Goal: Task Accomplishment & Management: Manage account settings

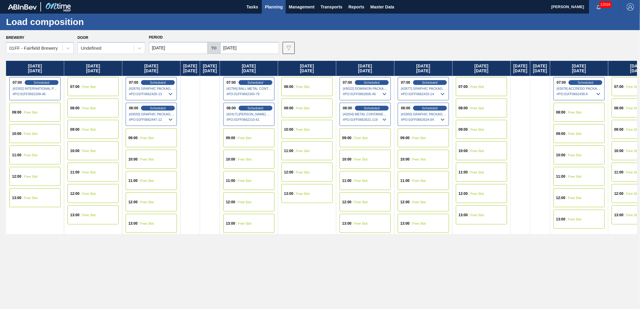
click at [444, 111] on div "08:00 Scheduled [43300] GRAPHIC PACKAGING INTERNATIONA - 0008221069 # PO : 01FF…" at bounding box center [423, 114] width 51 height 23
click at [439, 109] on span "Scheduled" at bounding box center [430, 108] width 17 height 4
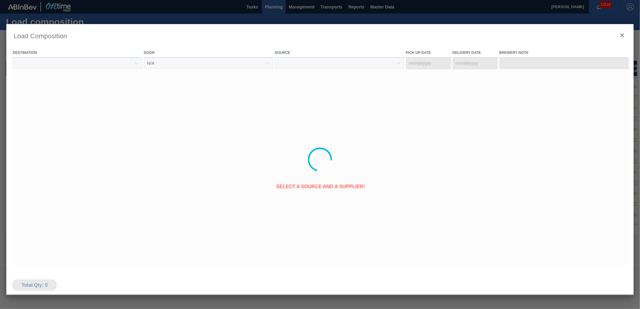
type Date "[DATE]"
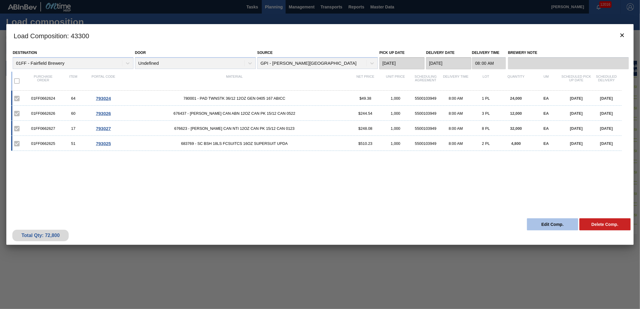
click at [545, 226] on button "Edit Comp." at bounding box center [552, 225] width 51 height 12
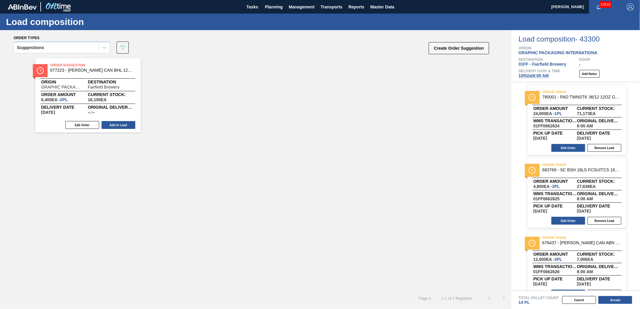
click at [457, 49] on button "Create Order Suggestion" at bounding box center [459, 48] width 60 height 12
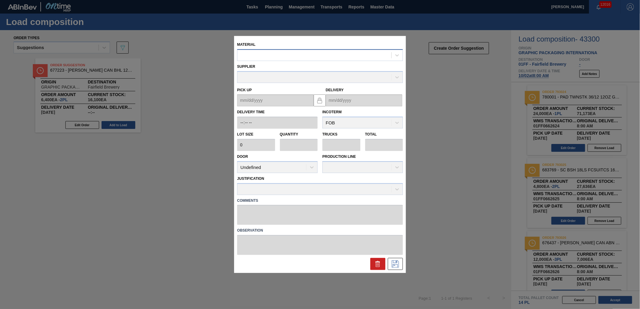
click at [263, 55] on div at bounding box center [315, 55] width 154 height 9
type input "677099"
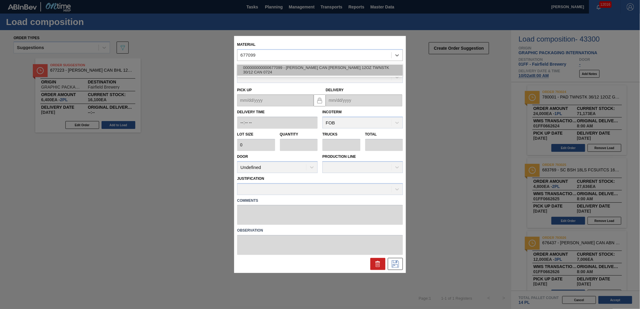
click at [279, 71] on div "000000000000677099 - CARR CAN BUD 12OZ TWNSTK 30/12 CAN 0724" at bounding box center [320, 70] width 166 height 11
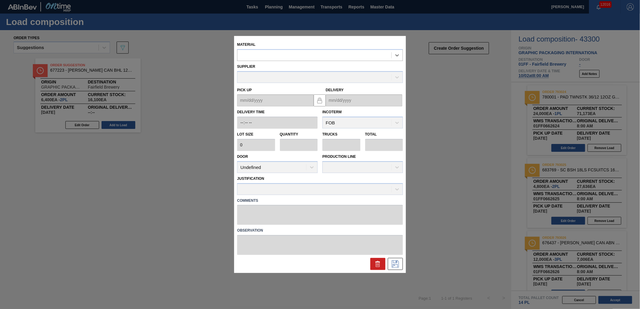
type input "3,200"
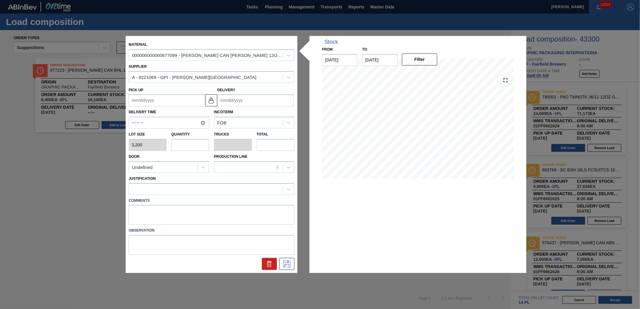
click at [191, 142] on input "text" at bounding box center [191, 145] width 38 height 12
type input "1"
type input "0.042"
type input "3,200"
type input "12"
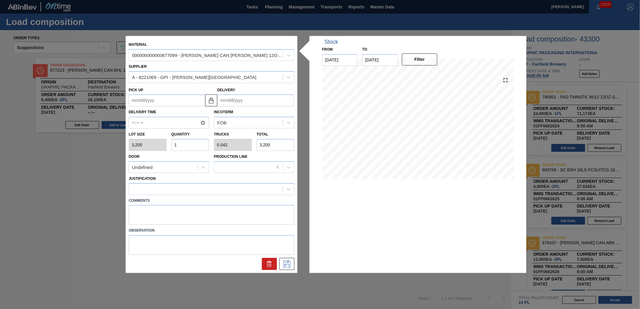
type input "0.5"
type input "38,400"
type input "12"
click at [204, 189] on div at bounding box center [206, 189] width 154 height 9
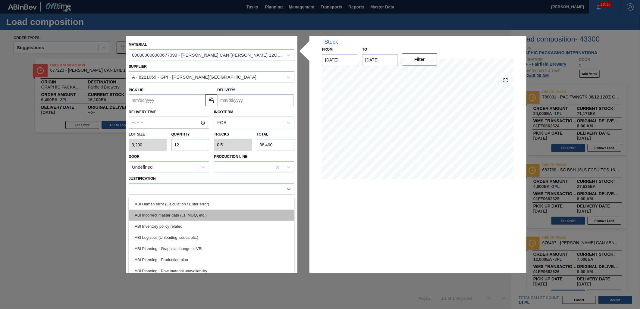
click at [215, 217] on div "ABI Incorrect master data (LT, MOQ, etc.)" at bounding box center [212, 215] width 166 height 11
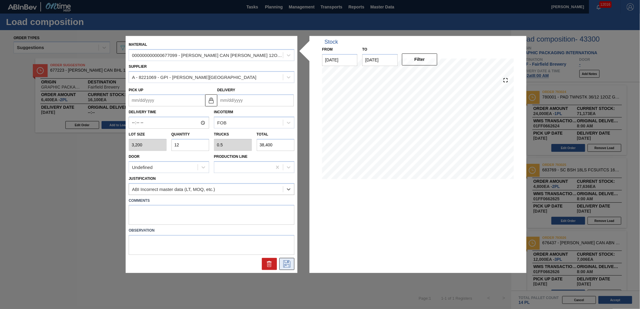
click at [285, 266] on icon at bounding box center [287, 264] width 10 height 7
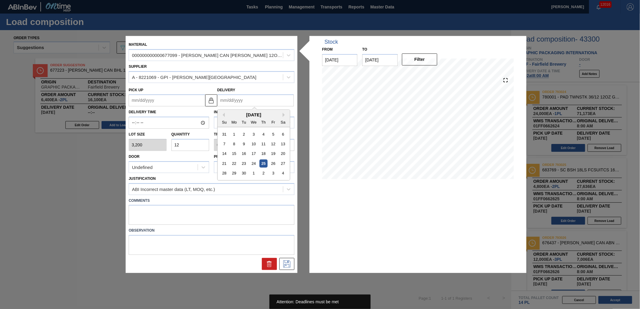
click at [264, 104] on input "Delivery" at bounding box center [255, 101] width 77 height 12
click at [260, 166] on div "25" at bounding box center [264, 164] width 8 height 8
type up "09/21/2025"
type input "[DATE]"
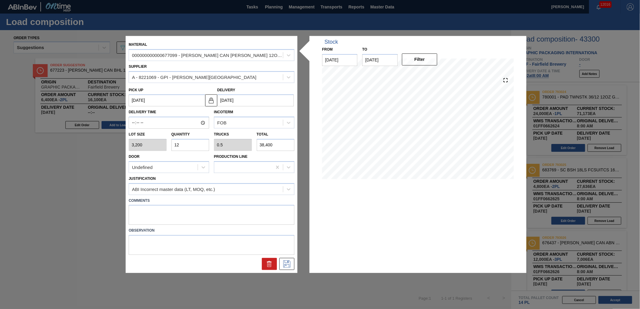
click at [262, 101] on input "[DATE]" at bounding box center [255, 101] width 77 height 12
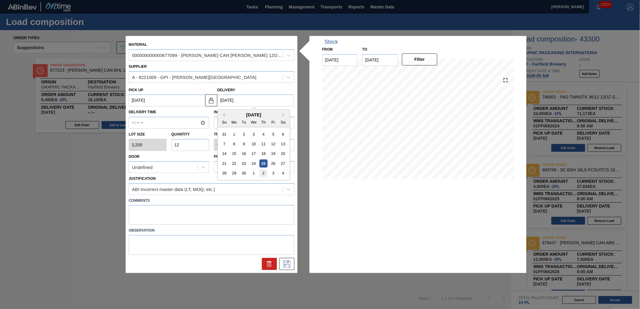
click at [264, 174] on div "2" at bounding box center [264, 173] width 8 height 8
type up "[DATE]"
type input "[DATE]"
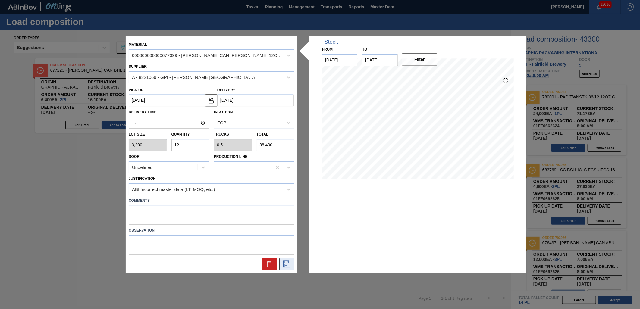
click at [286, 262] on icon at bounding box center [287, 264] width 10 height 7
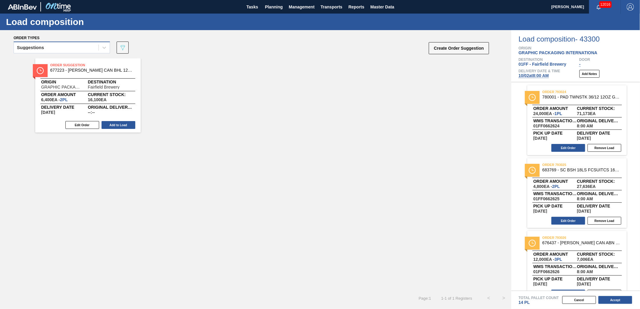
click at [82, 52] on div "Suggestions" at bounding box center [62, 48] width 96 height 12
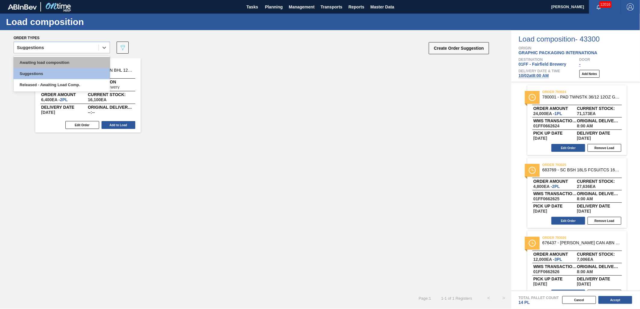
click at [68, 60] on div "Awaiting load composition" at bounding box center [62, 62] width 96 height 11
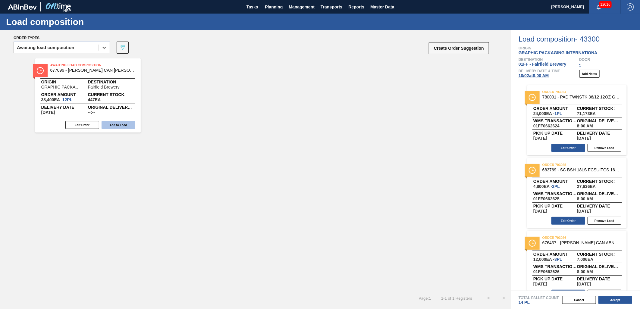
click at [123, 126] on button "Add to Load" at bounding box center [119, 125] width 34 height 8
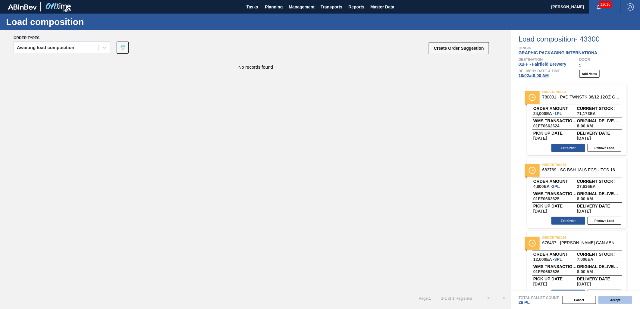
click at [615, 299] on button "Accept" at bounding box center [616, 300] width 34 height 8
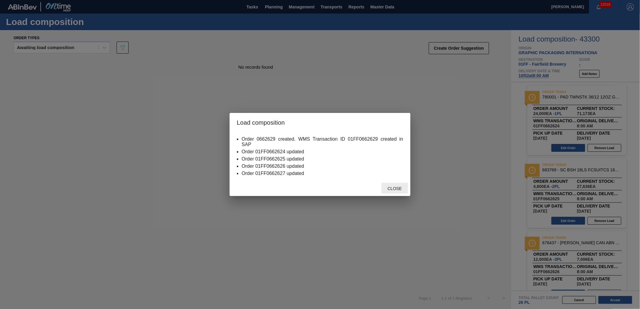
click at [400, 193] on div "Close" at bounding box center [395, 188] width 27 height 11
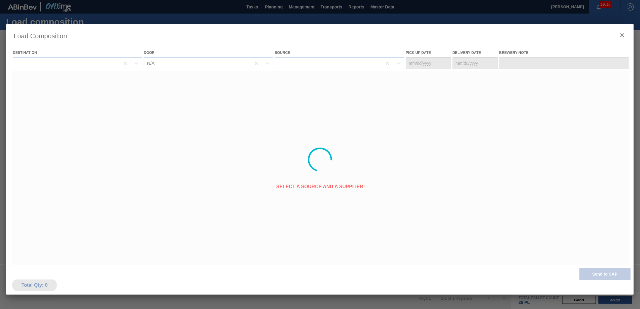
type Date "[DATE]"
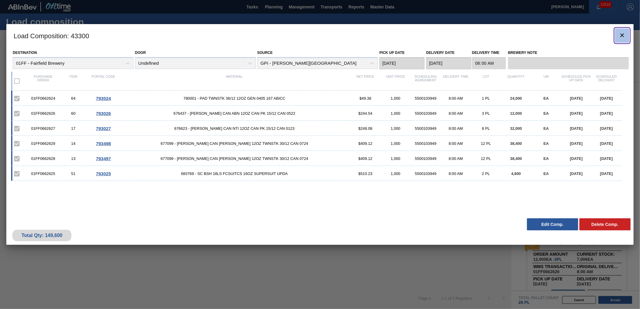
click at [623, 36] on icon "botão de ícone" at bounding box center [622, 35] width 7 height 7
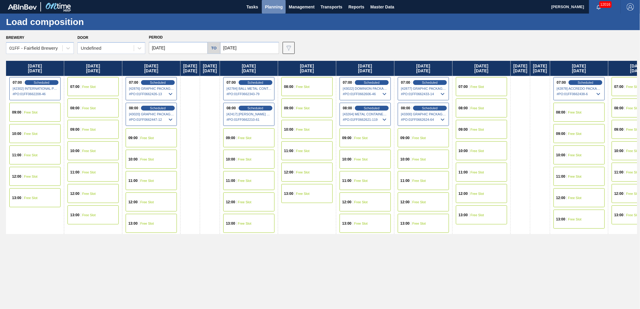
click at [271, 10] on span "Planning" at bounding box center [274, 6] width 18 height 7
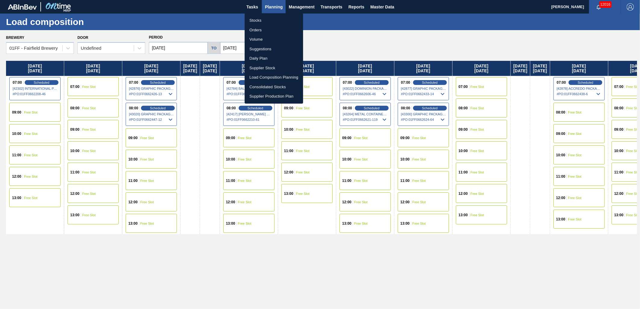
drag, startPoint x: 260, startPoint y: 21, endPoint x: 209, endPoint y: 3, distance: 53.9
click at [260, 21] on li "Stocks" at bounding box center [274, 21] width 58 height 10
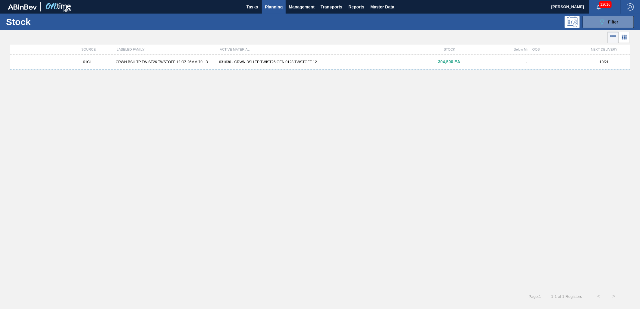
click at [272, 11] on button "Planning" at bounding box center [274, 7] width 24 height 14
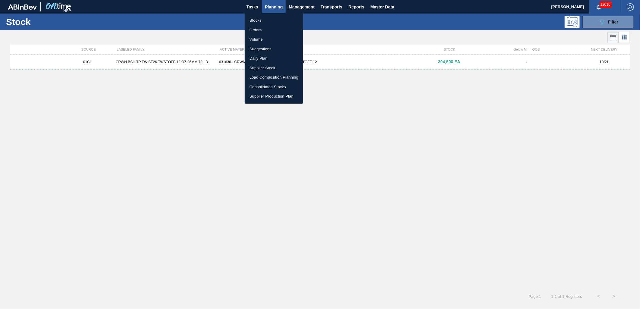
click at [264, 46] on li "Suggestions" at bounding box center [274, 49] width 58 height 10
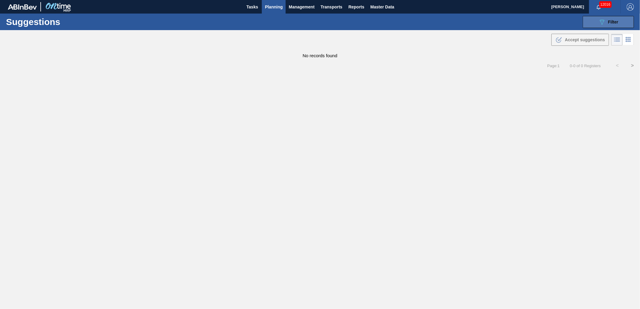
click at [599, 22] on icon "089F7B8B-B2A5-4AFE-B5C0-19BA573D28AC" at bounding box center [602, 21] width 7 height 7
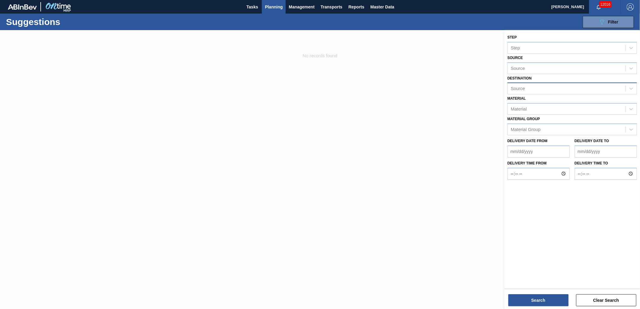
type from "09/23/2025"
type to "[DATE]"
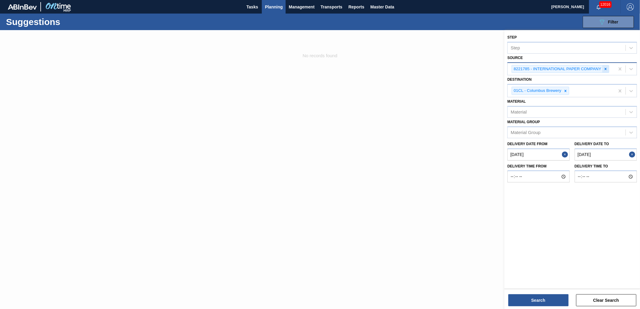
click at [609, 68] on div at bounding box center [606, 69] width 7 height 8
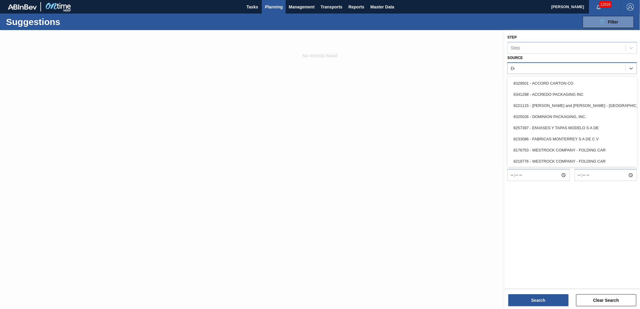
type input "Dom"
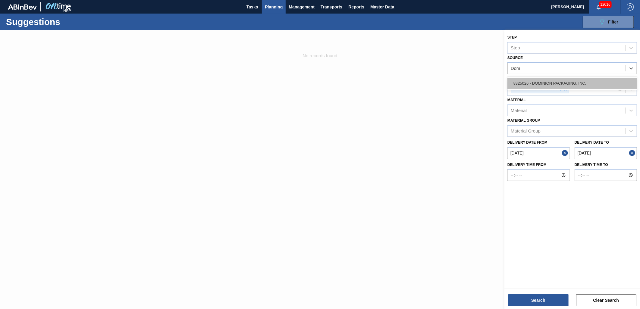
click at [595, 82] on div "8325026 - DOMINION PACKAGING, INC." at bounding box center [573, 83] width 130 height 11
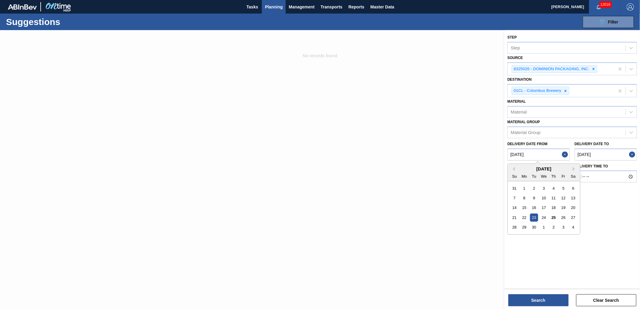
click at [546, 151] on from "09/23/2025" at bounding box center [539, 155] width 62 height 12
click at [555, 220] on div "25" at bounding box center [554, 218] width 8 height 8
type from "[DATE]"
click at [609, 156] on to "[DATE]" at bounding box center [606, 155] width 62 height 12
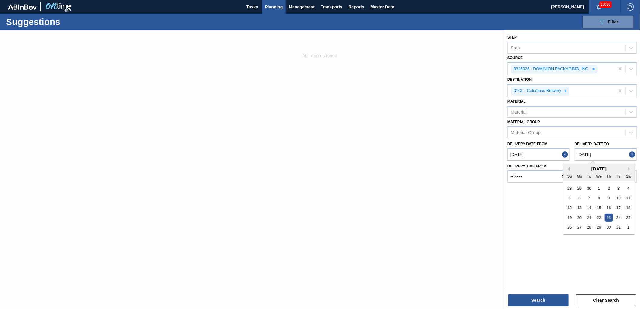
click at [569, 168] on button "Previous Month" at bounding box center [568, 169] width 4 height 4
click at [629, 168] on button "Next Month" at bounding box center [630, 169] width 4 height 4
click at [589, 197] on div "7" at bounding box center [590, 198] width 8 height 8
type to "[DATE]"
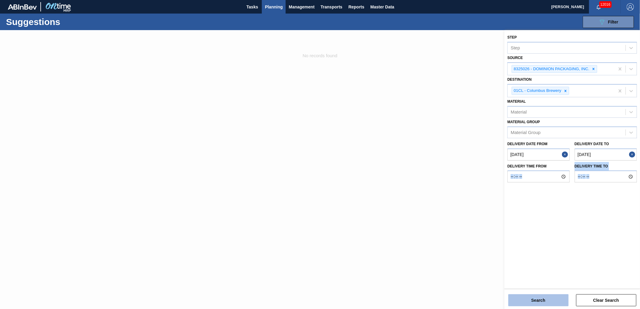
click at [537, 306] on div "Step Step Source 8325026 - DOMINION PACKAGING, INC. Destination 01CL - Columbus…" at bounding box center [573, 170] width 136 height 280
drag, startPoint x: 537, startPoint y: 306, endPoint x: 536, endPoint y: 300, distance: 5.8
click at [536, 300] on button "Search" at bounding box center [539, 301] width 60 height 12
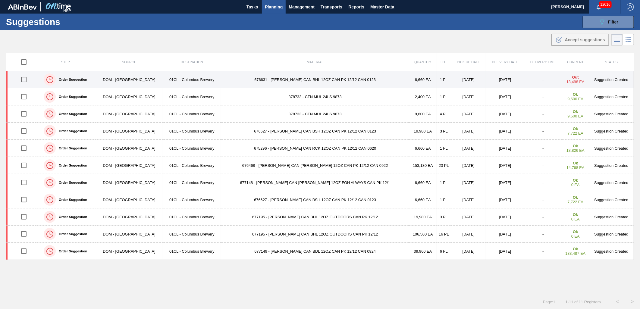
click at [249, 77] on td "676631 - CARR CAN BHL 12OZ CAN PK 12/12 CAN 0123" at bounding box center [315, 79] width 188 height 17
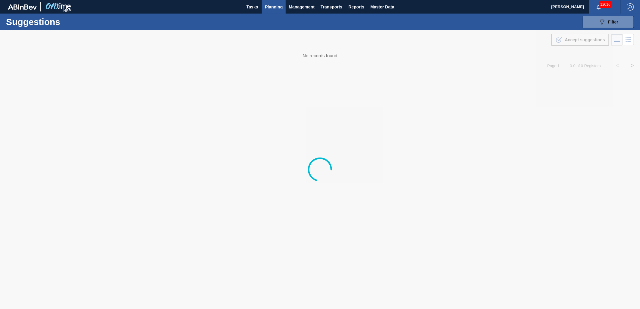
type from "[DATE]"
type to "[DATE]"
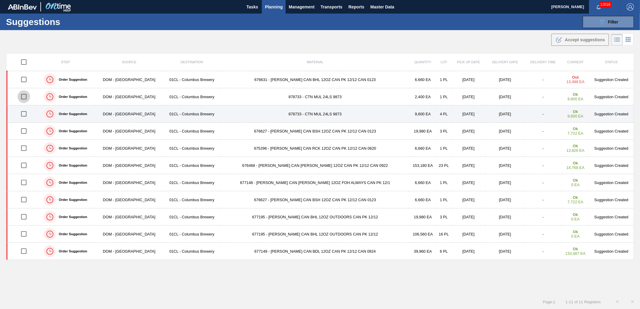
drag, startPoint x: 26, startPoint y: 98, endPoint x: 25, endPoint y: 110, distance: 12.2
click at [26, 98] on input "checkbox" at bounding box center [23, 96] width 13 height 13
checkbox input "true"
click at [24, 112] on input "checkbox" at bounding box center [23, 114] width 13 height 13
checkbox input "true"
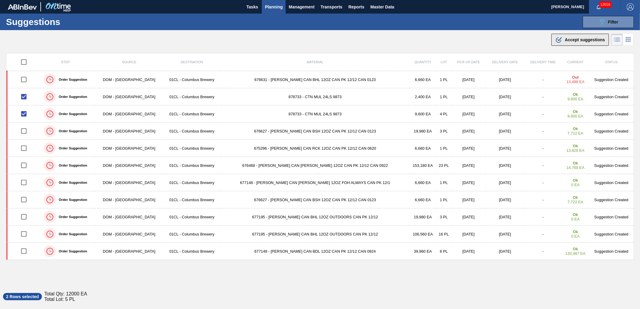
click at [577, 43] on div ".b{fill:var(--color-action-default)} Accept suggestions" at bounding box center [581, 39] width 50 height 7
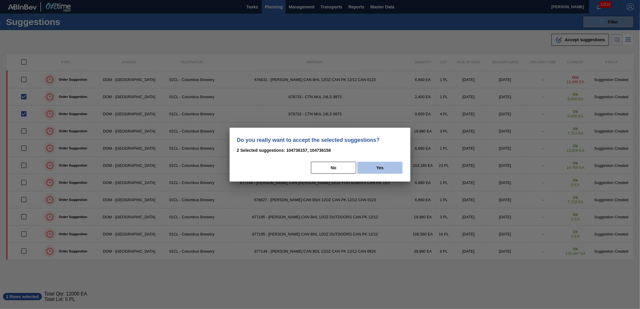
click at [385, 168] on button "Yes" at bounding box center [380, 168] width 45 height 12
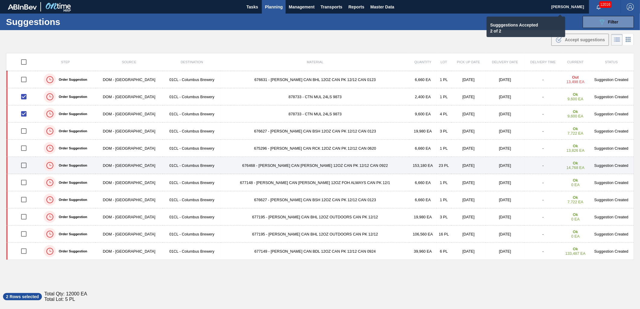
checkbox input "false"
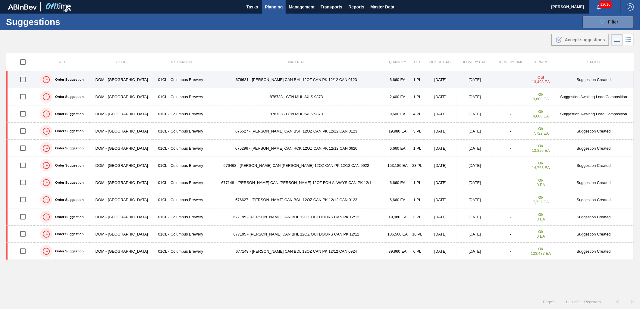
drag, startPoint x: 24, startPoint y: 80, endPoint x: 164, endPoint y: 77, distance: 140.3
click at [24, 80] on input "checkbox" at bounding box center [23, 79] width 13 height 13
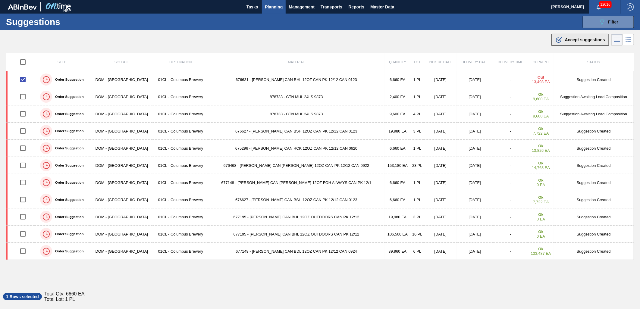
click at [565, 43] on div ".b{fill:var(--color-action-default)} Accept suggestions" at bounding box center [581, 39] width 50 height 7
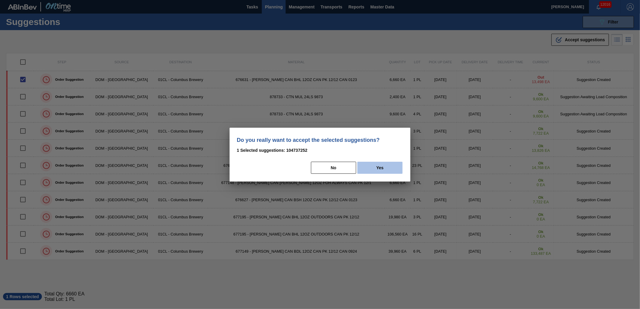
click at [393, 167] on button "Yes" at bounding box center [380, 168] width 45 height 12
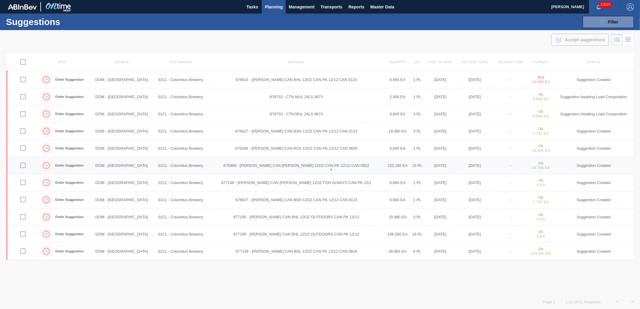
checkbox input "false"
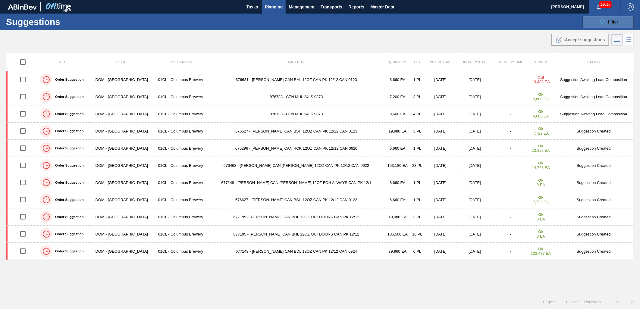
click at [615, 18] on div "089F7B8B-B2A5-4AFE-B5C0-19BA573D28AC Filter" at bounding box center [609, 21] width 20 height 7
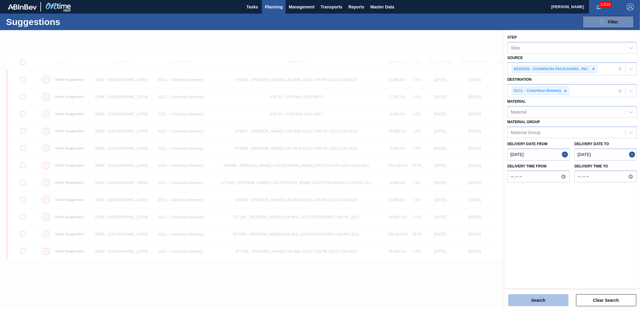
click at [538, 301] on button "Search" at bounding box center [539, 301] width 60 height 12
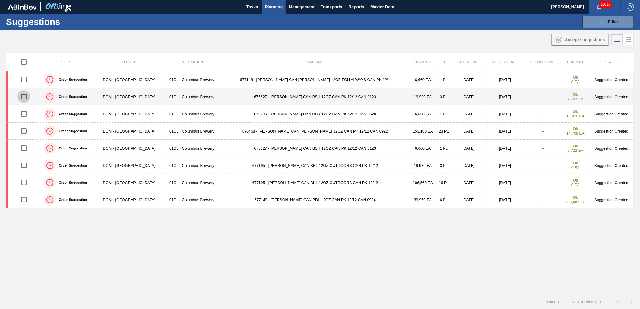
click at [23, 98] on input "checkbox" at bounding box center [23, 96] width 13 height 13
checkbox input "true"
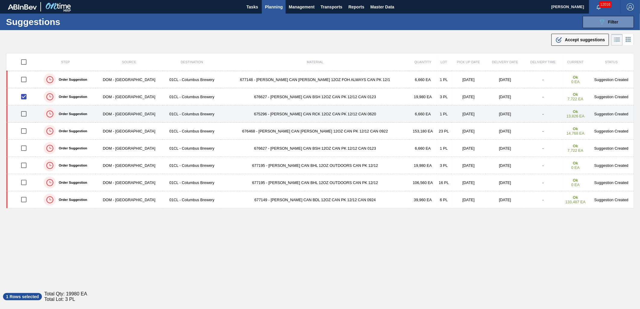
click at [27, 115] on input "checkbox" at bounding box center [23, 114] width 13 height 13
checkbox input "true"
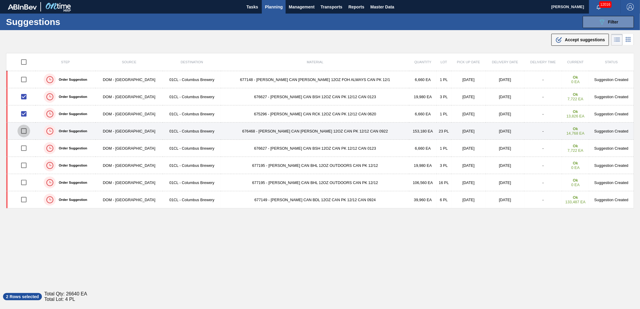
click at [22, 129] on input "checkbox" at bounding box center [23, 131] width 13 height 13
checkbox input "true"
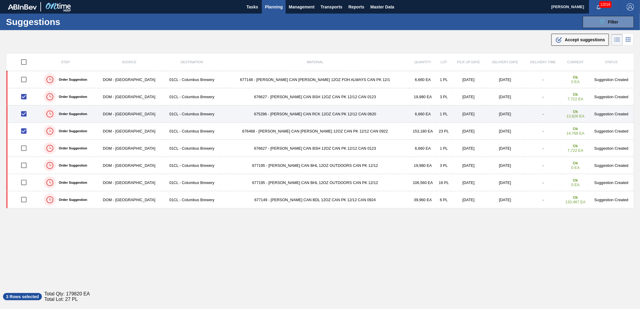
click at [24, 115] on input "checkbox" at bounding box center [23, 114] width 13 height 13
click at [24, 113] on input "checkbox" at bounding box center [23, 114] width 13 height 13
checkbox input "true"
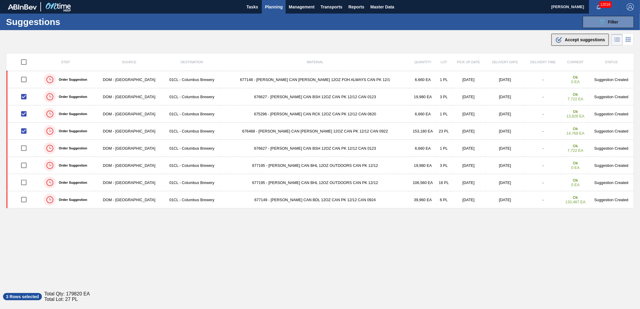
click at [593, 38] on span "Accept suggestions" at bounding box center [585, 39] width 40 height 5
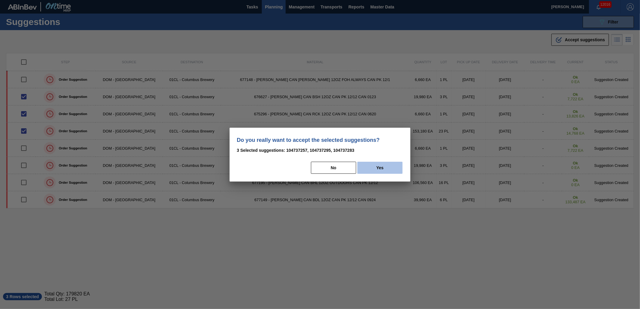
click at [369, 168] on button "Yes" at bounding box center [380, 168] width 45 height 12
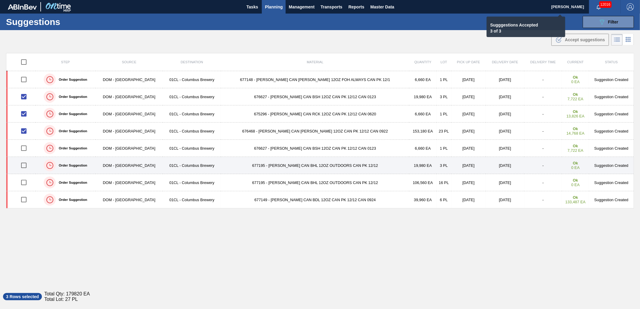
checkbox input "false"
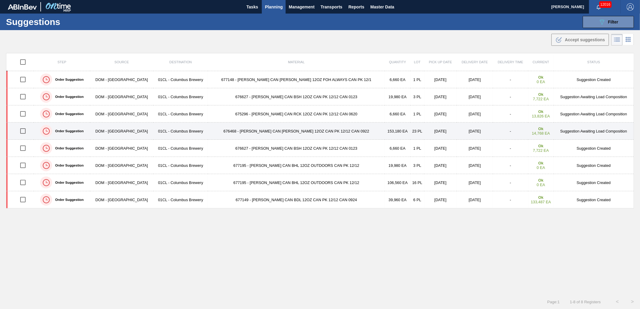
click at [245, 128] on td "676468 - CARR CAN BUD 12OZ CAN PK 12/12 CAN 0922" at bounding box center [296, 131] width 177 height 17
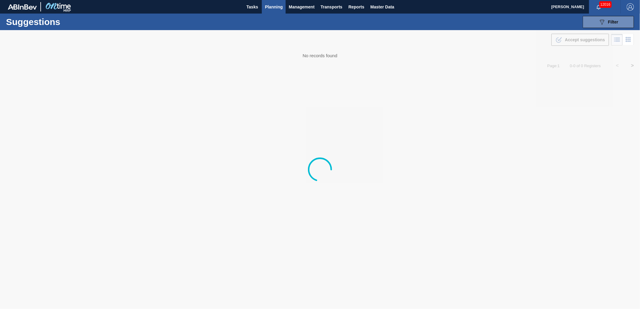
type from "[DATE]"
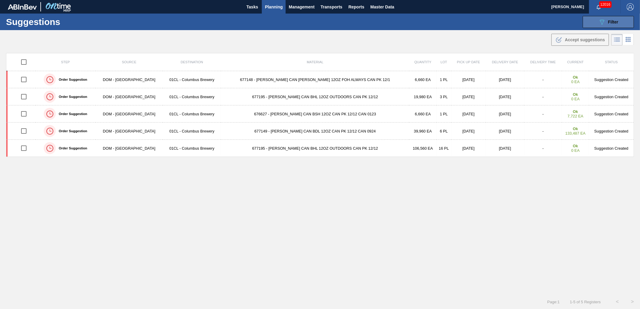
click at [612, 23] on span "Filter" at bounding box center [614, 22] width 10 height 5
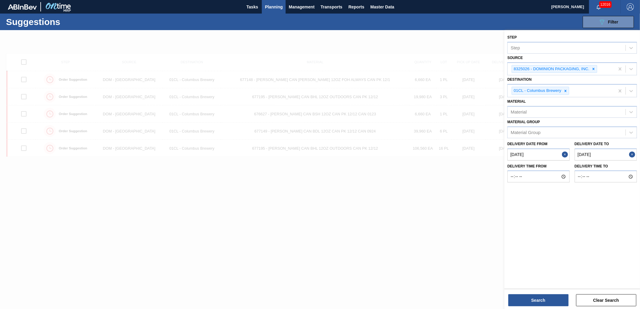
click at [602, 152] on to "[DATE]" at bounding box center [606, 155] width 62 height 12
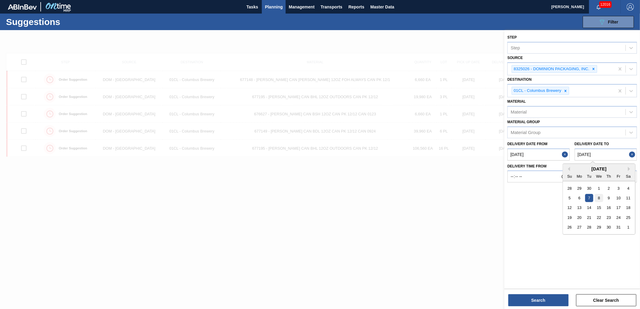
click at [601, 199] on div "8" at bounding box center [599, 198] width 8 height 8
type to "[DATE]"
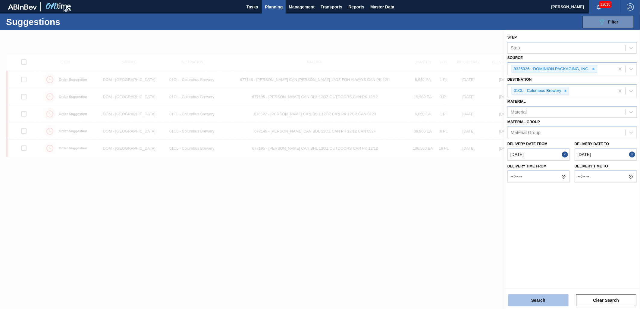
click at [549, 301] on button "Search" at bounding box center [539, 301] width 60 height 12
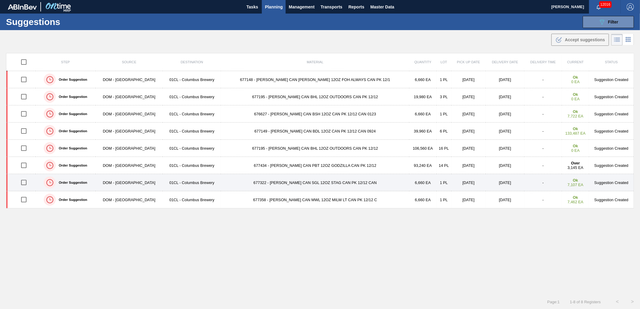
click at [22, 184] on input "checkbox" at bounding box center [23, 182] width 13 height 13
checkbox input "true"
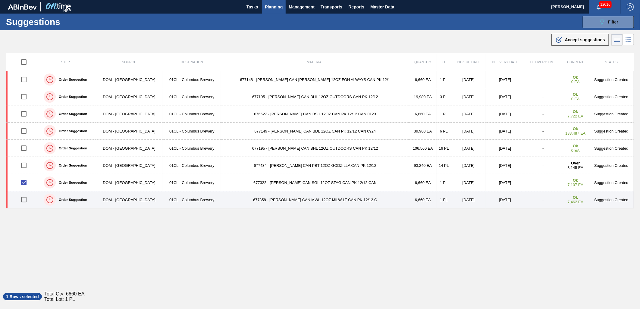
click at [27, 201] on input "checkbox" at bounding box center [23, 200] width 13 height 13
checkbox input "true"
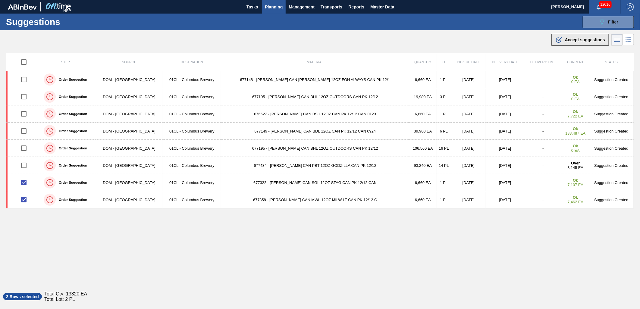
click at [573, 41] on span "Accept suggestions" at bounding box center [585, 39] width 40 height 5
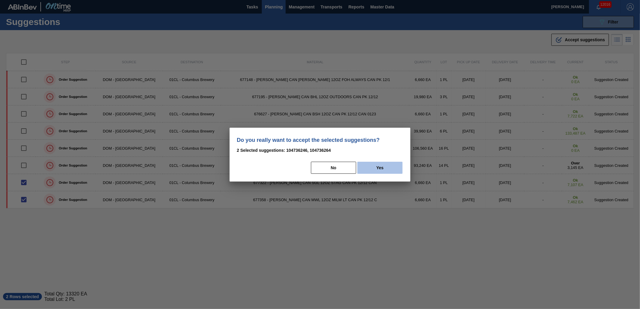
click at [379, 169] on button "Yes" at bounding box center [380, 168] width 45 height 12
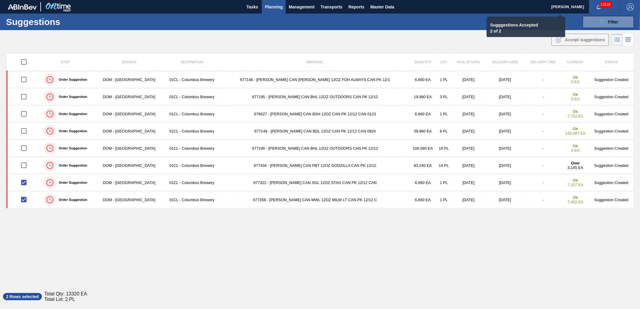
checkbox input "false"
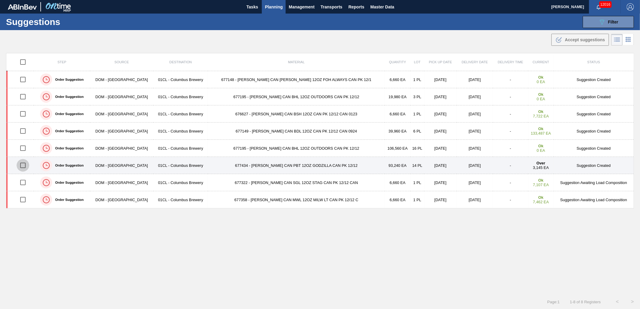
click at [29, 165] on input "checkbox" at bounding box center [23, 165] width 13 height 13
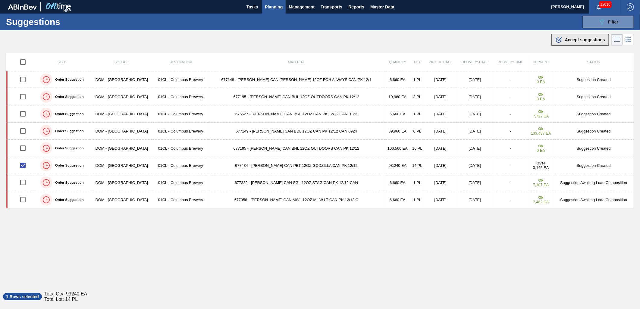
click at [584, 37] on span "Accept suggestions" at bounding box center [585, 39] width 40 height 5
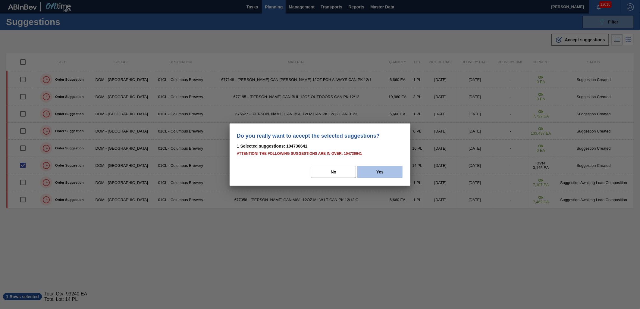
click at [383, 174] on button "Yes" at bounding box center [380, 172] width 45 height 12
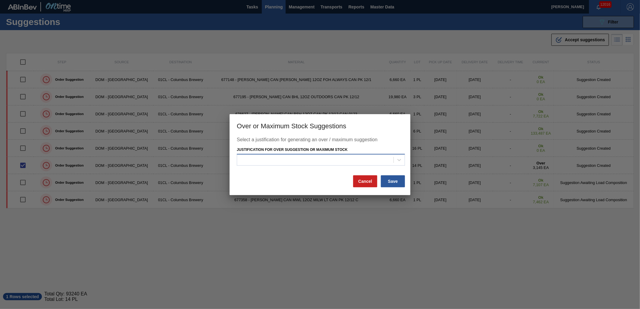
click at [385, 160] on div at bounding box center [315, 160] width 156 height 9
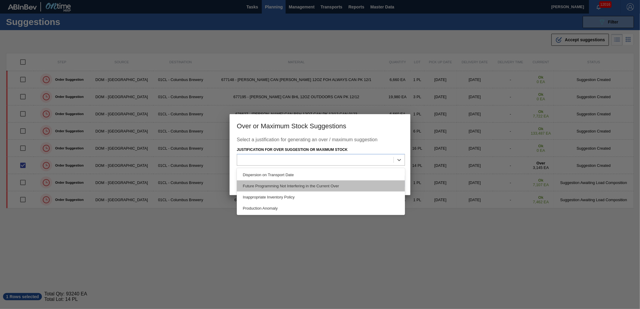
click at [369, 181] on div "Future Programming Not Interfering in the Current Over" at bounding box center [321, 186] width 168 height 11
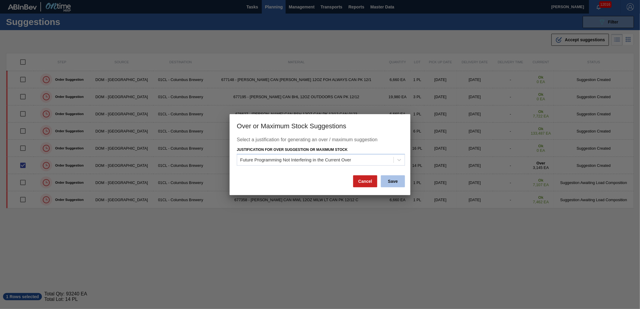
click at [384, 181] on button "Save" at bounding box center [393, 181] width 24 height 12
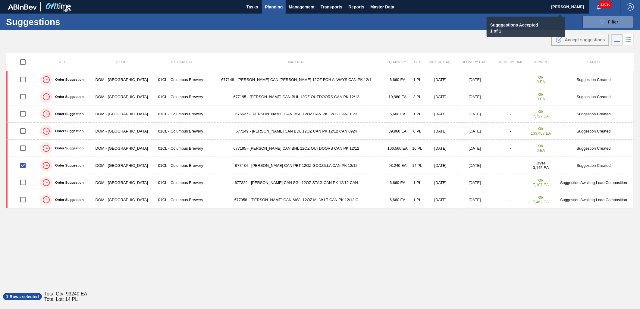
checkbox input "false"
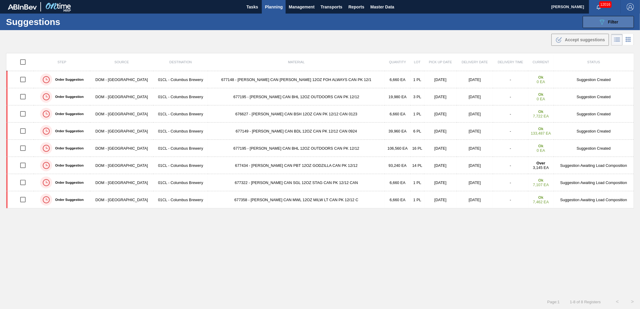
drag, startPoint x: 600, startPoint y: 24, endPoint x: 595, endPoint y: 21, distance: 5.8
click at [600, 24] on icon "089F7B8B-B2A5-4AFE-B5C0-19BA573D28AC" at bounding box center [602, 21] width 7 height 7
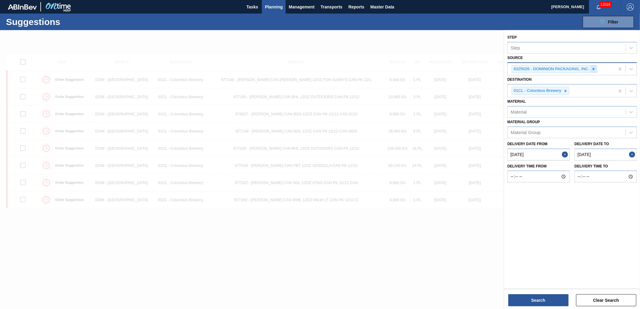
click at [594, 68] on icon at bounding box center [594, 69] width 2 height 2
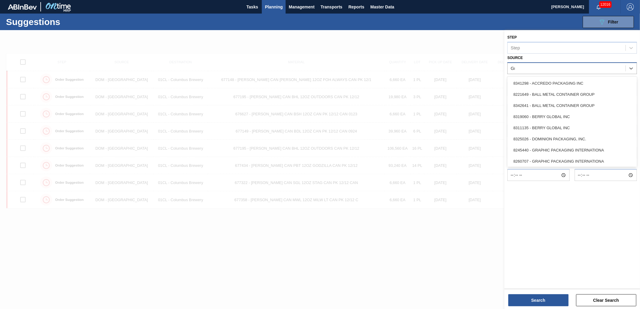
type input "Gra"
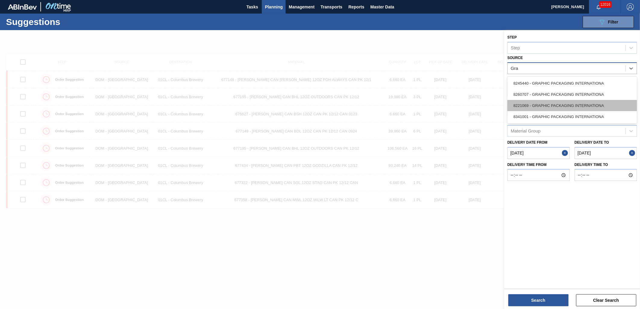
click at [569, 108] on div "8221069 - GRAPHIC PACKAGING INTERNATIONA" at bounding box center [573, 105] width 130 height 11
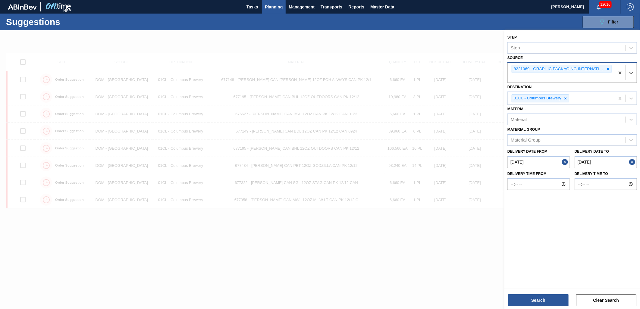
click at [607, 160] on to "[DATE]" at bounding box center [606, 162] width 62 height 12
click at [589, 204] on div "7" at bounding box center [590, 206] width 8 height 8
type to "[DATE]"
click at [543, 297] on button "Search" at bounding box center [539, 301] width 60 height 12
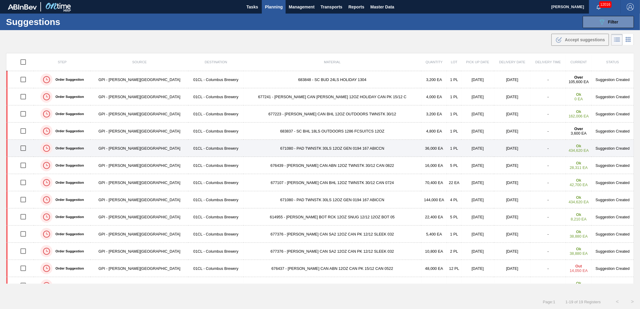
click at [25, 149] on input "checkbox" at bounding box center [23, 148] width 13 height 13
checkbox input "true"
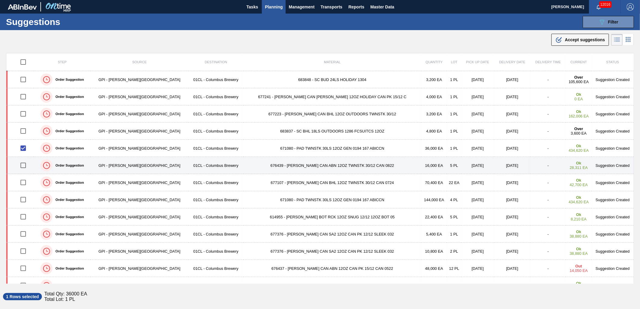
click at [27, 168] on input "checkbox" at bounding box center [23, 165] width 13 height 13
checkbox input "true"
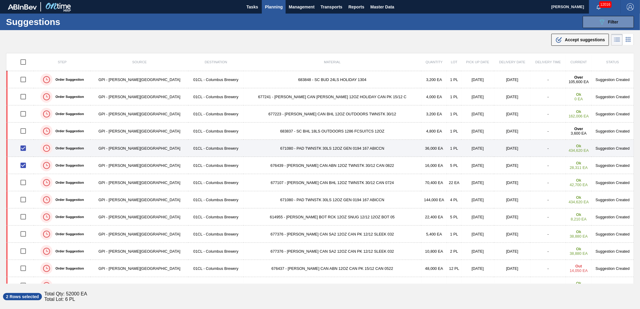
click at [25, 150] on input "checkbox" at bounding box center [23, 148] width 13 height 13
checkbox input "false"
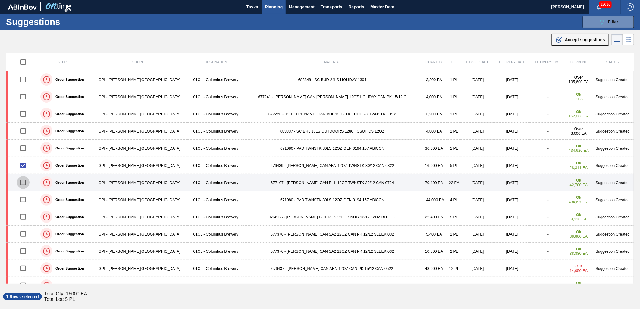
click at [24, 182] on input "checkbox" at bounding box center [23, 182] width 13 height 13
checkbox input "true"
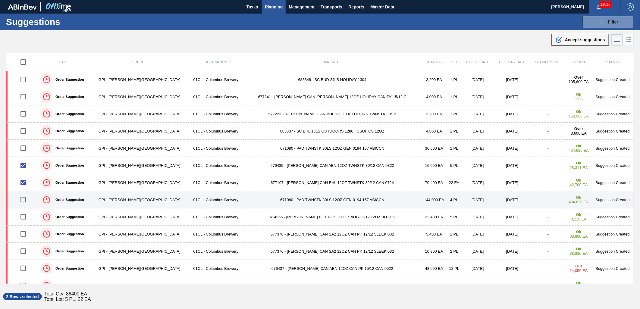
click at [23, 200] on input "checkbox" at bounding box center [23, 200] width 13 height 13
checkbox input "true"
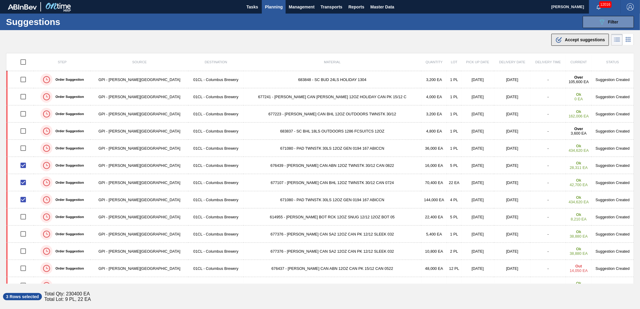
click at [575, 36] on div ".b{fill:var(--color-action-default)} Accept suggestions" at bounding box center [581, 39] width 50 height 7
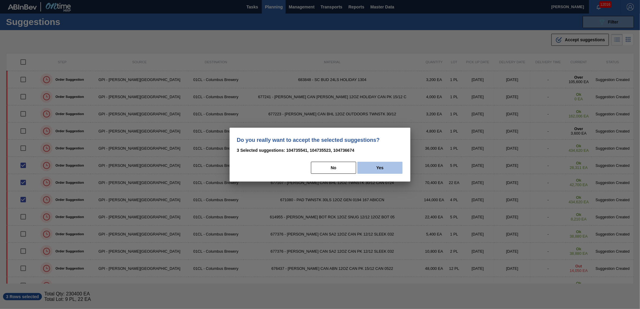
click at [384, 164] on button "Yes" at bounding box center [380, 168] width 45 height 12
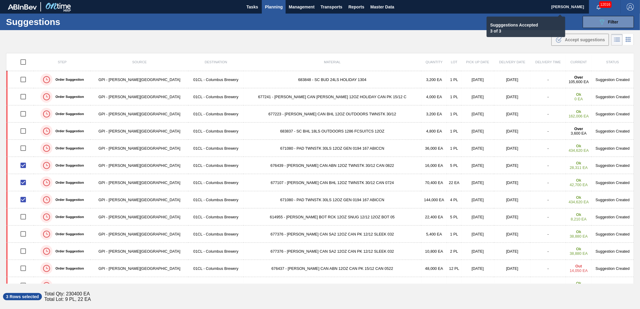
checkbox input "false"
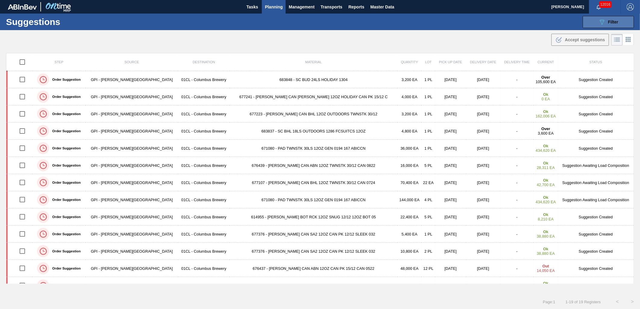
click at [602, 19] on icon "089F7B8B-B2A5-4AFE-B5C0-19BA573D28AC" at bounding box center [602, 21] width 7 height 7
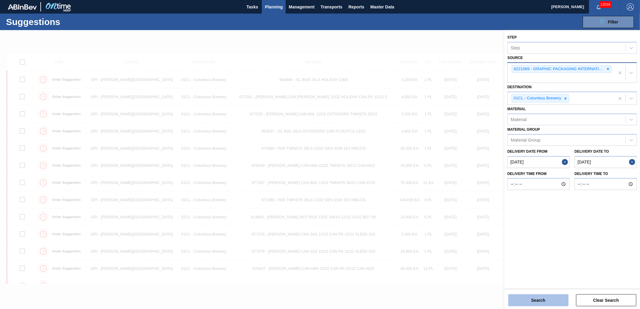
click at [532, 299] on button "Search" at bounding box center [539, 301] width 60 height 12
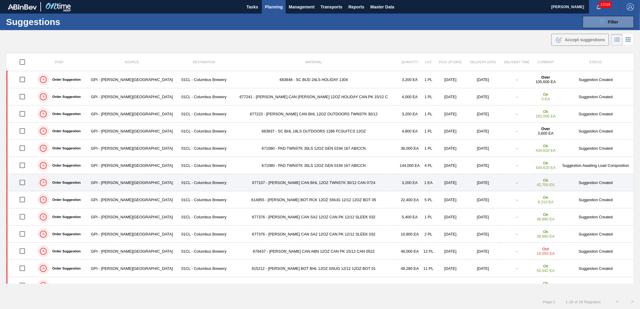
click at [26, 184] on input "checkbox" at bounding box center [22, 182] width 13 height 13
checkbox input "true"
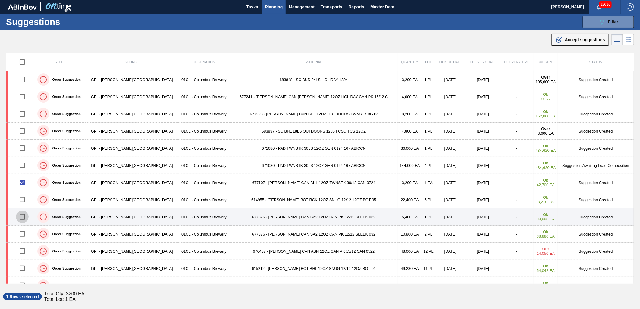
click at [20, 215] on input "checkbox" at bounding box center [22, 217] width 13 height 13
checkbox input "true"
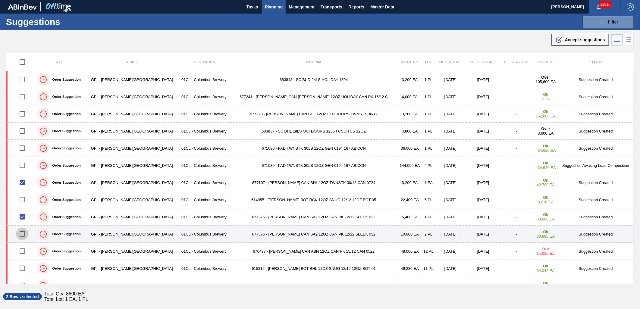
click at [23, 236] on input "checkbox" at bounding box center [22, 234] width 13 height 13
checkbox input "true"
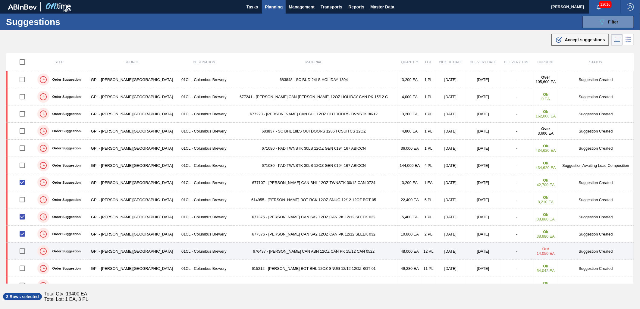
click at [28, 253] on input "checkbox" at bounding box center [22, 251] width 13 height 13
checkbox input "true"
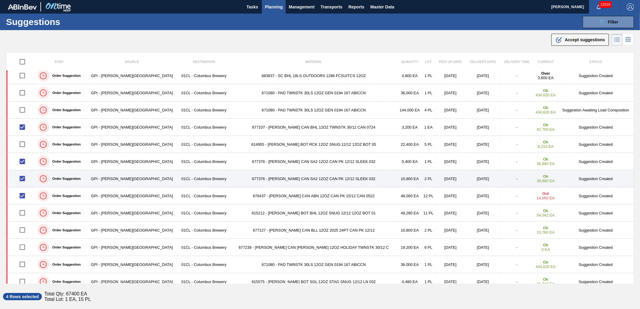
scroll to position [67, 0]
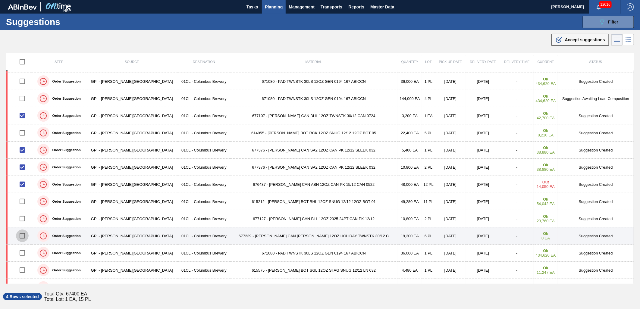
click at [25, 235] on input "checkbox" at bounding box center [22, 236] width 13 height 13
checkbox input "true"
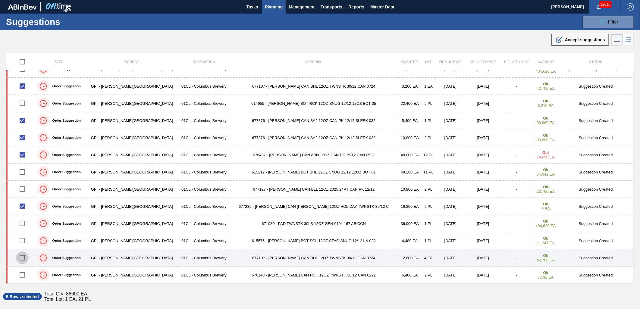
click at [25, 259] on input "checkbox" at bounding box center [22, 258] width 13 height 13
checkbox input "true"
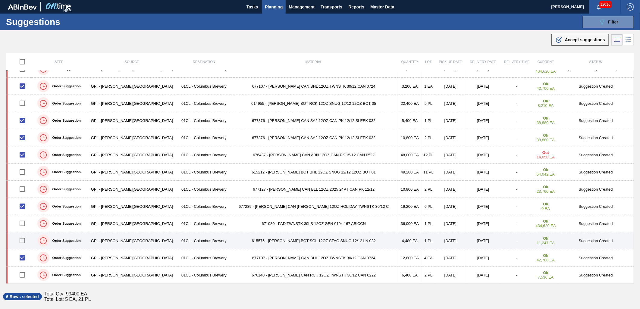
scroll to position [10, 0]
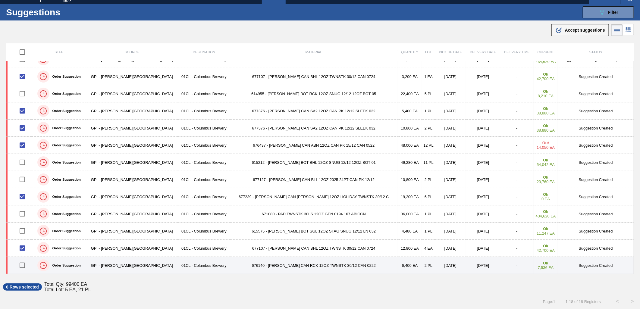
click at [25, 266] on input "checkbox" at bounding box center [22, 265] width 13 height 13
checkbox input "true"
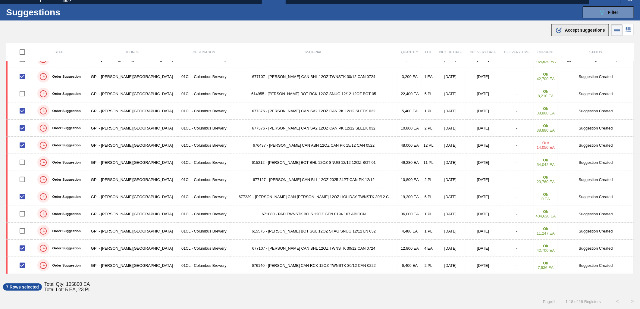
click at [567, 29] on span "Accept suggestions" at bounding box center [585, 30] width 40 height 5
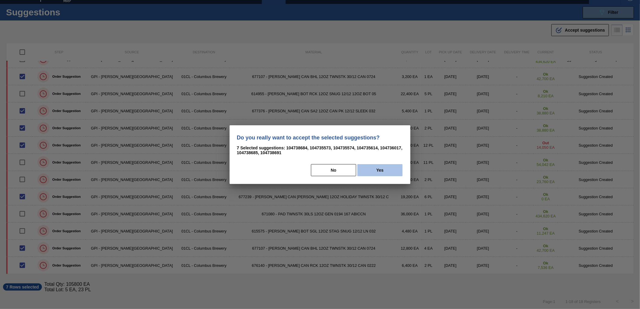
click at [387, 167] on button "Yes" at bounding box center [380, 170] width 45 height 12
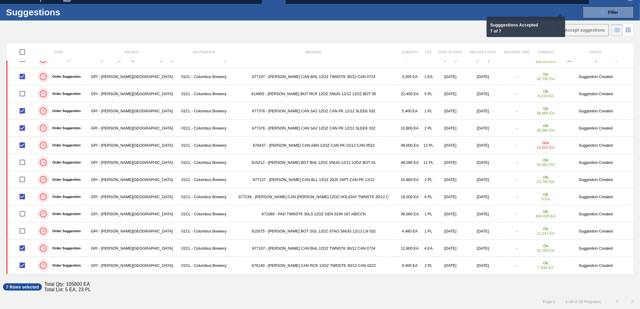
checkbox input "false"
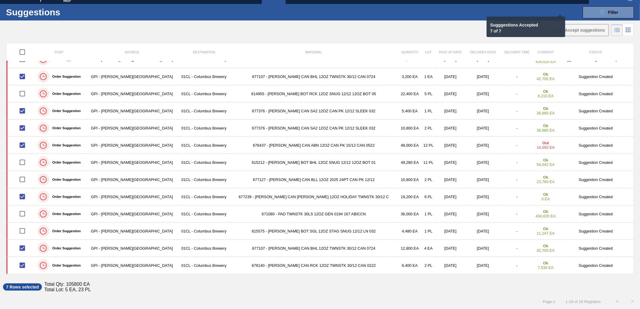
checkbox input "false"
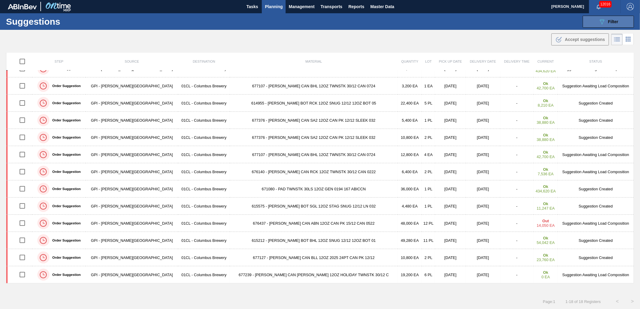
click at [599, 25] on button "089F7B8B-B2A5-4AFE-B5C0-19BA573D28AC Filter" at bounding box center [608, 22] width 51 height 12
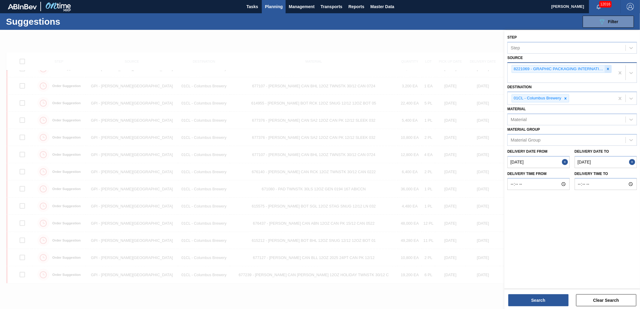
click at [608, 69] on icon at bounding box center [608, 69] width 4 height 4
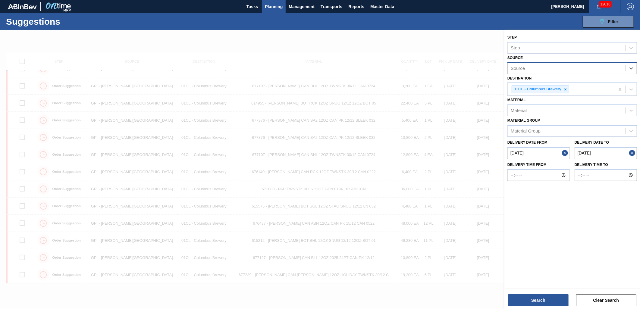
type input "WE"
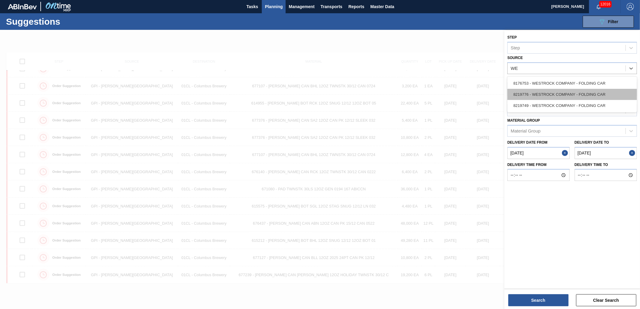
click at [575, 90] on div "8219776 - WESTROCK COMPANY - FOLDING CAR" at bounding box center [573, 94] width 130 height 11
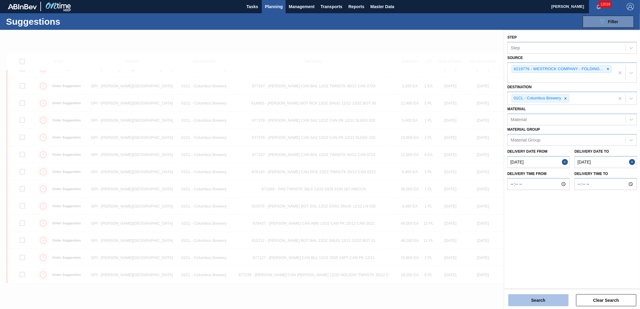
click at [542, 300] on button "Search" at bounding box center [539, 301] width 60 height 12
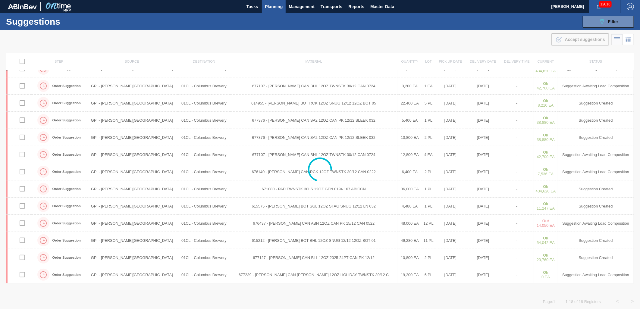
scroll to position [0, 0]
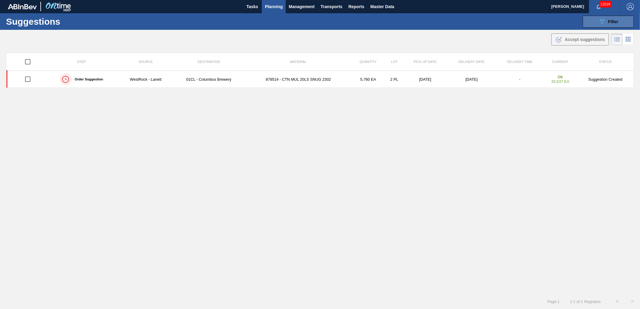
click at [596, 24] on button "089F7B8B-B2A5-4AFE-B5C0-19BA573D28AC Filter" at bounding box center [608, 22] width 51 height 12
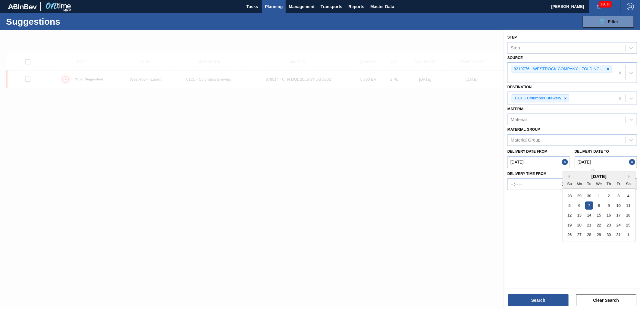
click at [600, 164] on to "[DATE]" at bounding box center [606, 162] width 62 height 12
click at [621, 215] on div "17" at bounding box center [619, 215] width 8 height 8
type to "[DATE]"
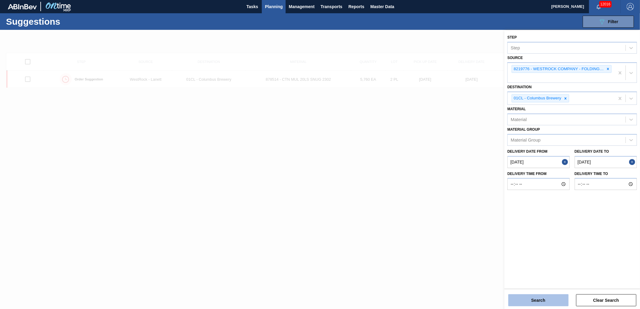
click at [555, 302] on button "Search" at bounding box center [539, 301] width 60 height 12
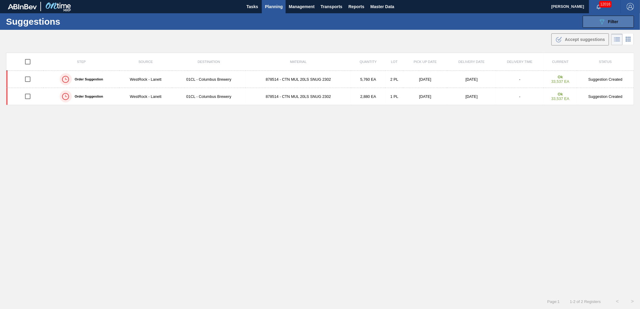
click at [614, 22] on span "Filter" at bounding box center [614, 21] width 10 height 5
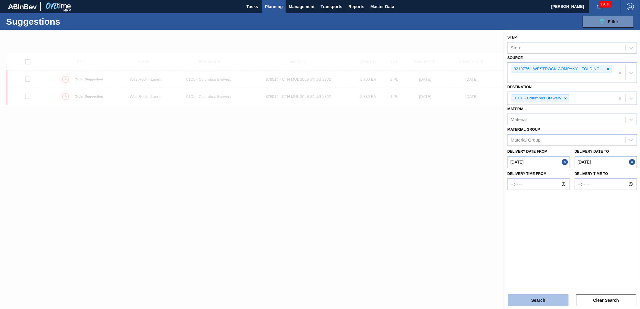
click at [548, 300] on button "Search" at bounding box center [539, 301] width 60 height 12
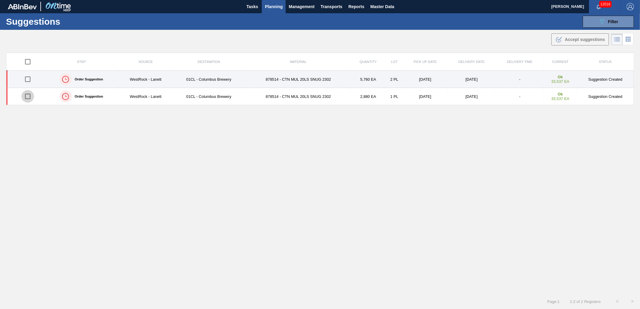
drag, startPoint x: 28, startPoint y: 95, endPoint x: 29, endPoint y: 79, distance: 15.4
click at [28, 94] on input "checkbox" at bounding box center [27, 96] width 13 height 13
checkbox input "true"
click at [30, 75] on input "checkbox" at bounding box center [27, 79] width 13 height 13
checkbox input "true"
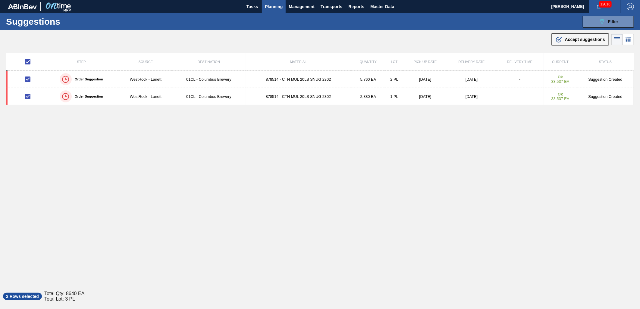
click at [30, 64] on input "checkbox" at bounding box center [27, 61] width 13 height 13
checkbox input "false"
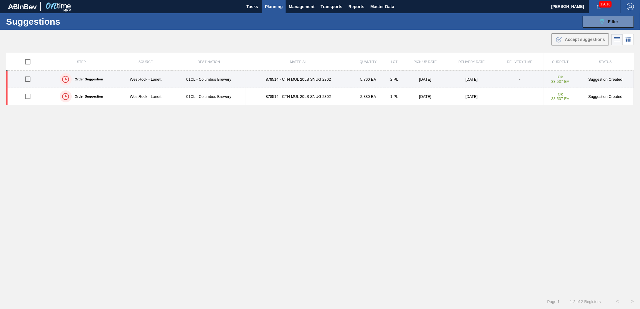
click at [28, 82] on input "checkbox" at bounding box center [27, 79] width 13 height 13
checkbox input "true"
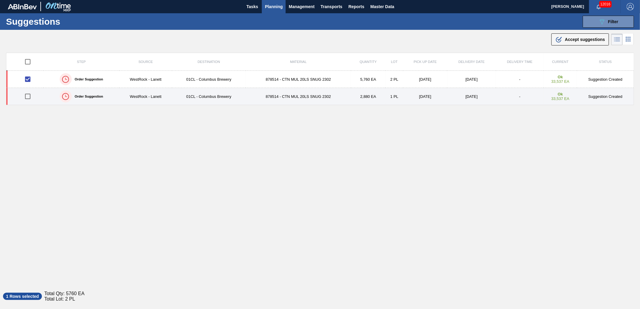
click at [27, 97] on input "checkbox" at bounding box center [27, 96] width 13 height 13
checkbox input "true"
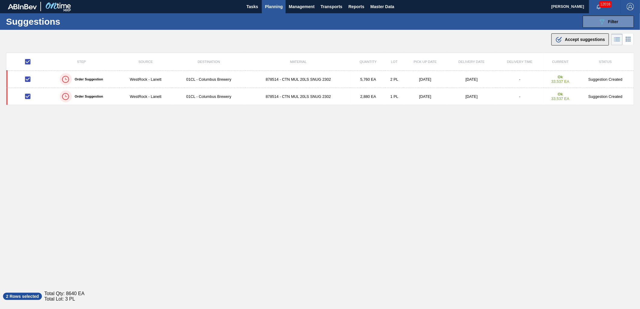
click at [557, 41] on icon ".b{fill:var(--color-action-default)}" at bounding box center [559, 39] width 7 height 7
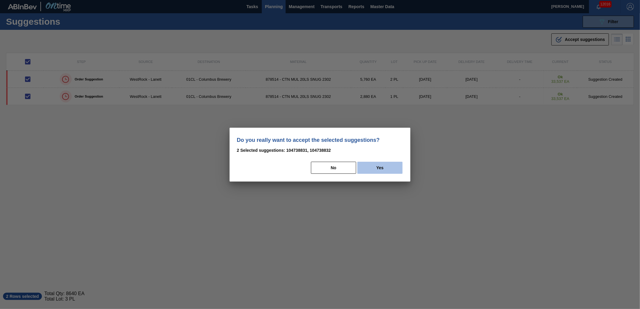
click at [390, 166] on button "Yes" at bounding box center [380, 168] width 45 height 12
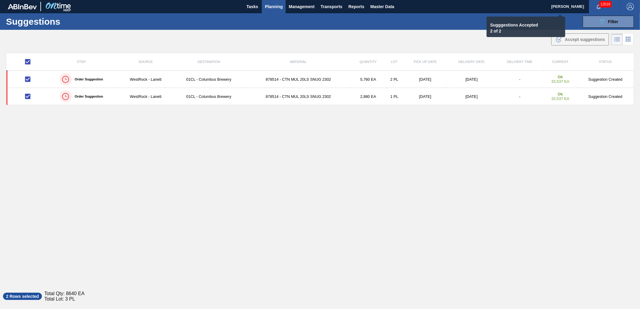
checkbox input "false"
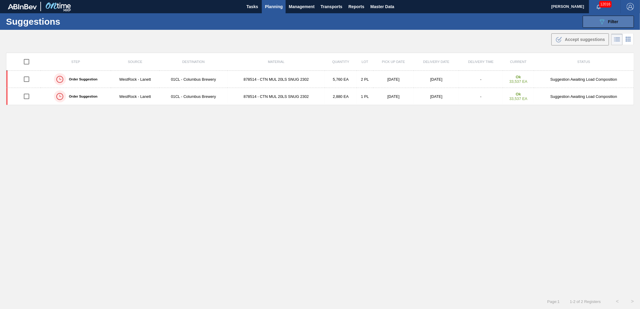
click at [590, 23] on button "089F7B8B-B2A5-4AFE-B5C0-19BA573D28AC Filter" at bounding box center [608, 22] width 51 height 12
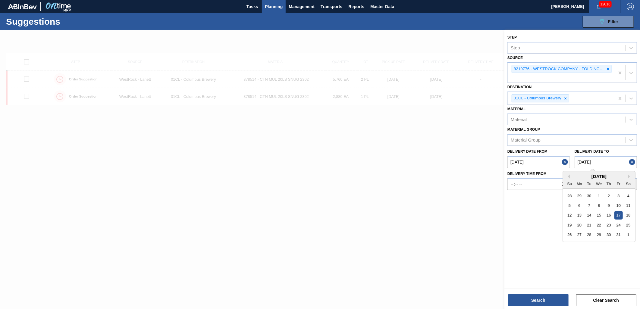
click at [609, 163] on to "[DATE]" at bounding box center [606, 162] width 62 height 12
click at [627, 233] on div "1" at bounding box center [629, 235] width 8 height 8
type to "11/01/2025"
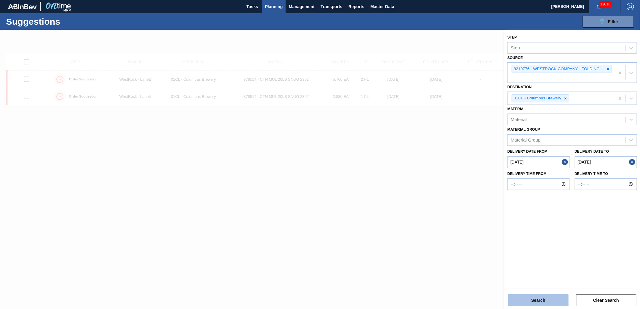
click at [543, 301] on button "Search" at bounding box center [539, 301] width 60 height 12
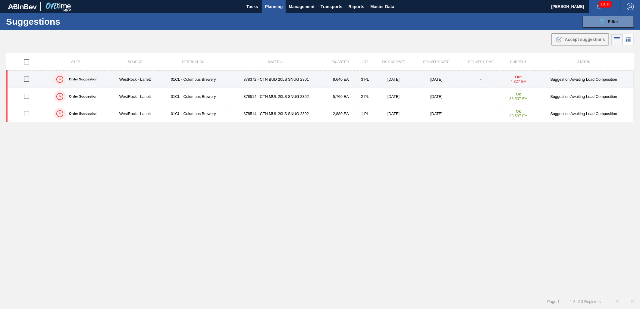
drag, startPoint x: 26, startPoint y: 77, endPoint x: 35, endPoint y: 77, distance: 8.4
click at [26, 77] on input "checkbox" at bounding box center [26, 79] width 13 height 13
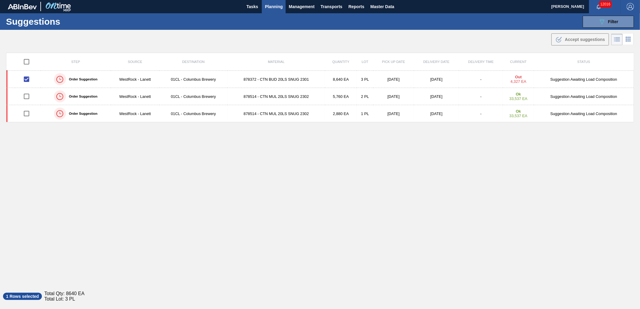
click at [387, 220] on div "Step Source Destination Material Quantity Lot Pick up Date Delivery Date Delive…" at bounding box center [320, 168] width 628 height 231
click at [309, 187] on div "Step Source Destination Material Quantity Lot Pick up Date Delivery Date Delive…" at bounding box center [320, 168] width 628 height 231
click at [550, 134] on div "Step Source Destination Material Quantity Lot Pick up Date Delivery Date Delive…" at bounding box center [320, 168] width 628 height 231
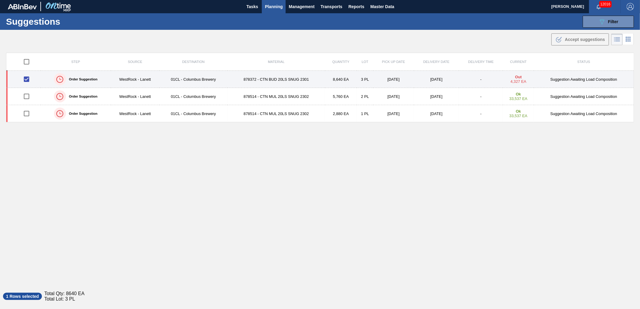
click at [23, 78] on input "checkbox" at bounding box center [26, 79] width 13 height 13
checkbox input "false"
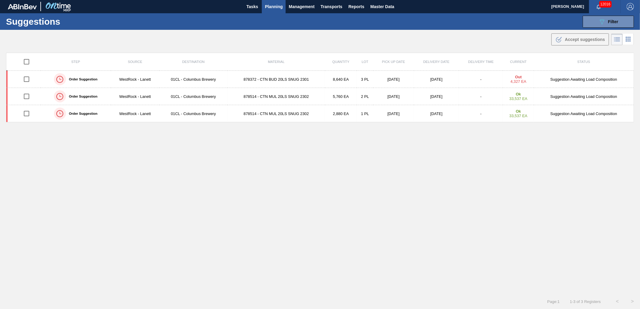
drag, startPoint x: 23, startPoint y: 185, endPoint x: 43, endPoint y: 175, distance: 22.7
click at [23, 185] on div "Step Source Destination Material Quantity Lot Pick up Date Delivery Date Delive…" at bounding box center [320, 168] width 628 height 231
click at [596, 25] on button "089F7B8B-B2A5-4AFE-B5C0-19BA573D28AC Filter" at bounding box center [608, 22] width 51 height 12
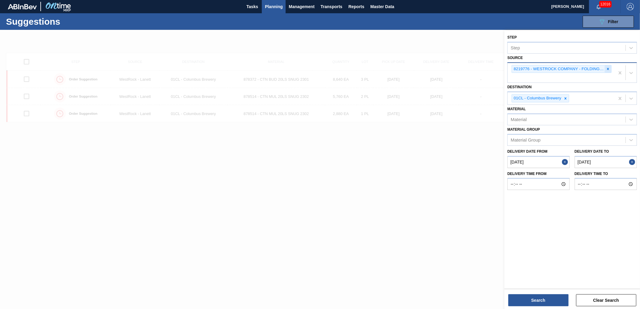
click at [609, 68] on icon at bounding box center [609, 69] width 2 height 2
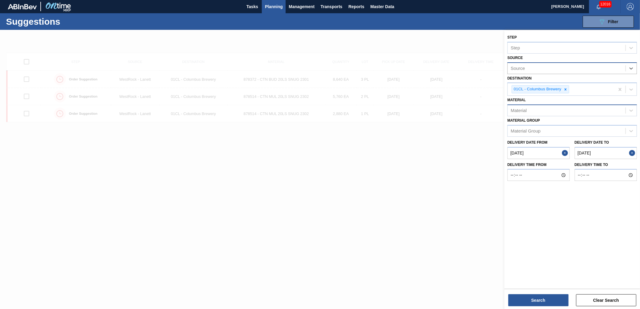
click at [540, 111] on div "Material" at bounding box center [567, 110] width 118 height 9
type input "620911"
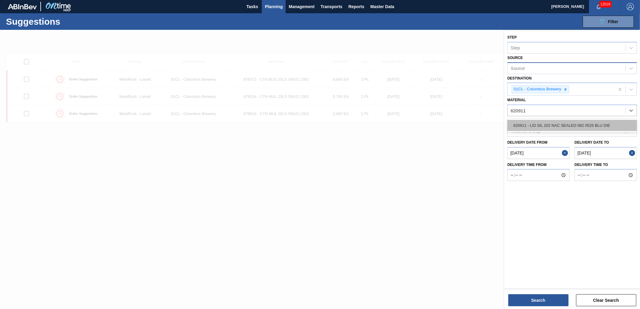
click at [541, 122] on div "620911 - LID SIL 202 NAC SEALED 082 0525 BLU DIE" at bounding box center [573, 125] width 130 height 11
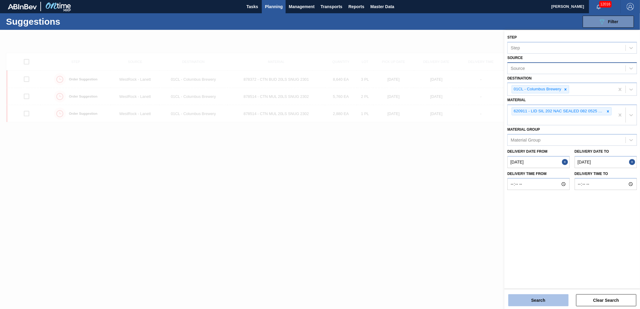
click at [538, 298] on button "Search" at bounding box center [539, 301] width 60 height 12
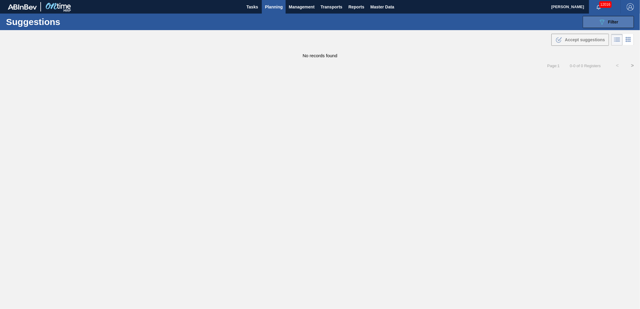
click at [601, 26] on button "089F7B8B-B2A5-4AFE-B5C0-19BA573D28AC Filter" at bounding box center [608, 22] width 51 height 12
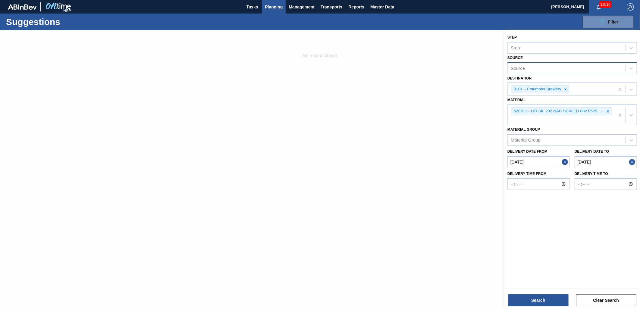
click at [269, 4] on span "Planning" at bounding box center [274, 6] width 18 height 7
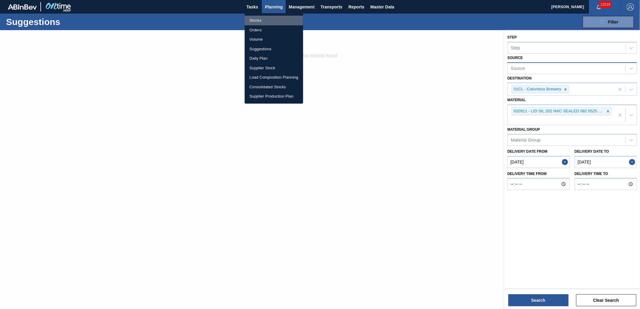
click at [258, 22] on li "Stocks" at bounding box center [274, 21] width 58 height 10
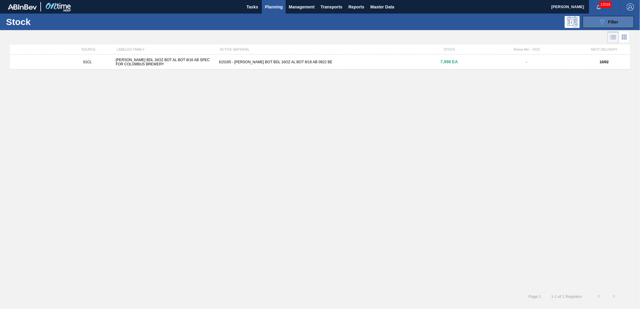
click at [601, 25] on icon "089F7B8B-B2A5-4AFE-B5C0-19BA573D28AC" at bounding box center [602, 21] width 7 height 7
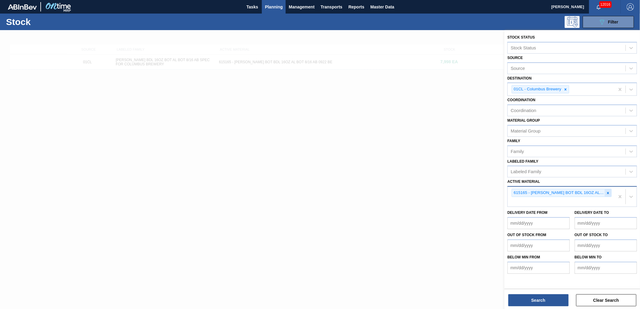
click at [606, 192] on div at bounding box center [608, 193] width 7 height 8
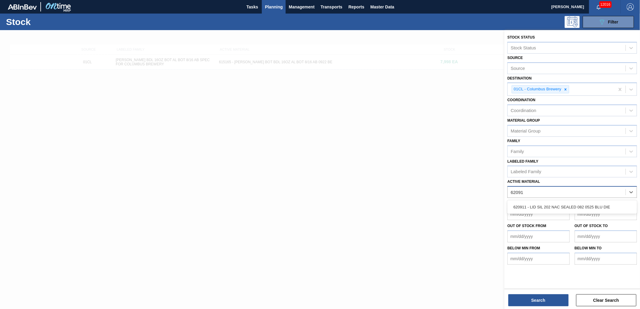
type Material "620911"
click at [601, 202] on div "620911 - LID SIL 202 NAC SEALED 082 0525 BLU DIE" at bounding box center [573, 207] width 130 height 11
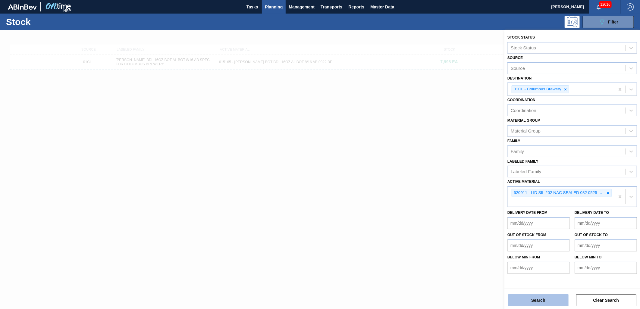
click at [528, 302] on button "Search" at bounding box center [539, 301] width 60 height 12
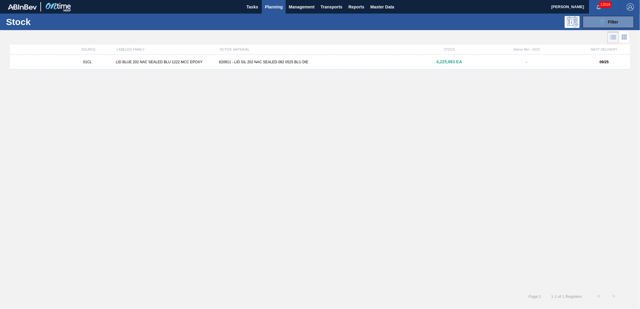
click at [289, 56] on div "01CL LID BLUE 202 NAC SEALED BLU 1222 MCC EPOXY 620911 - LID SIL 202 NAC SEALED…" at bounding box center [320, 62] width 621 height 15
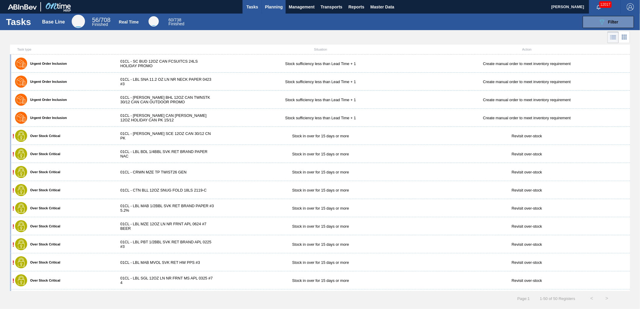
click at [266, 7] on span "Planning" at bounding box center [274, 6] width 18 height 7
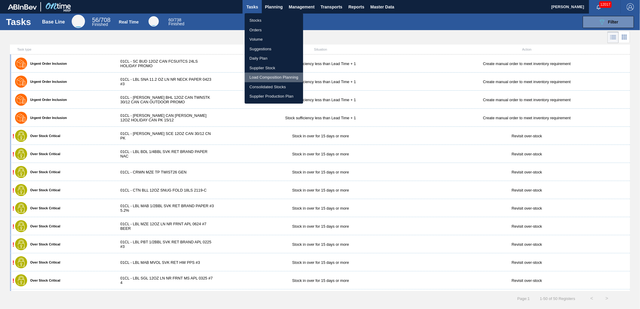
click at [267, 78] on li "Load Composition Planning" at bounding box center [274, 78] width 58 height 10
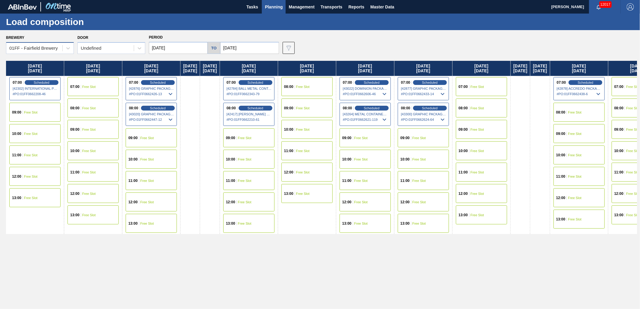
click at [56, 48] on div "01FF - Fairfield Brewery" at bounding box center [33, 48] width 49 height 5
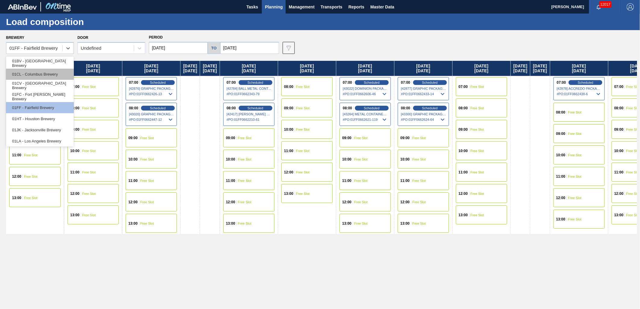
click at [50, 78] on div "01CL - Columbus Brewery" at bounding box center [40, 74] width 68 height 11
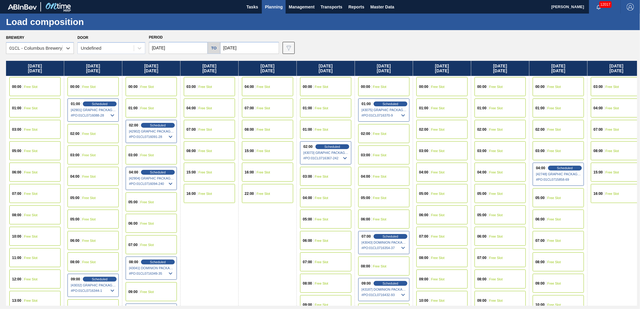
click at [448, 239] on div "07:00 Free Slot" at bounding box center [442, 236] width 51 height 19
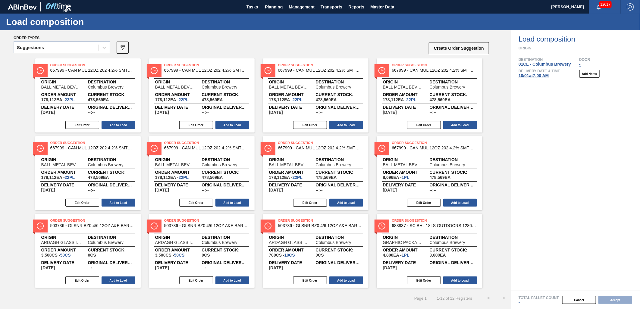
click at [92, 43] on div "Suggestions" at bounding box center [56, 47] width 85 height 9
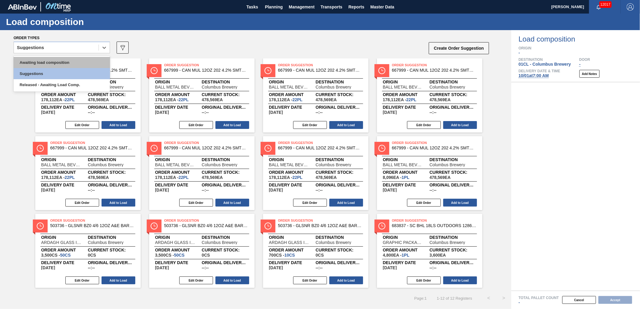
click at [76, 59] on div "Awaiting load composition" at bounding box center [62, 62] width 96 height 11
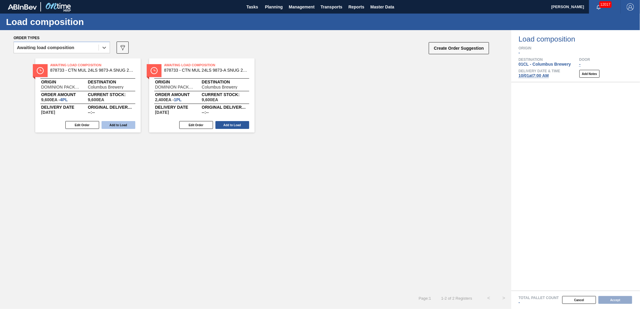
click at [112, 124] on button "Add to Load" at bounding box center [119, 125] width 34 height 8
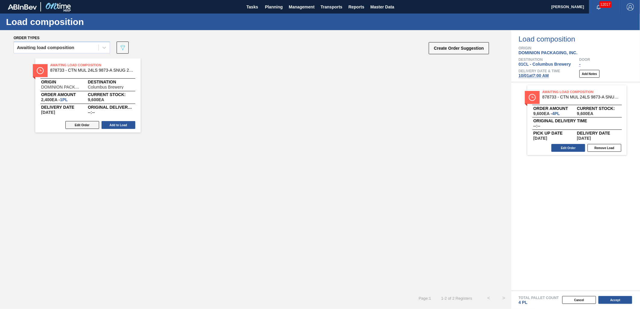
click at [89, 124] on button "Edit Order" at bounding box center [82, 125] width 34 height 8
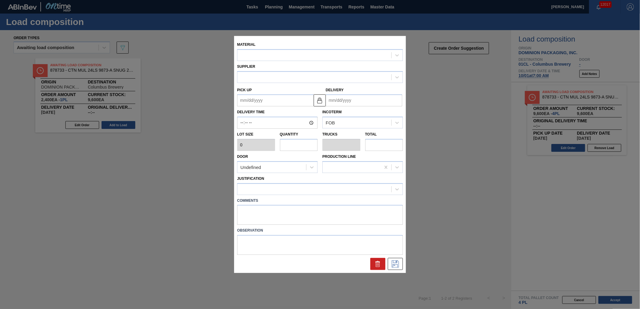
type input "2,400"
type input "1"
type input "0.038"
type input "2,400"
type up "[DATE]"
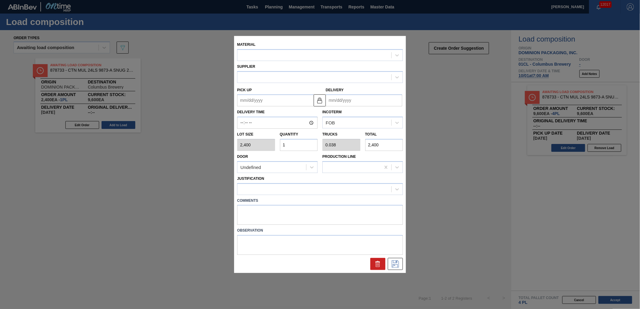
type input "[DATE]"
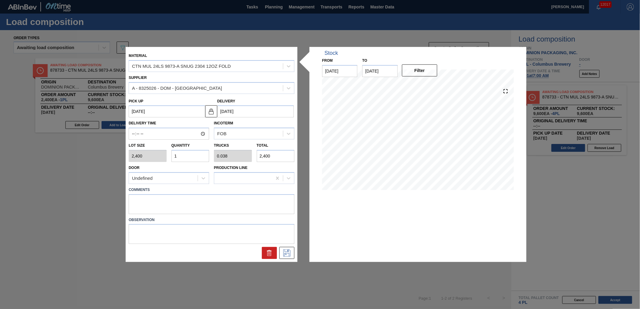
drag, startPoint x: 193, startPoint y: 156, endPoint x: 196, endPoint y: 156, distance: 3.3
click at [193, 156] on input "1" at bounding box center [191, 156] width 38 height 12
type input "0"
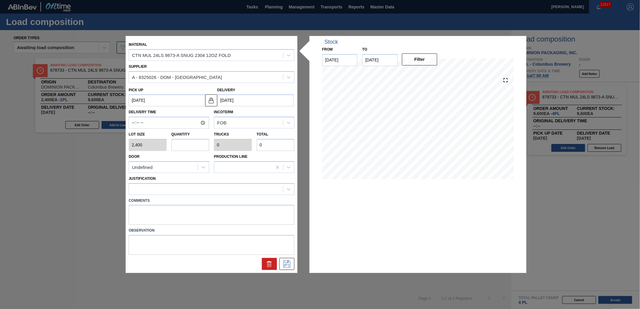
type input "3"
type input "0.115"
type input "7,200"
type input "3"
click at [204, 188] on div at bounding box center [206, 189] width 154 height 9
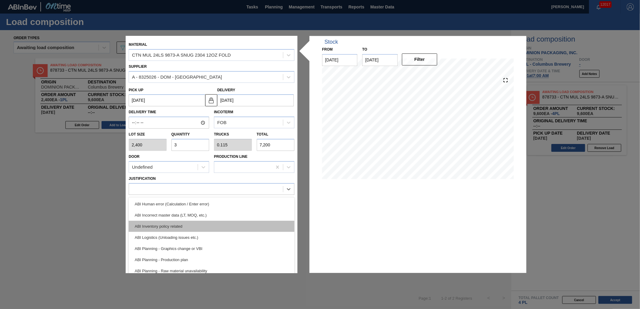
click at [212, 228] on div "ABI Inventory policy related" at bounding box center [212, 226] width 166 height 11
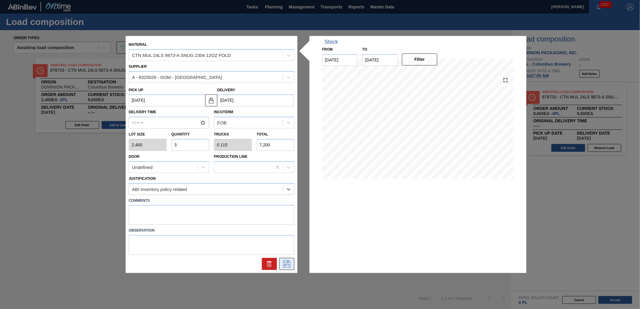
click at [291, 264] on icon at bounding box center [287, 264] width 10 height 7
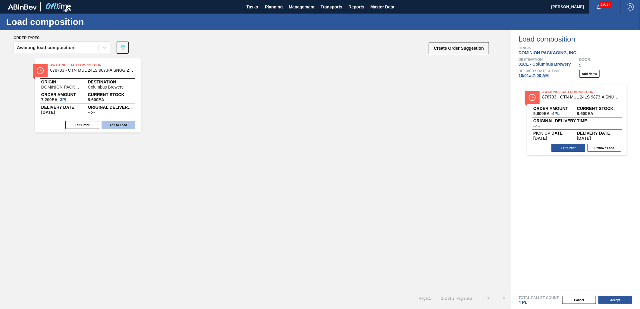
click at [115, 125] on button "Add to Load" at bounding box center [119, 125] width 34 height 8
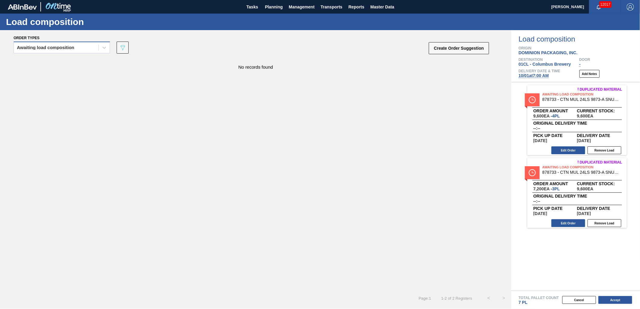
click at [76, 47] on div "Awaiting load composition" at bounding box center [56, 47] width 85 height 9
click at [70, 58] on div "Awaiting load composition" at bounding box center [62, 62] width 96 height 11
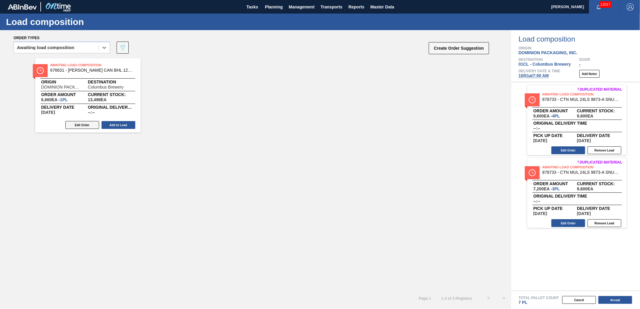
click at [86, 122] on button "Edit Order" at bounding box center [82, 125] width 34 height 8
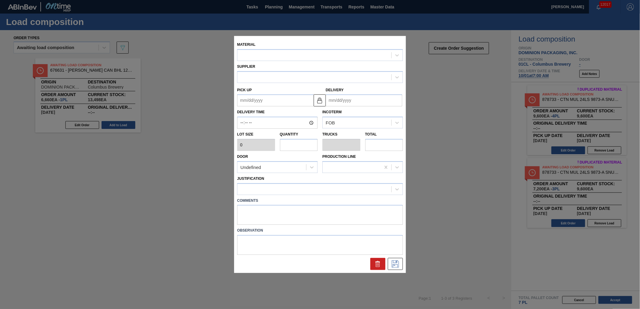
type input "6,660"
type input "1"
type input "0.042"
type input "6,660"
type up "[DATE]"
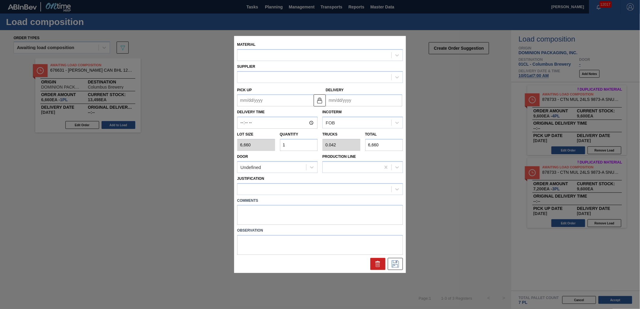
type input "[DATE]"
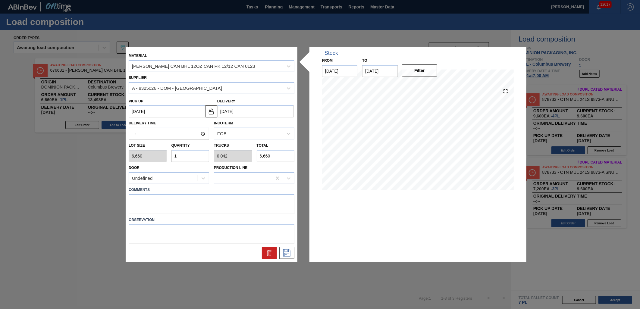
click at [191, 153] on input "1" at bounding box center [191, 156] width 38 height 12
type input "0"
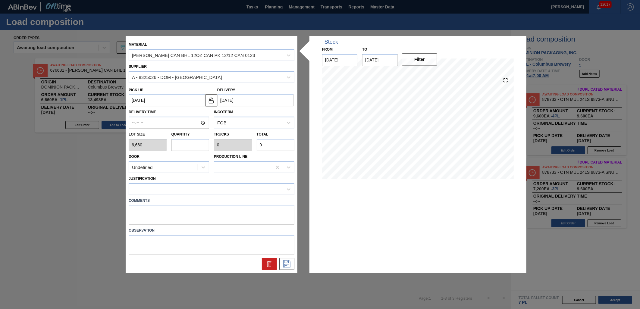
type input "1"
type input "0.042"
type input "6,660"
type input "15"
type input "0.625"
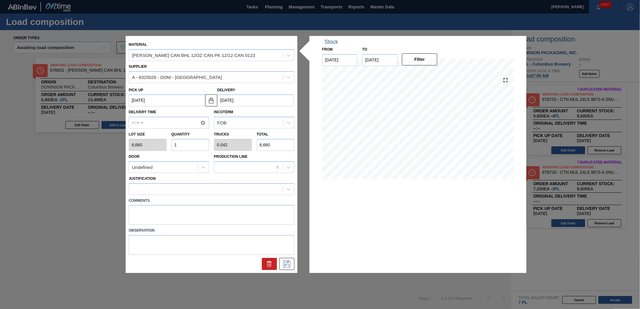
type input "99,900"
type input "1"
type input "0.042"
type input "6,660"
type input "17"
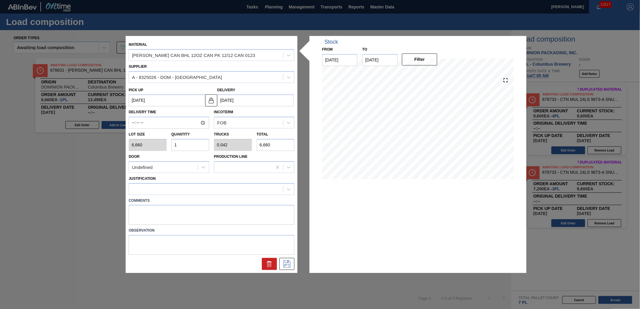
type input "0.708"
type input "113,220"
type input "17"
click at [181, 187] on div at bounding box center [206, 189] width 154 height 9
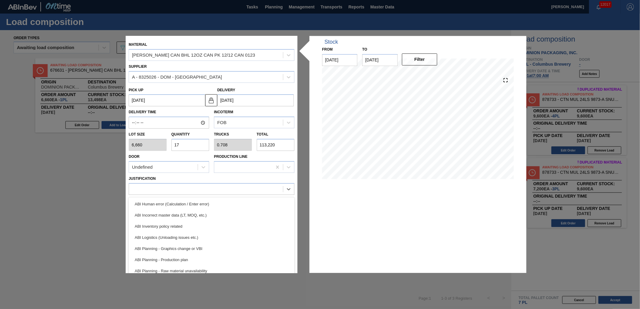
drag, startPoint x: 206, startPoint y: 249, endPoint x: 217, endPoint y: 249, distance: 11.2
click at [206, 249] on div "ABI Planning - Graphics change or VBI" at bounding box center [212, 248] width 166 height 11
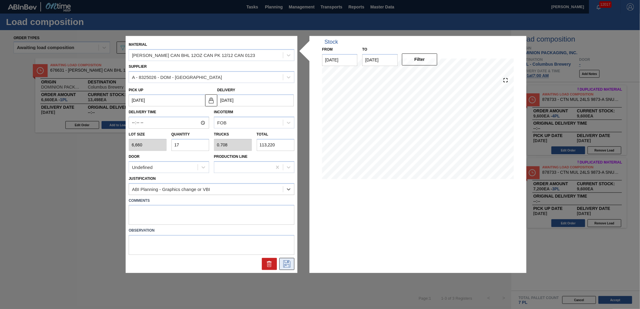
click at [285, 266] on icon at bounding box center [287, 264] width 10 height 7
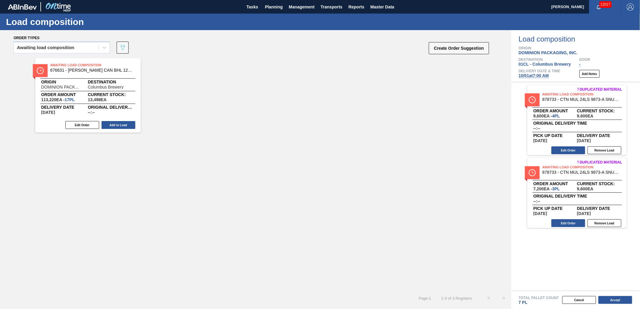
click at [119, 122] on button "Add to Load" at bounding box center [119, 125] width 34 height 8
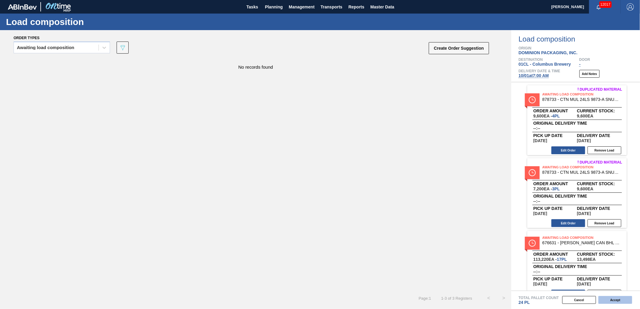
click at [611, 301] on button "Accept" at bounding box center [616, 300] width 34 height 8
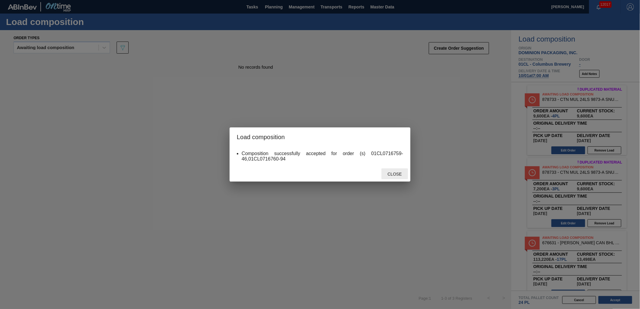
click at [399, 171] on div "Close" at bounding box center [395, 174] width 27 height 11
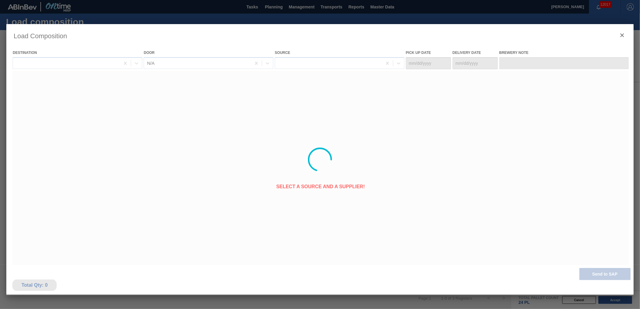
type Date "[DATE]"
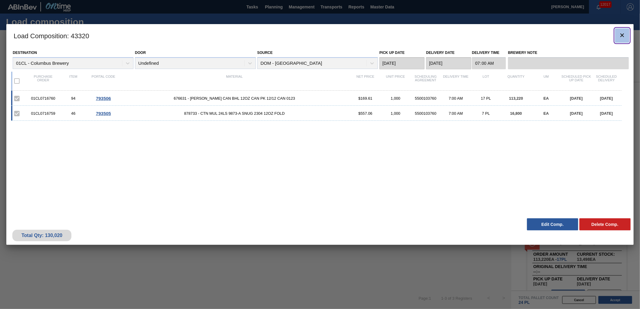
click at [620, 39] on clb-icon "botão de ícone" at bounding box center [622, 36] width 7 height 8
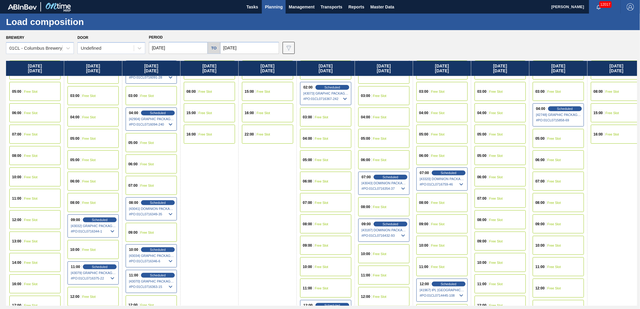
scroll to position [67, 0]
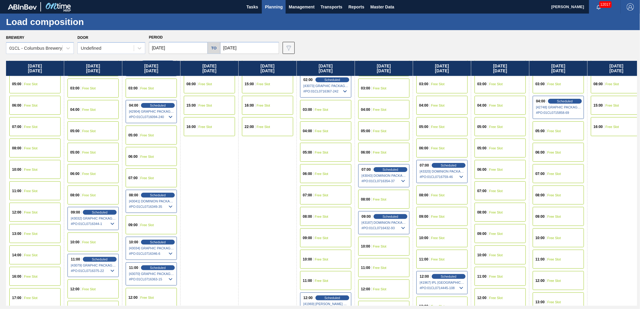
click at [502, 188] on div "07:00 Free Slot" at bounding box center [500, 191] width 51 height 19
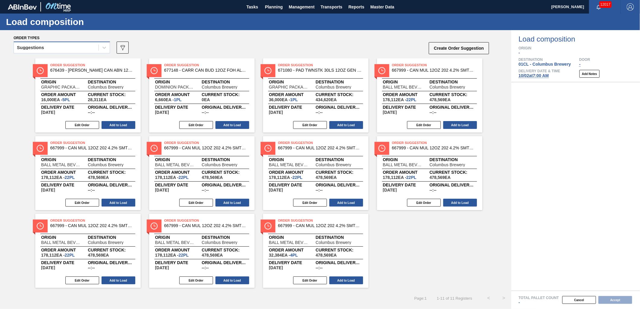
click at [87, 49] on div "Suggestions" at bounding box center [56, 47] width 85 height 9
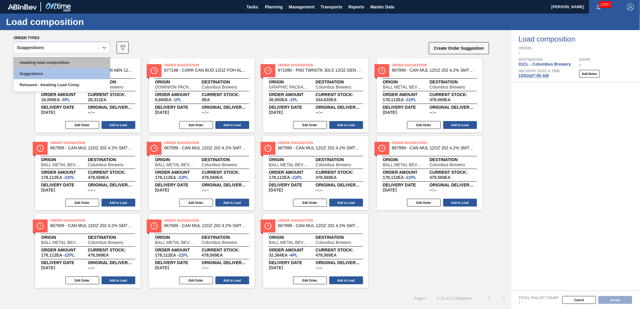
click at [73, 66] on div "Awaiting load composition" at bounding box center [62, 62] width 96 height 11
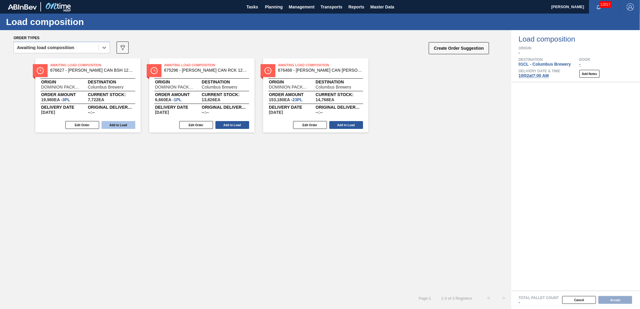
click at [107, 122] on button "Add to Load" at bounding box center [119, 125] width 34 height 8
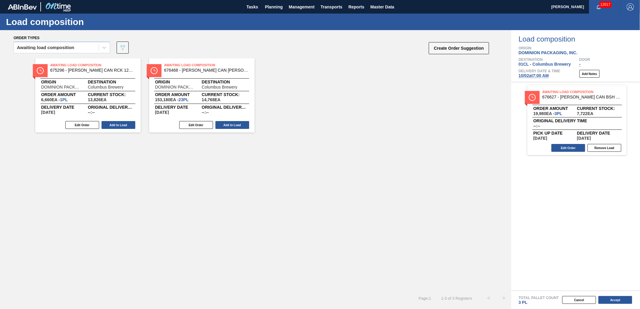
click at [107, 122] on button "Add to Load" at bounding box center [119, 125] width 34 height 8
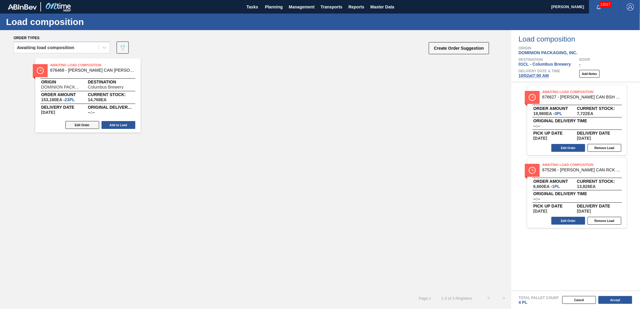
click at [81, 124] on button "Edit Order" at bounding box center [82, 125] width 34 height 8
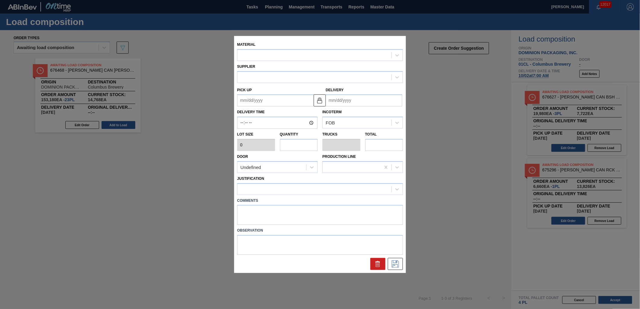
type input "6,660"
type input "23"
type input "0.885"
type input "153,180"
type up "[DATE]"
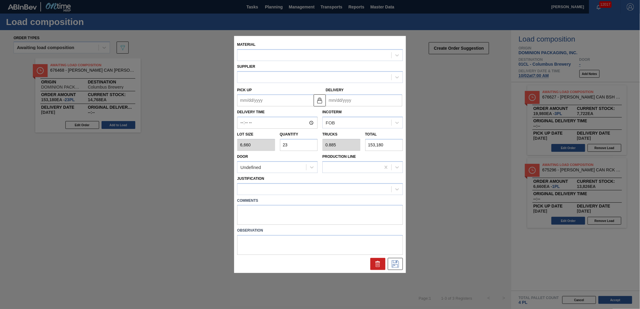
type input "[DATE]"
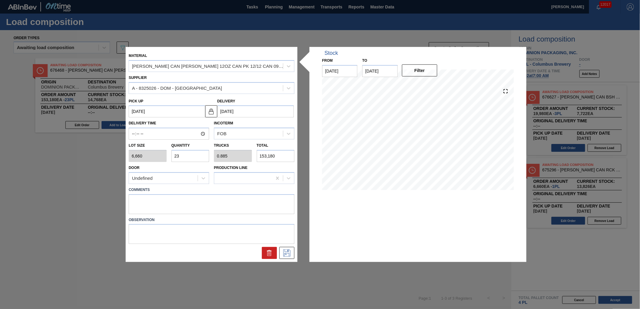
click at [198, 150] on input "23" at bounding box center [191, 156] width 38 height 12
type input "2"
type input "0.077"
type input "13,320"
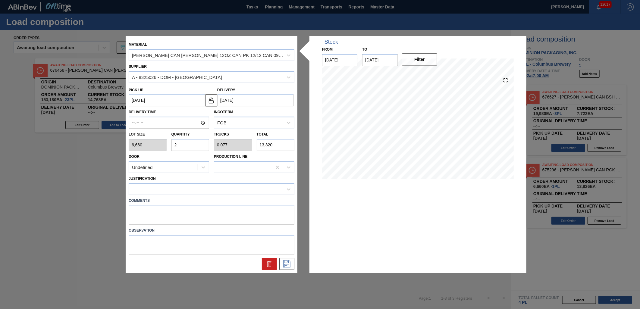
type input "22"
type input "0.846"
type input "146,520"
type input "22"
click at [266, 185] on div at bounding box center [206, 189] width 154 height 9
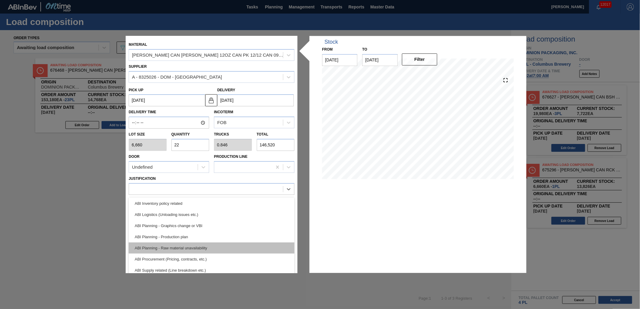
scroll to position [33, 0]
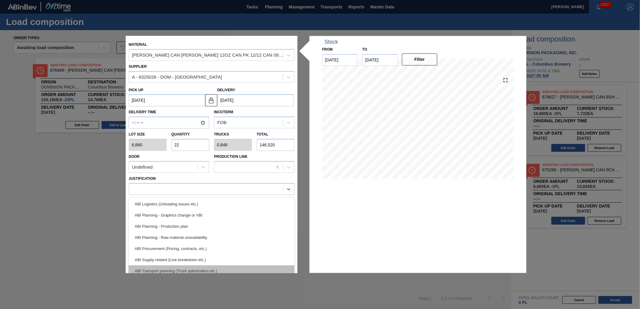
click at [220, 266] on div "ABI Transport planning (Truck optimization etc.)" at bounding box center [212, 271] width 166 height 11
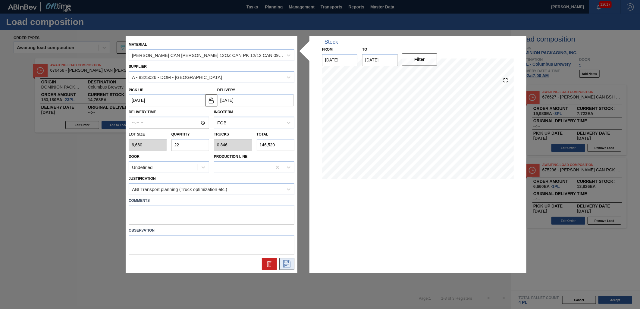
click at [291, 262] on icon at bounding box center [287, 264] width 10 height 7
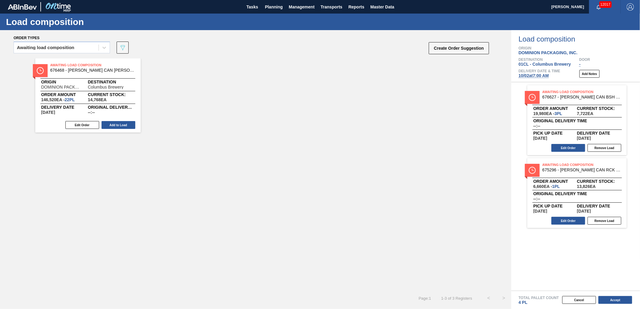
click at [123, 127] on button "Add to Load" at bounding box center [119, 125] width 34 height 8
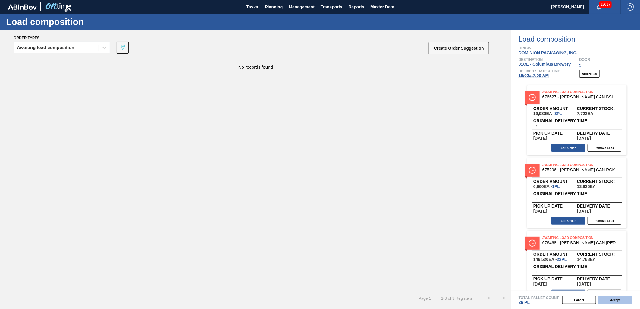
click at [617, 301] on button "Accept" at bounding box center [616, 300] width 34 height 8
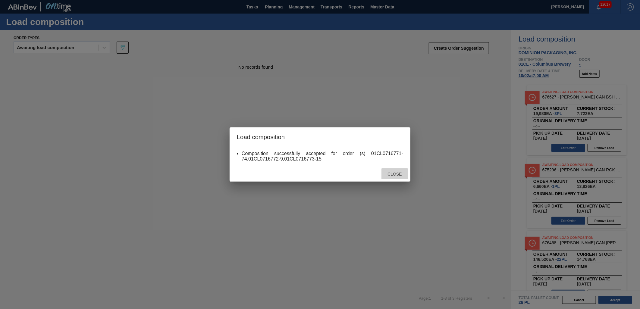
click at [398, 177] on div "Close" at bounding box center [395, 174] width 27 height 11
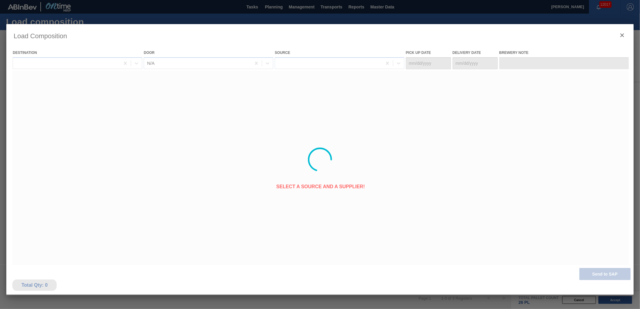
type Date "[DATE]"
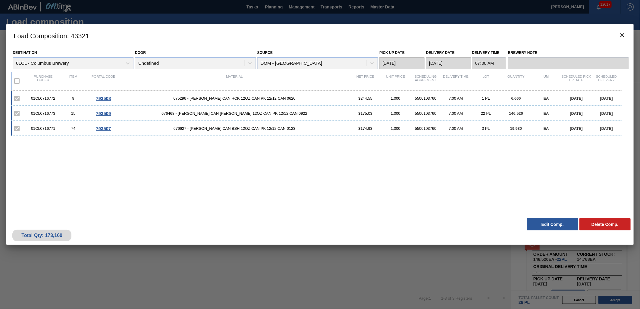
click at [554, 225] on button "Edit Comp." at bounding box center [552, 225] width 51 height 12
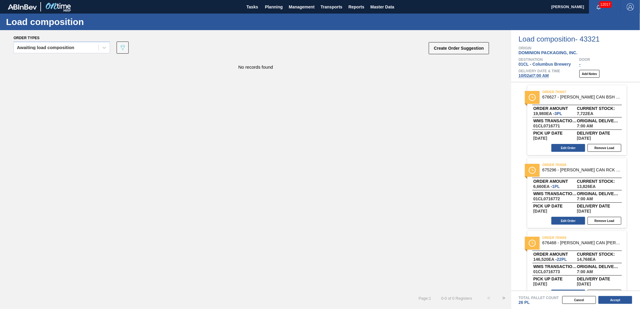
scroll to position [13, 0]
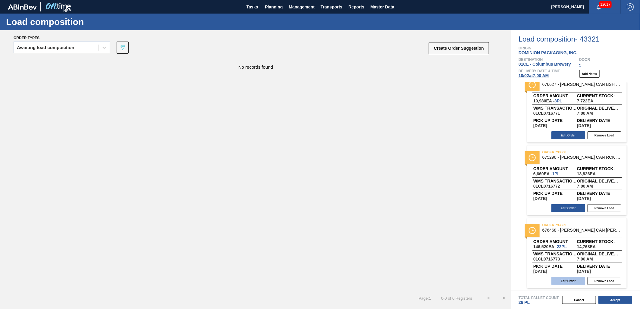
click at [565, 282] on button "Edit Order" at bounding box center [569, 281] width 34 height 8
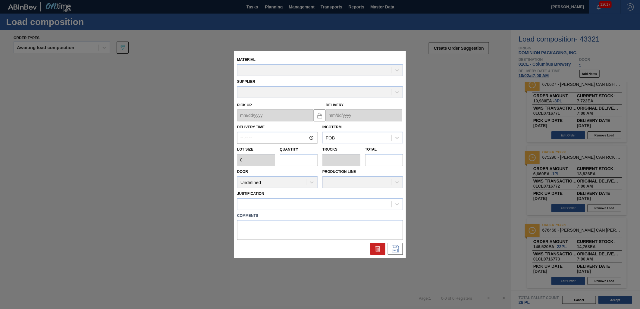
type input "07:00:00"
type input "6,660"
type input "22"
type input "0.846"
type input "146,520"
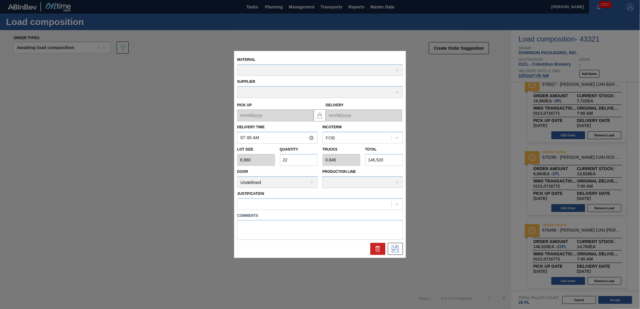
type up "[DATE]"
type input "[DATE]"
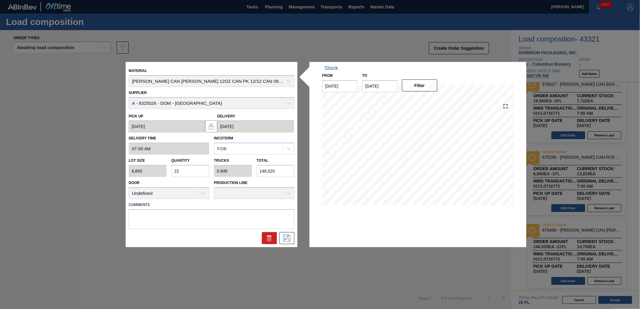
click at [192, 171] on input "22" at bounding box center [191, 171] width 38 height 12
type input "2"
type input "0.077"
type input "13,320"
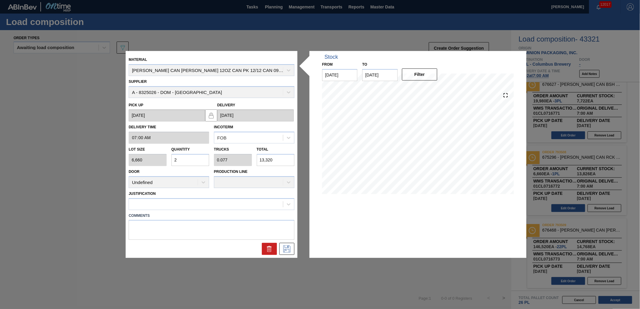
type input "0"
type input "7"
type input "0.269"
type input "46,620"
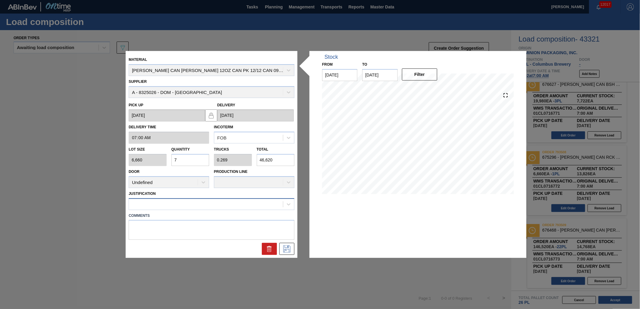
type input "7"
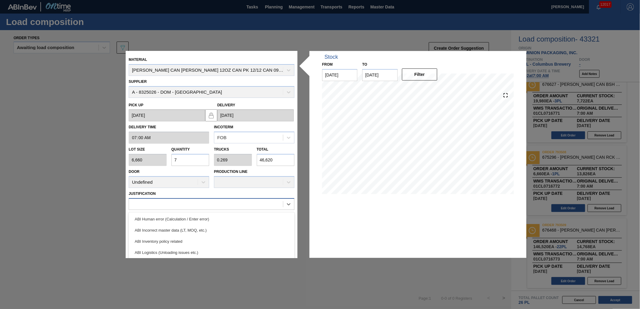
click at [198, 200] on div at bounding box center [206, 204] width 154 height 9
type input "ontime"
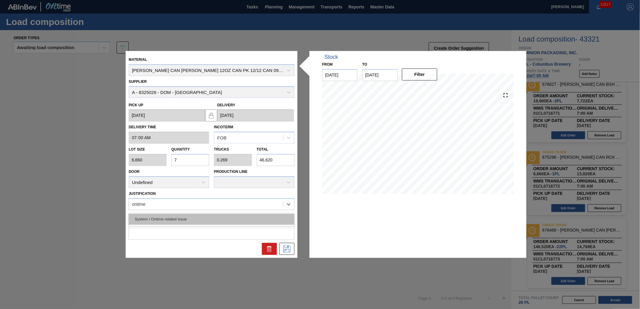
click at [210, 217] on div "System / Ontime related issue" at bounding box center [212, 219] width 166 height 11
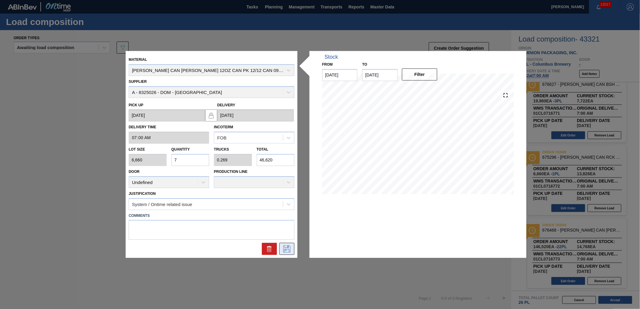
click at [291, 250] on icon at bounding box center [287, 249] width 10 height 7
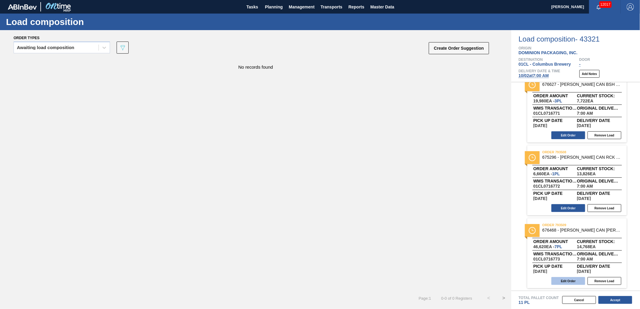
click at [565, 278] on button "Edit Order" at bounding box center [569, 281] width 34 height 8
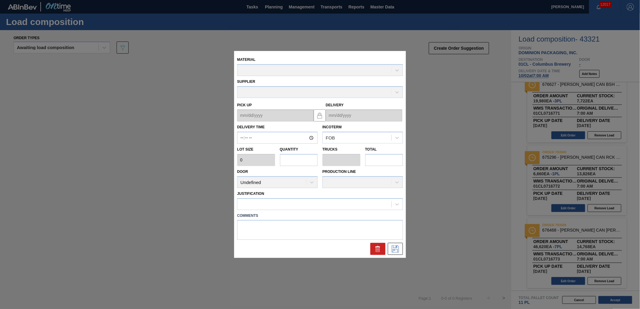
type input "07:00:00"
type input "6,660"
type input "7"
type input "0.269"
type input "46,620"
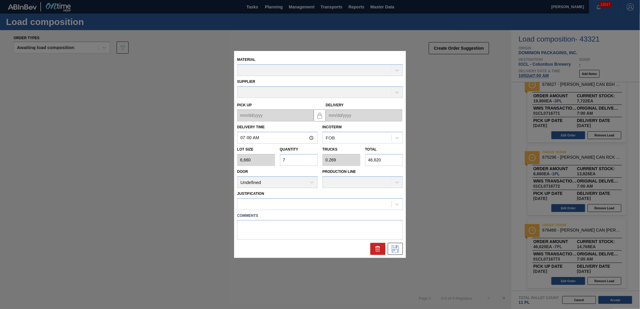
type up "[DATE]"
type input "[DATE]"
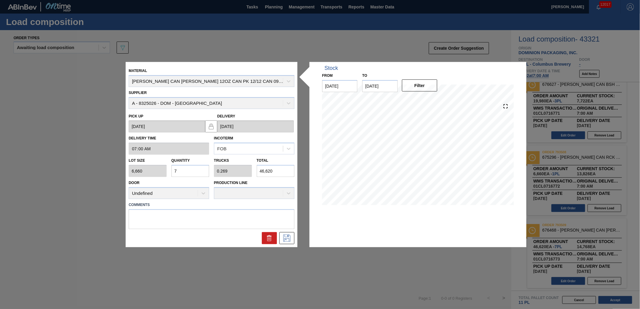
click at [198, 171] on input "7" at bounding box center [191, 171] width 38 height 12
type input "0"
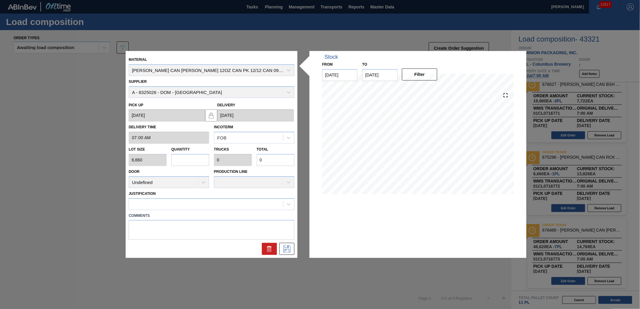
type input "8"
type input "0.308"
type input "53,280"
type input "8"
click at [275, 205] on div at bounding box center [206, 204] width 154 height 9
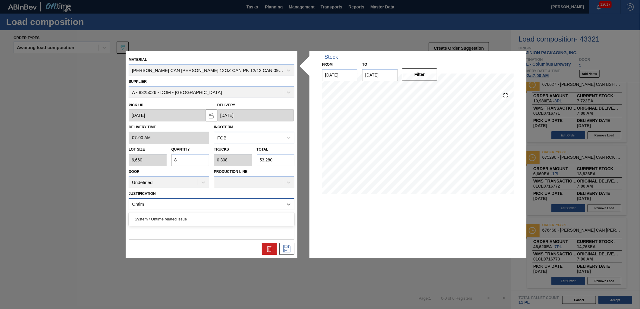
type input "Ontime"
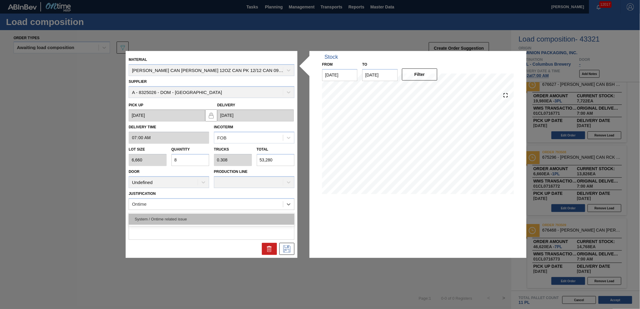
click at [216, 217] on div "System / Ontime related issue" at bounding box center [212, 219] width 166 height 11
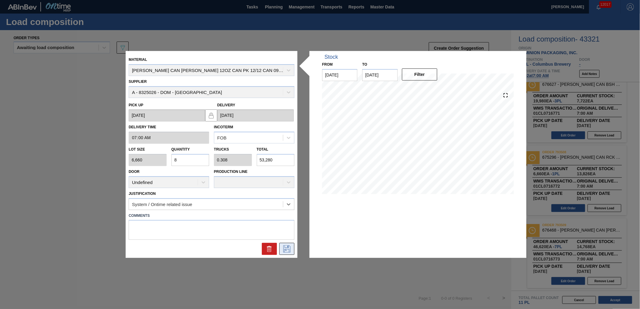
click at [294, 248] on button at bounding box center [287, 249] width 15 height 12
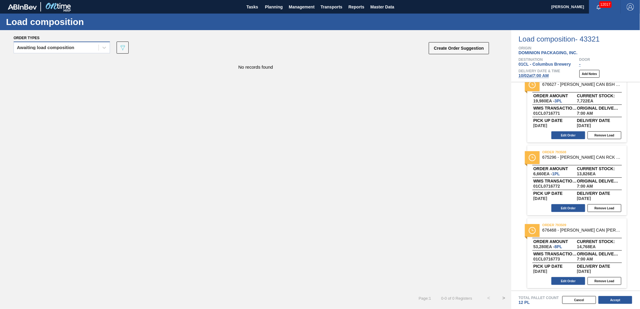
click at [84, 48] on div "Awaiting load composition" at bounding box center [56, 47] width 85 height 9
click at [87, 65] on div "Awaiting load composition" at bounding box center [62, 62] width 96 height 11
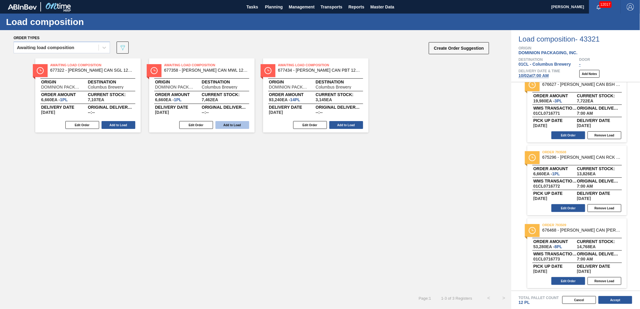
click at [230, 125] on button "Add to Load" at bounding box center [233, 125] width 34 height 8
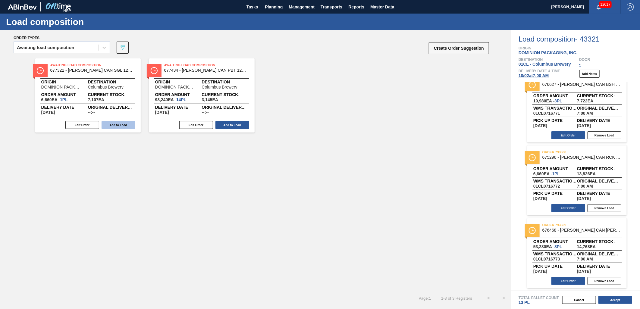
click at [114, 125] on button "Add to Load" at bounding box center [119, 125] width 34 height 8
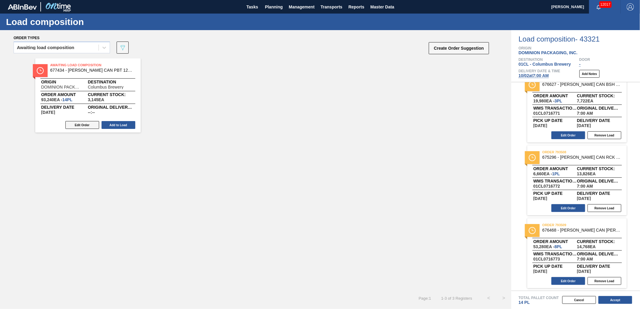
click at [88, 128] on button "Edit Order" at bounding box center [82, 125] width 34 height 8
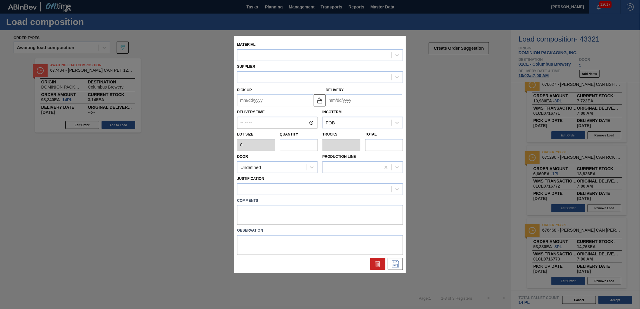
type input "6,660"
type input "14"
type input "0.538"
type input "93,240"
type up "[DATE]"
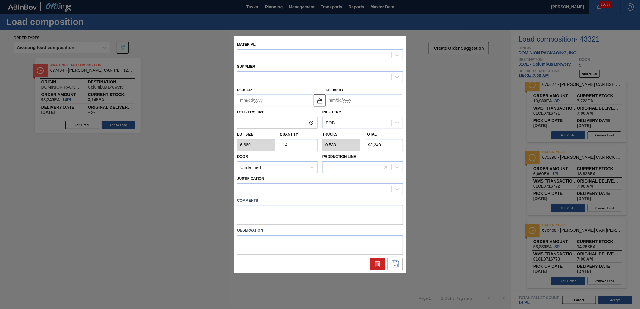
type input "[DATE]"
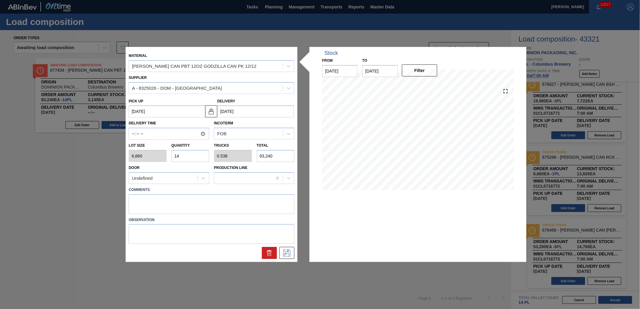
click at [198, 157] on input "14" at bounding box center [191, 156] width 38 height 12
type input "1"
type input "0.038"
type input "6,660"
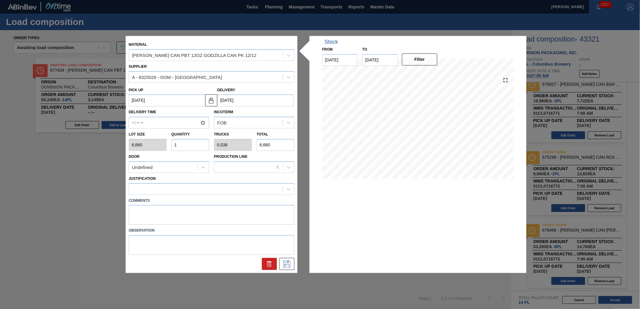
type input "12"
type input "0.462"
type input "79,920"
type input "12"
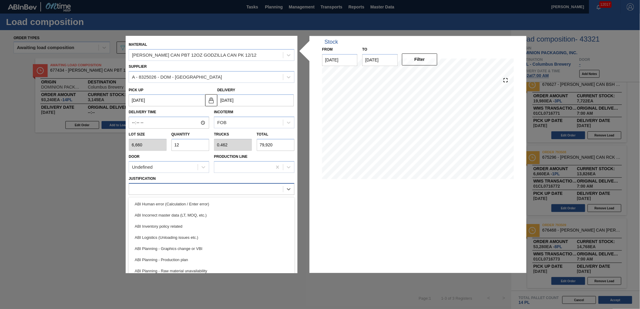
click at [201, 189] on div at bounding box center [206, 189] width 154 height 9
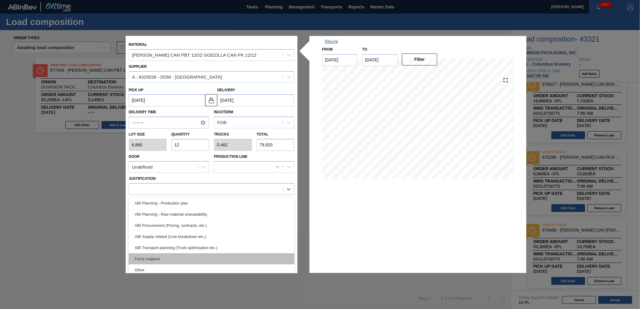
scroll to position [67, 0]
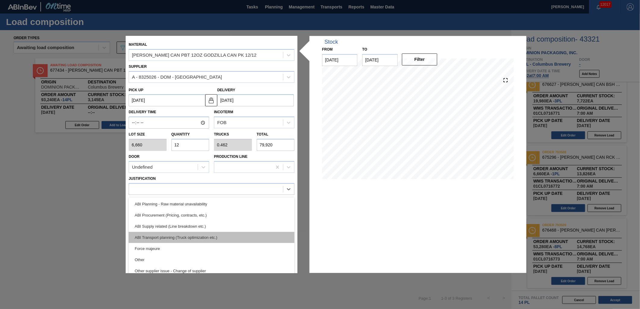
click at [210, 240] on div "ABI Transport planning (Truck optimization etc.)" at bounding box center [212, 237] width 166 height 11
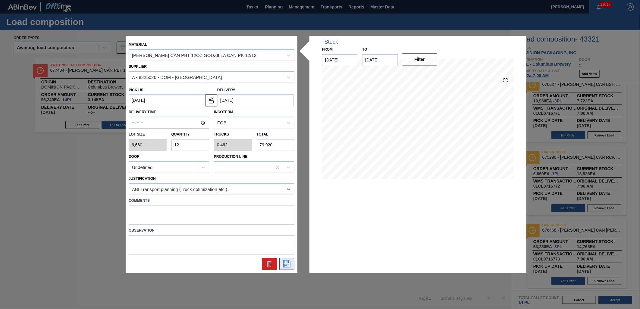
click at [284, 263] on icon at bounding box center [286, 264] width 7 height 7
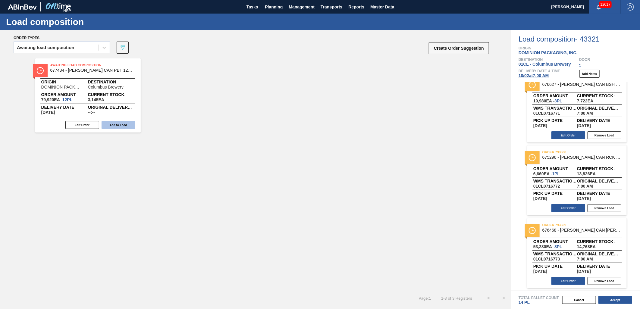
click at [128, 127] on button "Add to Load" at bounding box center [119, 125] width 34 height 8
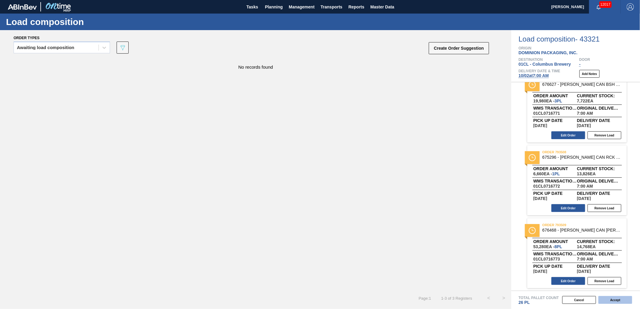
click at [615, 302] on button "Accept" at bounding box center [616, 300] width 34 height 8
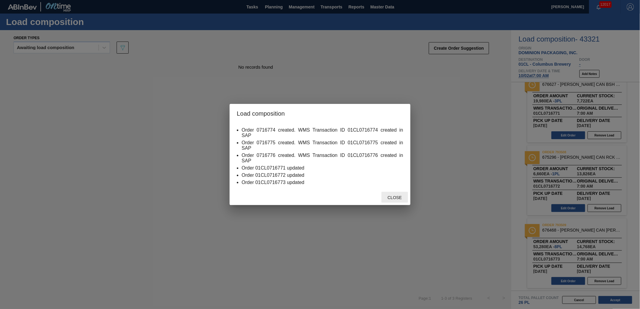
click at [382, 198] on div "Close" at bounding box center [395, 197] width 27 height 11
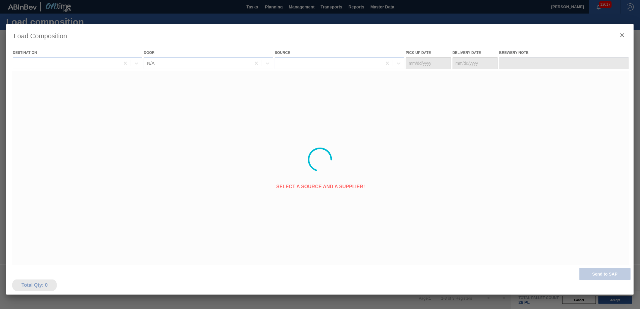
type Date "[DATE]"
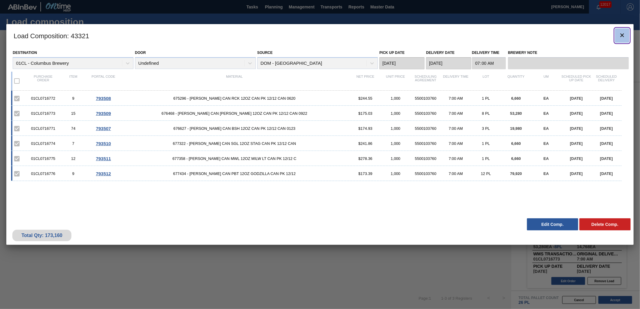
click at [623, 34] on icon "botão de ícone" at bounding box center [622, 35] width 7 height 7
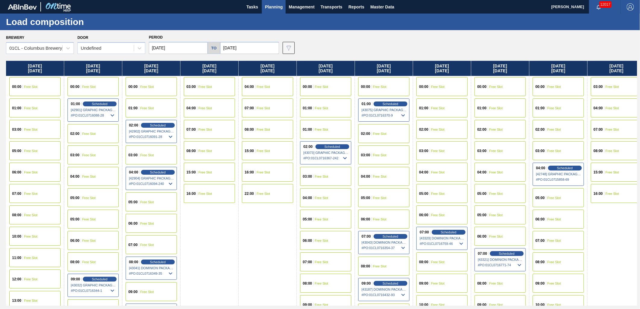
click at [549, 127] on div "02:00 Free Slot" at bounding box center [558, 129] width 51 height 19
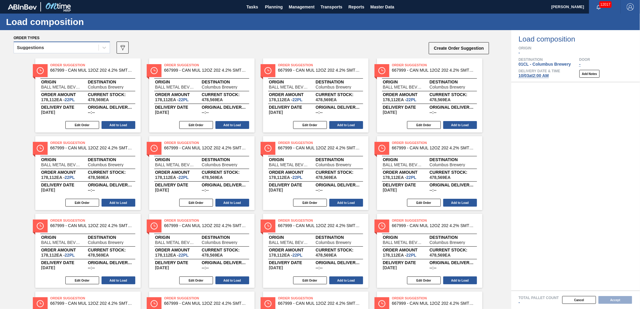
click at [89, 50] on div "Suggestions" at bounding box center [56, 47] width 85 height 9
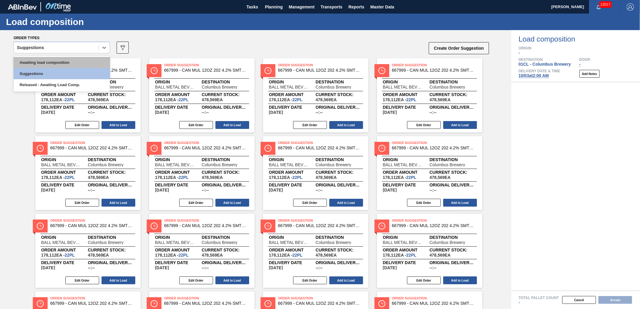
click at [76, 58] on div "Awaiting load composition" at bounding box center [62, 62] width 96 height 11
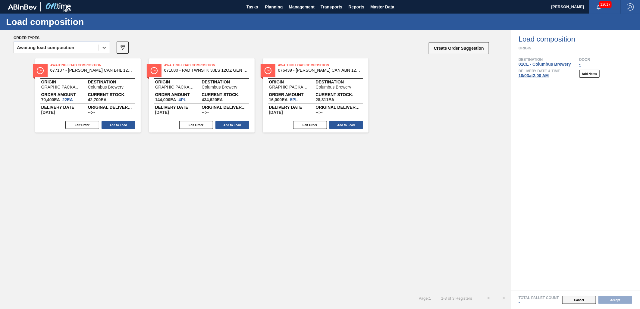
click at [586, 303] on button "Cancel" at bounding box center [580, 300] width 34 height 8
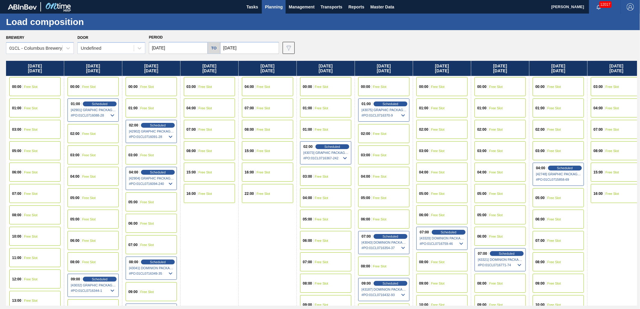
click at [501, 111] on div "01:00 Free Slot" at bounding box center [500, 108] width 51 height 19
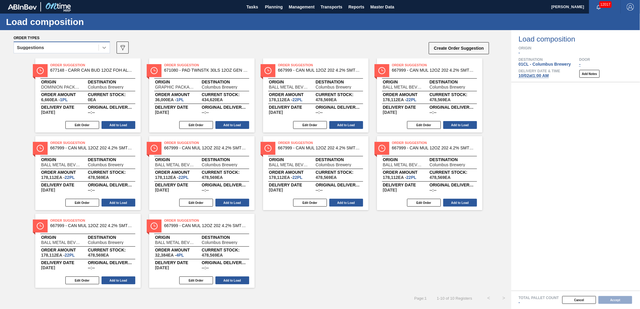
click at [104, 51] on div at bounding box center [104, 47] width 11 height 11
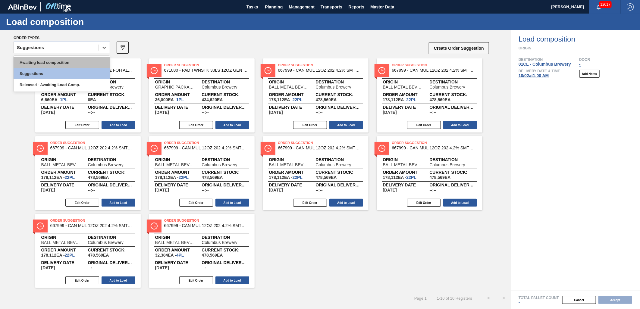
click at [90, 58] on div "Awaiting load composition" at bounding box center [62, 62] width 96 height 11
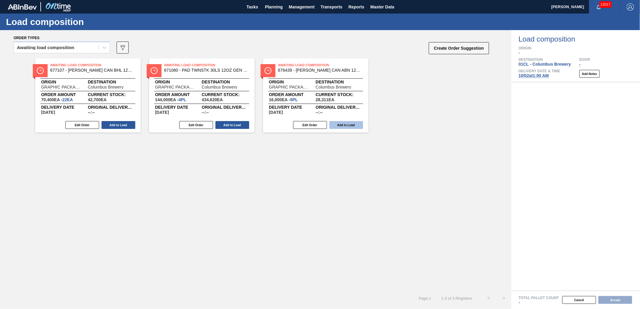
click at [339, 127] on button "Add to Load" at bounding box center [347, 125] width 34 height 8
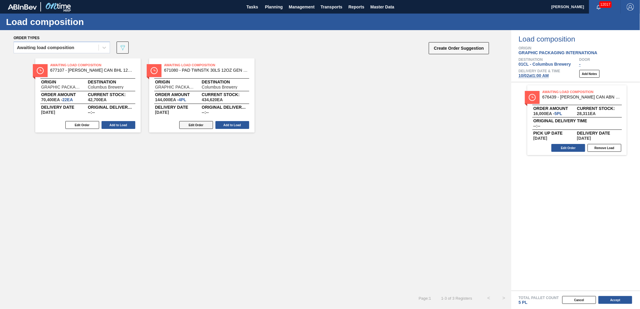
click at [188, 124] on button "Edit Order" at bounding box center [196, 125] width 34 height 8
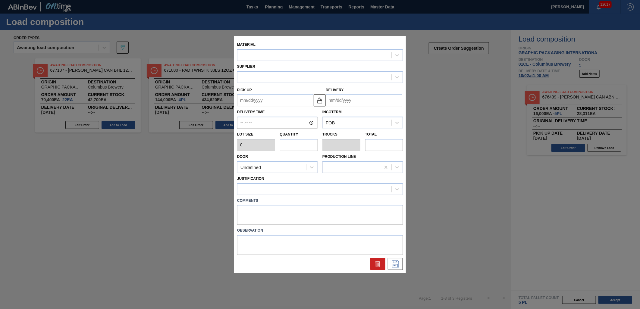
type input "36,000"
type input "4"
type input "0.2"
type input "144,000"
type up "[DATE]"
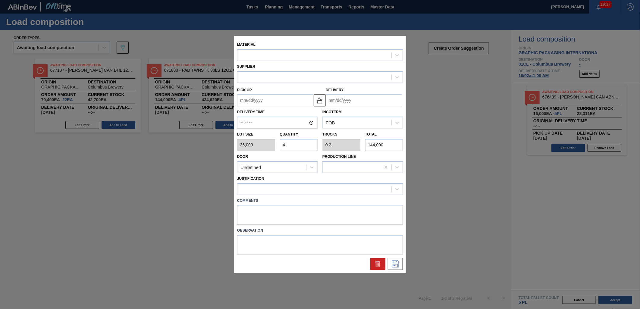
type input "[DATE]"
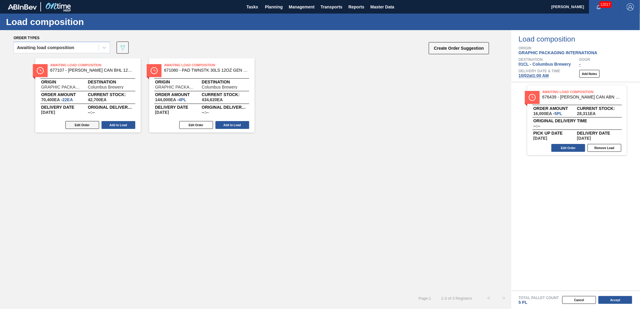
click at [86, 126] on button "Edit Order" at bounding box center [82, 125] width 34 height 8
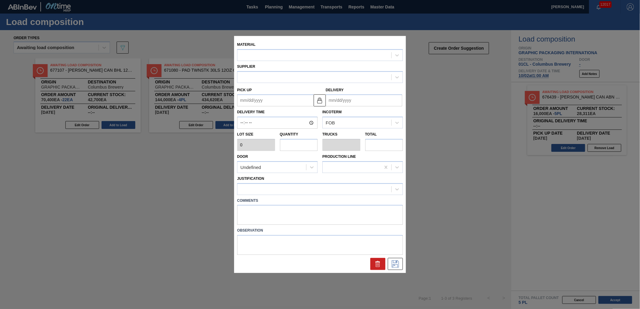
type input "3,200"
type input "22"
type input "0.846"
type input "70,400"
type up "[DATE]"
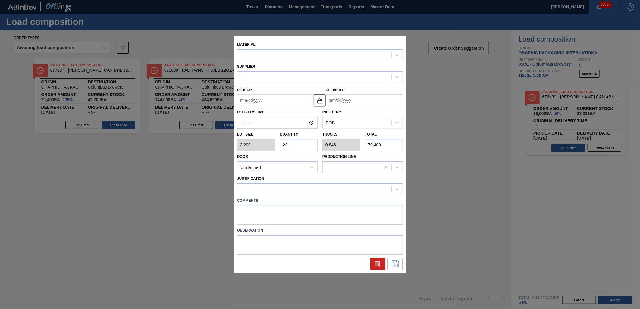
type input "[DATE]"
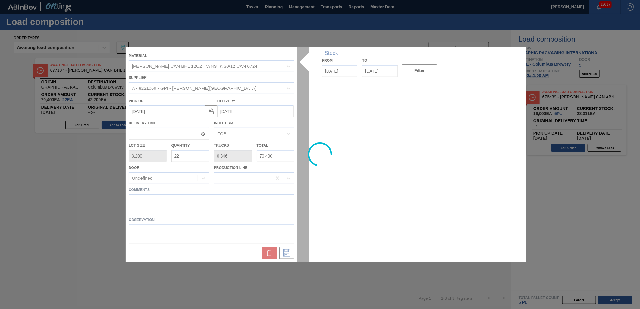
click at [190, 157] on div at bounding box center [320, 154] width 389 height 215
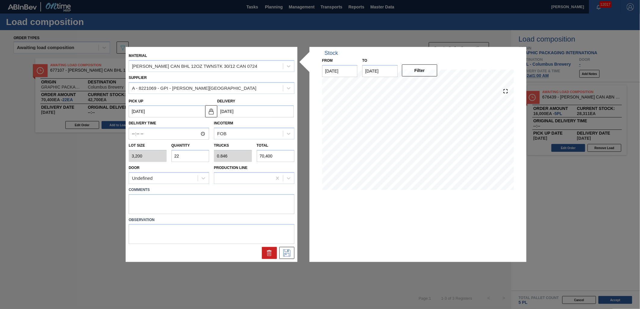
click at [190, 157] on input "22" at bounding box center [191, 156] width 38 height 12
type input "2"
type input "0.077"
type input "6,400"
type input "21"
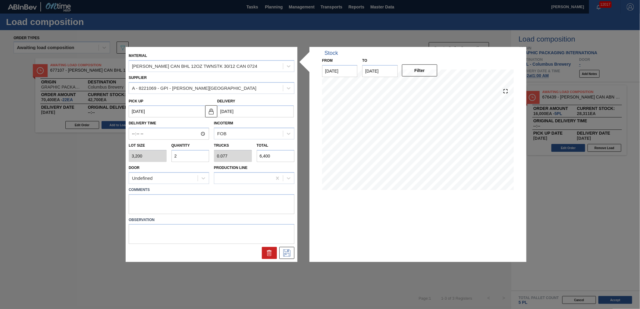
type input "0.808"
type input "67,200"
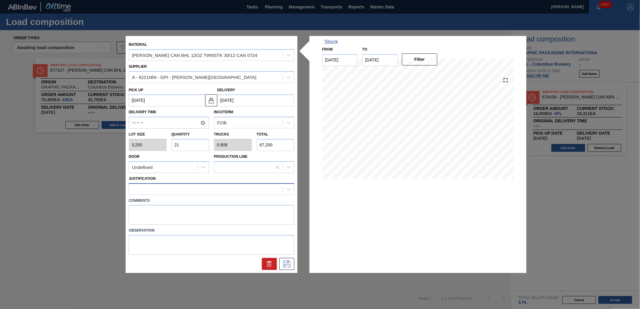
type input "21"
click at [207, 189] on div at bounding box center [206, 189] width 154 height 9
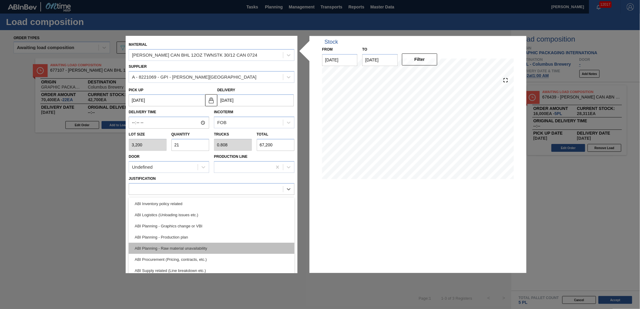
scroll to position [33, 0]
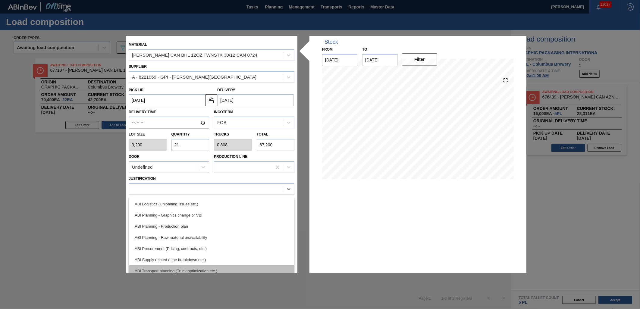
click at [224, 268] on div "ABI Transport planning (Truck optimization etc.)" at bounding box center [212, 271] width 166 height 11
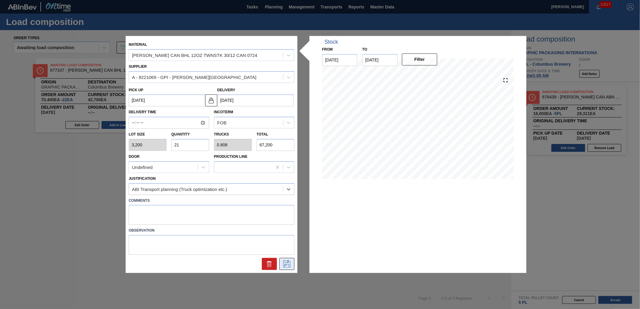
click at [286, 263] on icon at bounding box center [287, 264] width 10 height 7
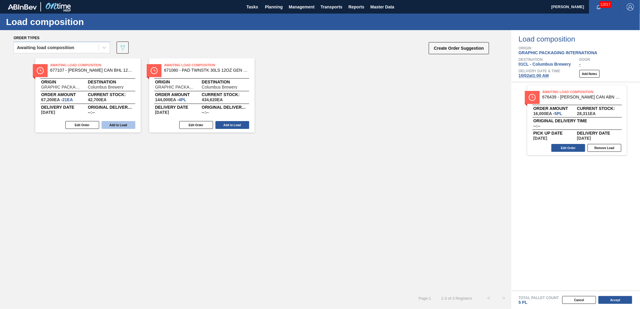
click at [120, 125] on button "Add to Load" at bounding box center [119, 125] width 34 height 8
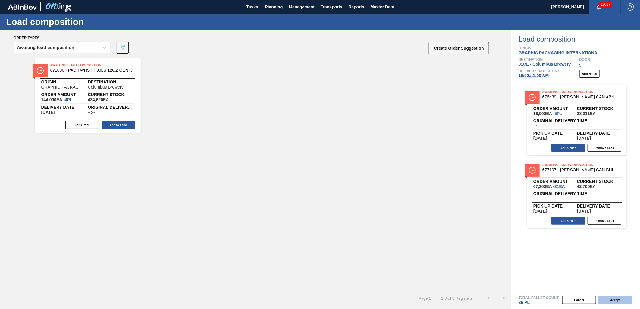
click at [611, 297] on button "Accept" at bounding box center [616, 300] width 34 height 8
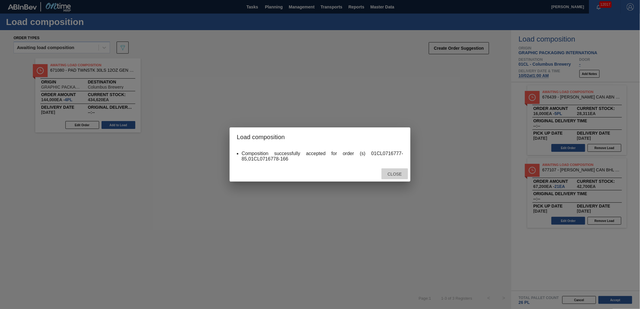
click at [397, 172] on span "Close" at bounding box center [395, 174] width 24 height 5
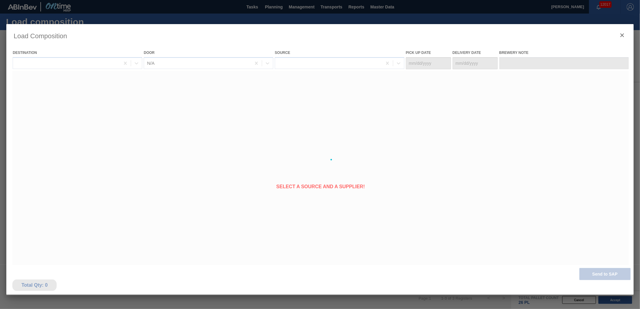
type Date "[DATE]"
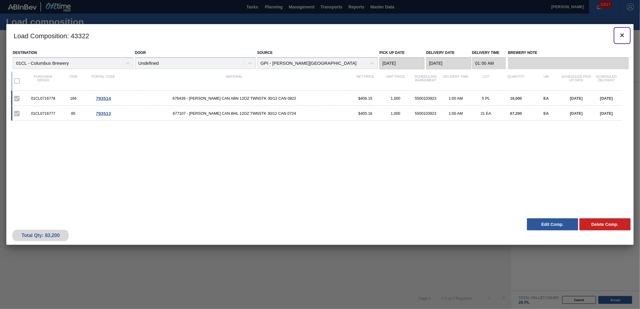
click at [619, 36] on icon "botão de ícone" at bounding box center [622, 35] width 7 height 7
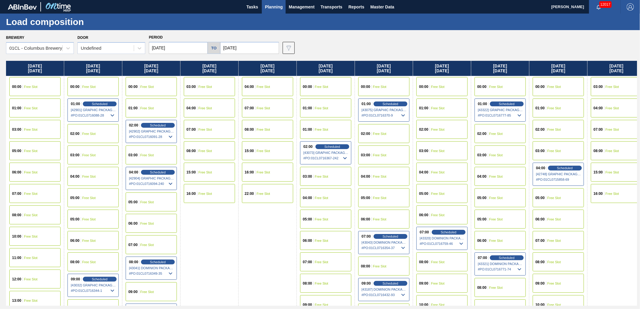
click at [561, 128] on span "Free Slot" at bounding box center [555, 130] width 14 height 4
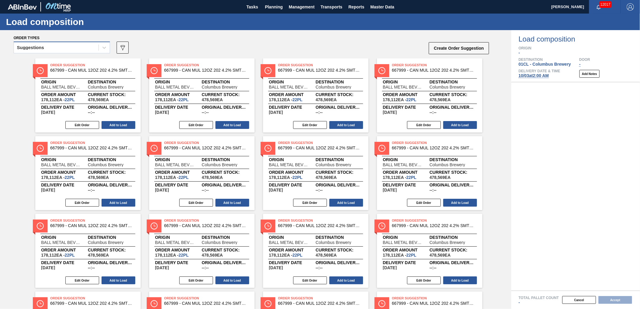
click at [76, 48] on div "Suggestions" at bounding box center [56, 47] width 85 height 9
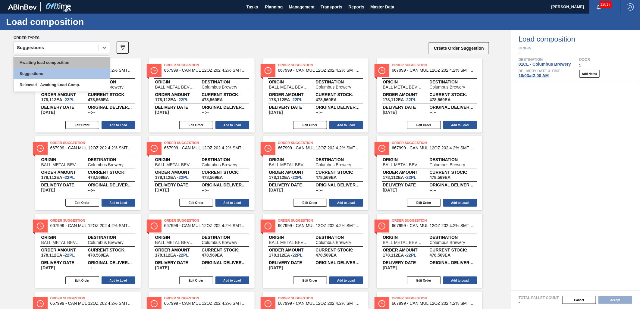
click at [61, 60] on div "Awaiting load composition" at bounding box center [62, 62] width 96 height 11
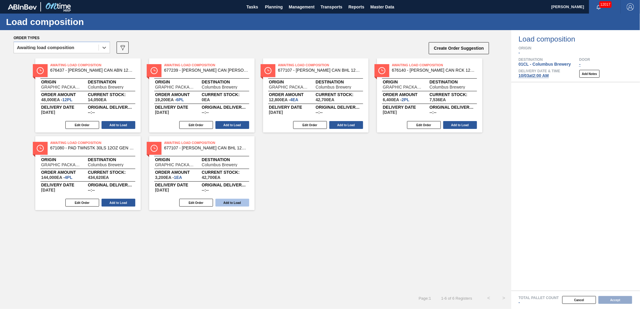
click at [237, 203] on button "Add to Load" at bounding box center [233, 203] width 34 height 8
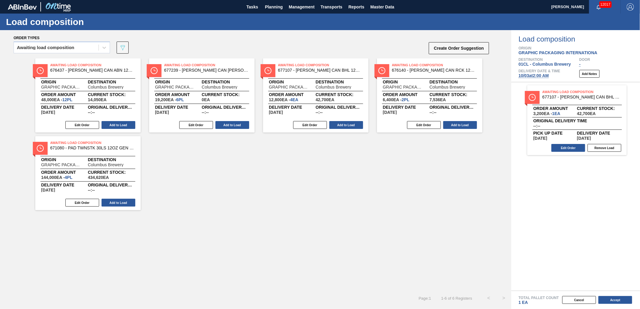
click at [126, 203] on button "Add to Load" at bounding box center [119, 203] width 34 height 8
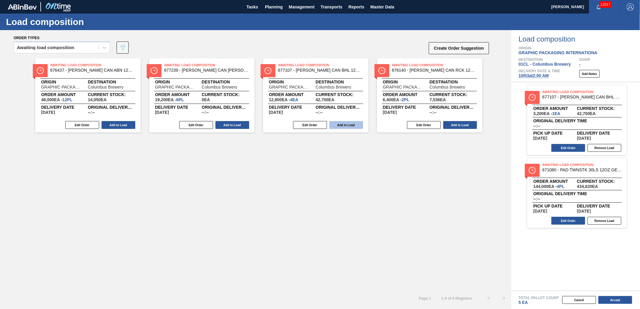
click at [336, 126] on button "Add to Load" at bounding box center [347, 125] width 34 height 8
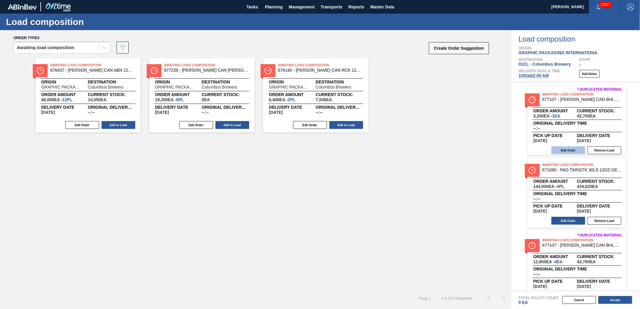
click at [565, 150] on button "Edit Order" at bounding box center [569, 151] width 34 height 8
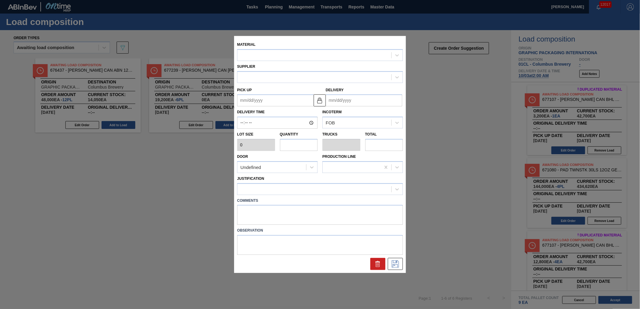
type input "3,200"
type input "1"
type input "0.038"
type input "3,200"
type up "[DATE]"
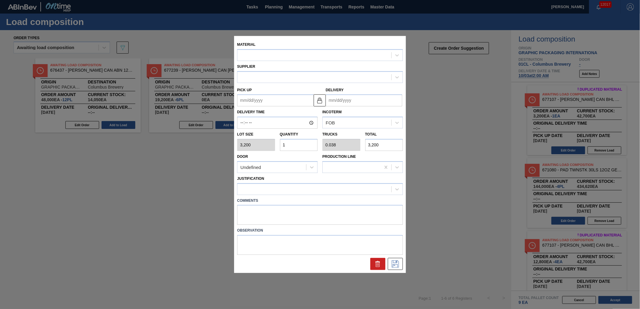
type input "[DATE]"
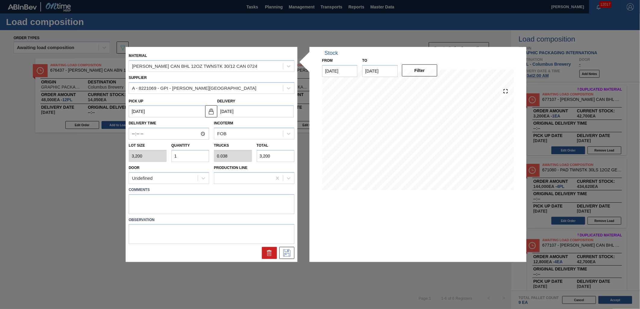
click at [185, 156] on input "1" at bounding box center [191, 156] width 38 height 12
type input "0"
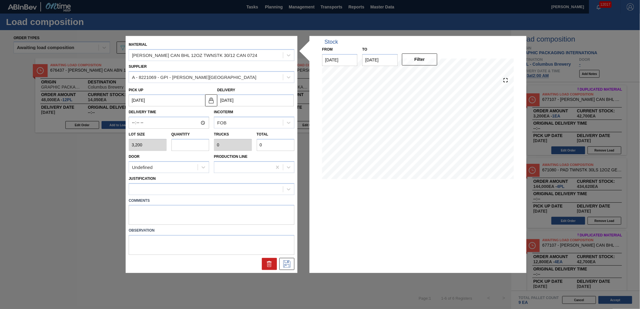
type input "3"
type input "0.115"
type input "9,600"
type input "3"
click at [174, 192] on div at bounding box center [206, 189] width 154 height 9
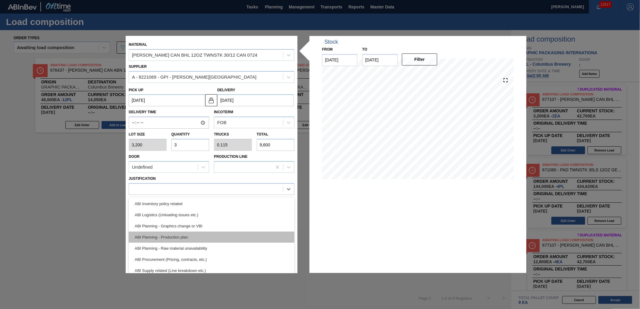
scroll to position [33, 0]
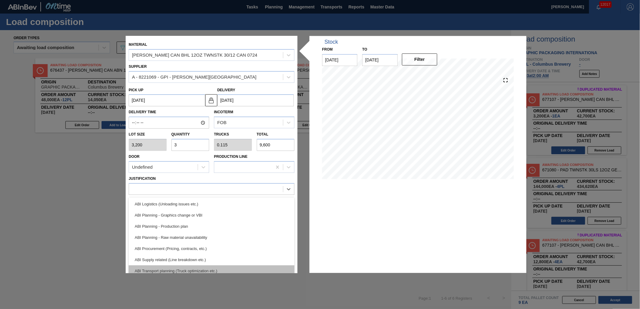
click at [188, 266] on div "ABI Transport planning (Truck optimization etc.)" at bounding box center [212, 271] width 166 height 11
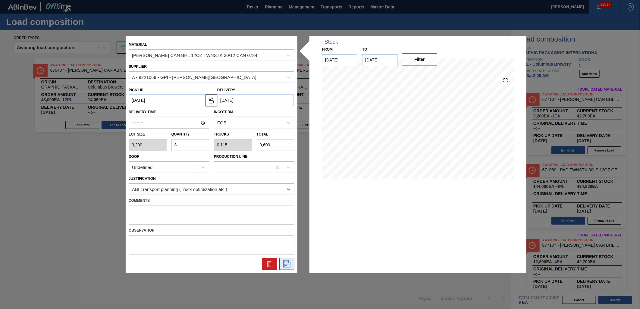
click at [287, 264] on icon at bounding box center [286, 264] width 7 height 7
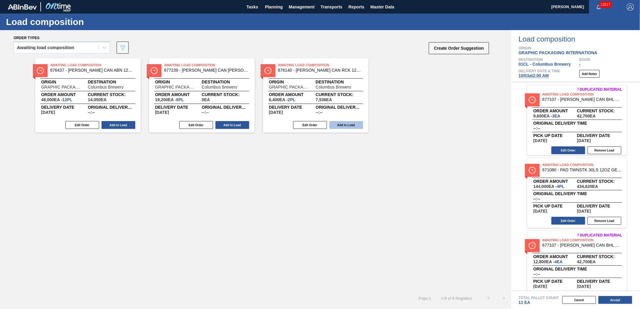
click at [342, 125] on button "Add to Load" at bounding box center [347, 125] width 34 height 8
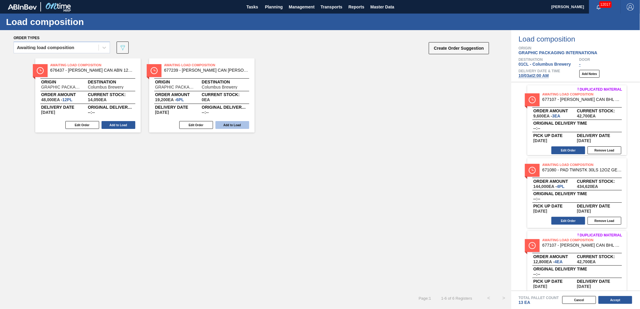
click at [231, 123] on button "Add to Load" at bounding box center [233, 125] width 34 height 8
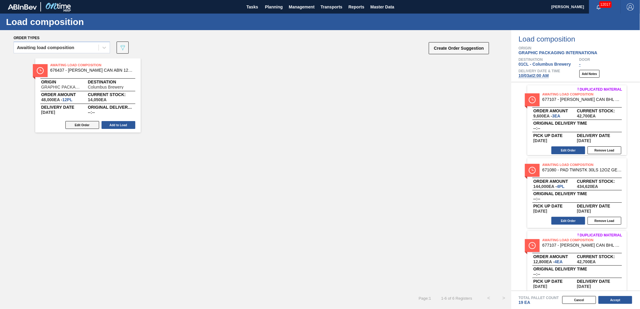
click at [80, 125] on button "Edit Order" at bounding box center [82, 125] width 34 height 8
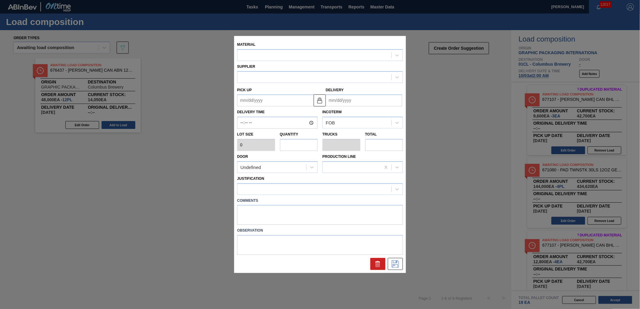
type input "4,000"
type input "12"
type input "0.462"
type input "48,000"
type up "[DATE]"
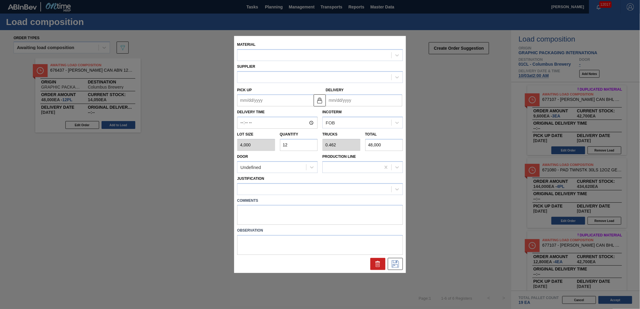
type input "[DATE]"
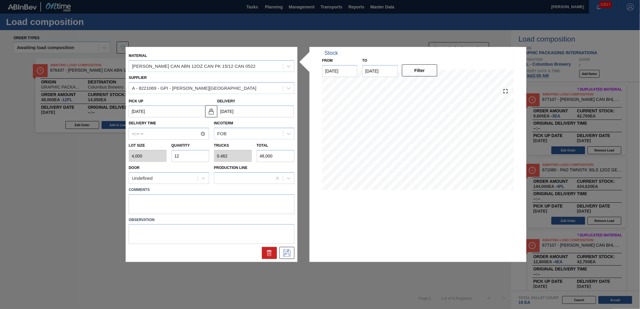
click at [191, 158] on input "12" at bounding box center [191, 156] width 38 height 12
type input "1"
type input "0.038"
type input "4,000"
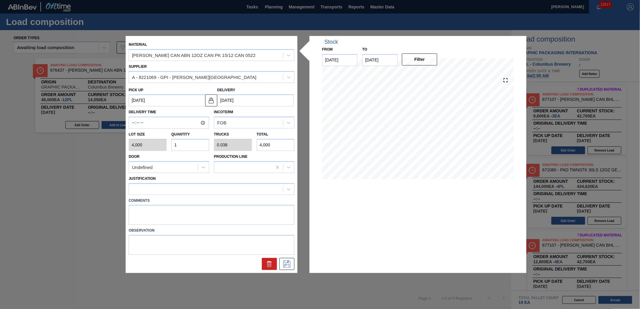
type input "0"
type input "7"
type input "0.269"
type input "28,000"
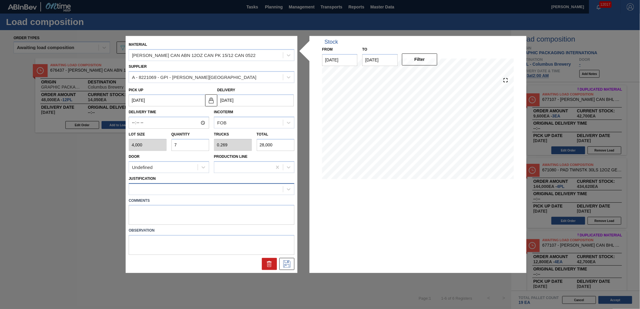
type input "7"
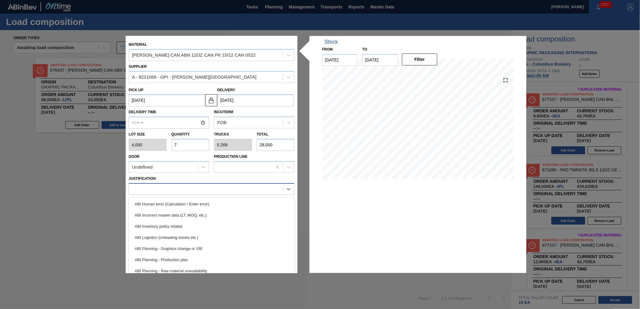
click at [198, 185] on div at bounding box center [206, 189] width 154 height 9
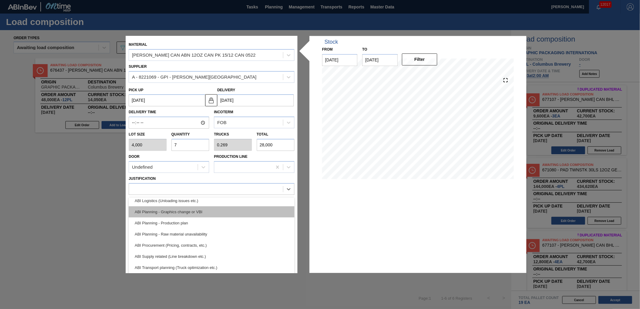
scroll to position [46, 0]
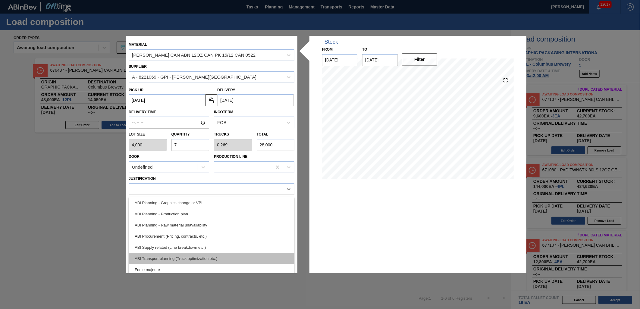
click at [216, 257] on div "ABI Transport planning (Truck optimization etc.)" at bounding box center [212, 258] width 166 height 11
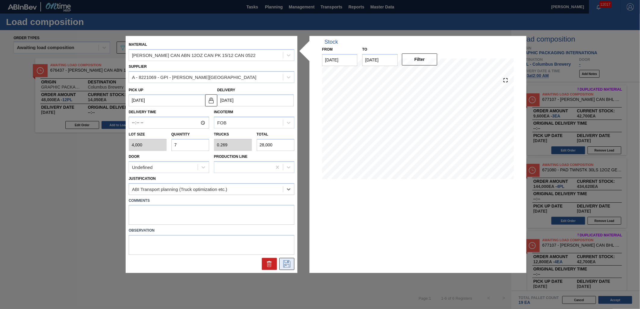
click at [290, 266] on icon at bounding box center [287, 264] width 10 height 7
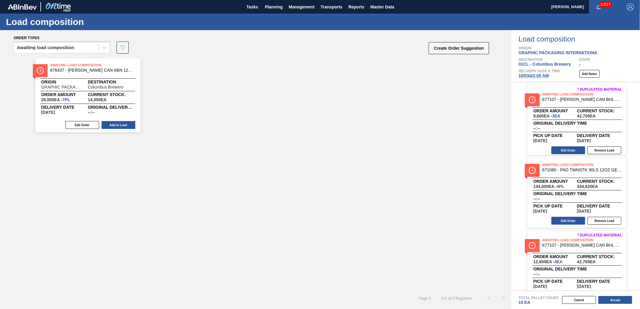
click at [123, 124] on button "Add to Load" at bounding box center [119, 125] width 34 height 8
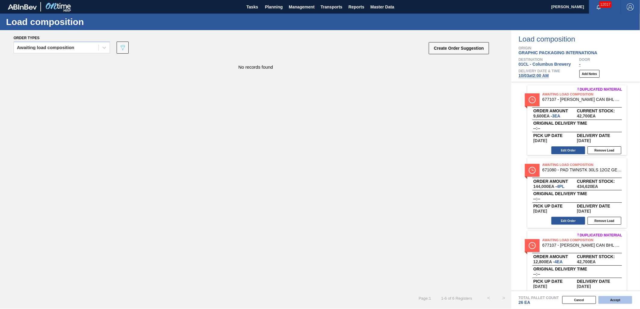
click at [618, 300] on button "Accept" at bounding box center [616, 300] width 34 height 8
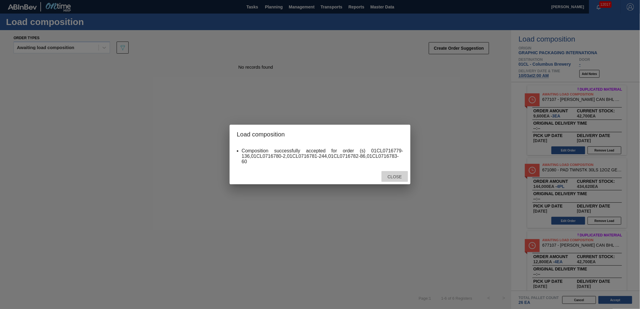
click at [397, 175] on span "Close" at bounding box center [395, 177] width 24 height 5
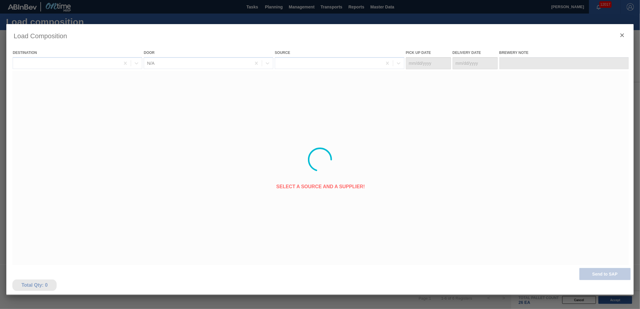
type Date "[DATE]"
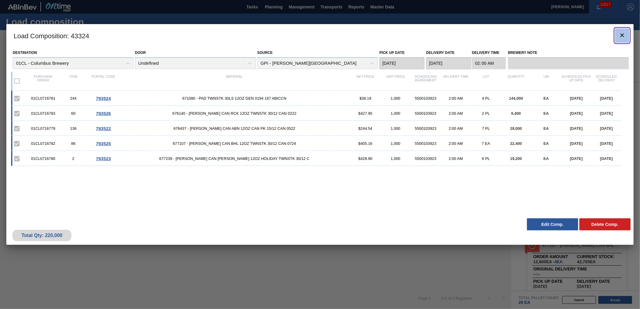
click at [622, 34] on icon "botão de ícone" at bounding box center [623, 35] width 4 height 4
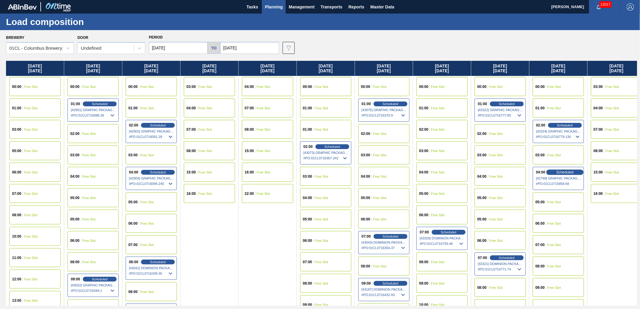
click at [563, 171] on span "Scheduled" at bounding box center [565, 172] width 17 height 4
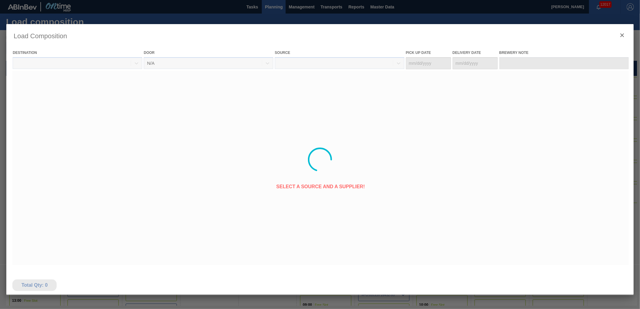
type Date "[DATE]"
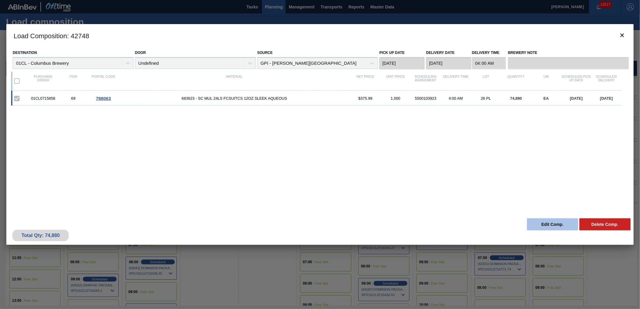
click at [544, 221] on button "Edit Comp." at bounding box center [552, 225] width 51 height 12
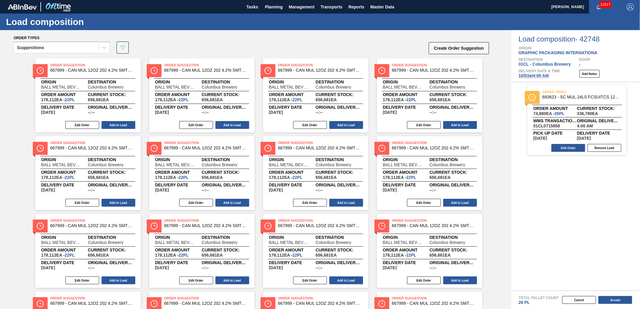
click at [526, 77] on span "[DATE] 4:00 AM" at bounding box center [534, 75] width 30 height 5
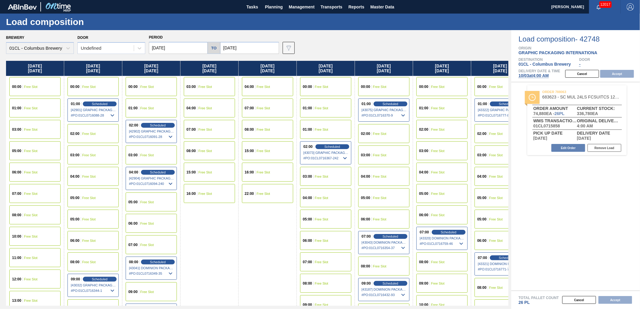
type input "[DATE]"
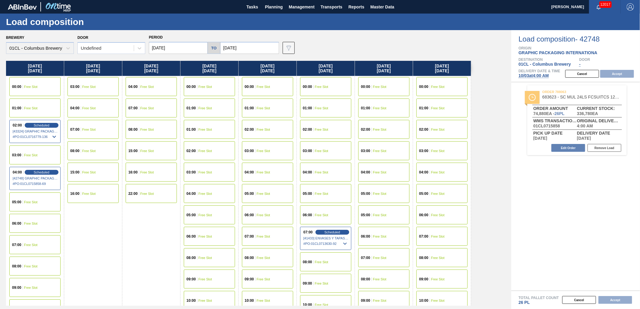
click at [215, 151] on div "02:00 Free Slot" at bounding box center [209, 150] width 51 height 19
click at [621, 73] on button "Accept" at bounding box center [618, 74] width 34 height 8
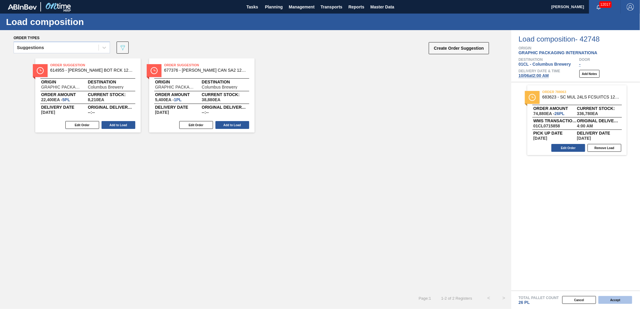
click at [610, 302] on button "Accept" at bounding box center [616, 300] width 34 height 8
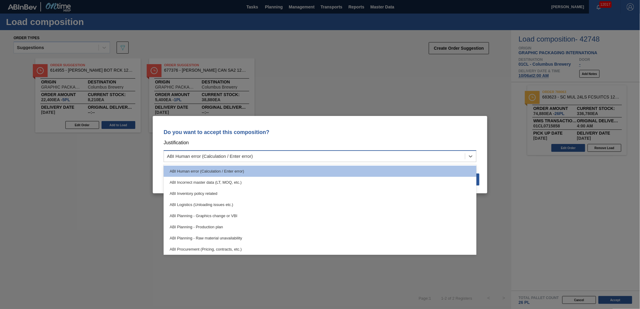
click at [397, 161] on div "ABI Human error (Calculation / Enter error)" at bounding box center [320, 156] width 313 height 12
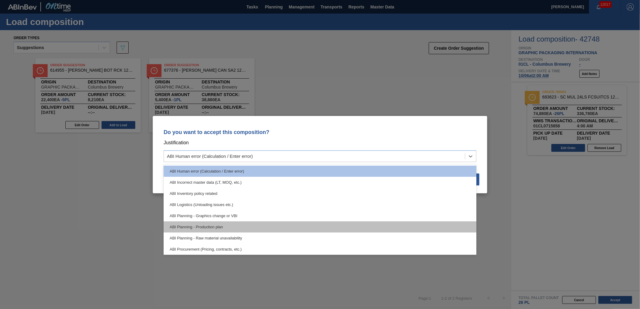
click at [375, 225] on div "ABI Planning - Production plan" at bounding box center [320, 227] width 313 height 11
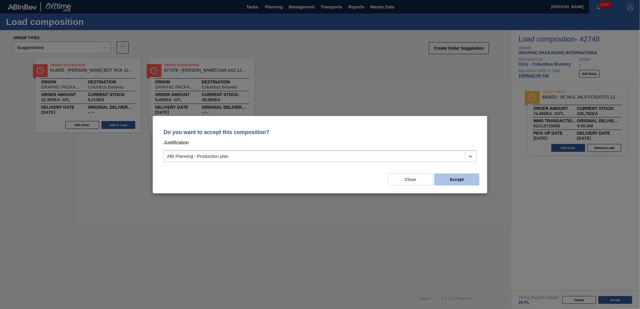
click at [462, 177] on button "Accept" at bounding box center [457, 180] width 45 height 12
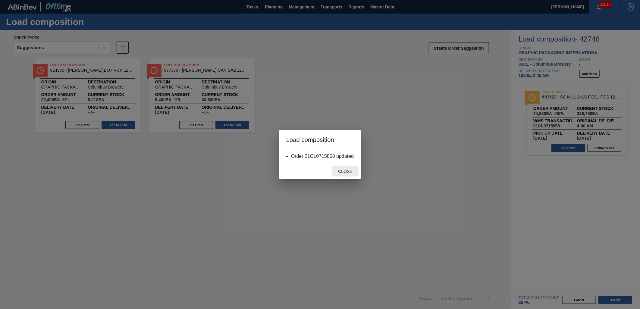
click at [357, 176] on div "Close" at bounding box center [345, 171] width 27 height 11
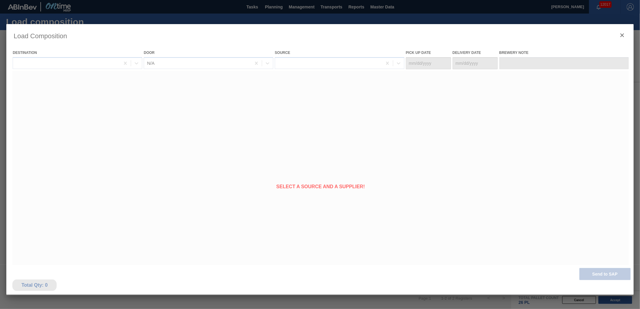
type Date "[DATE]"
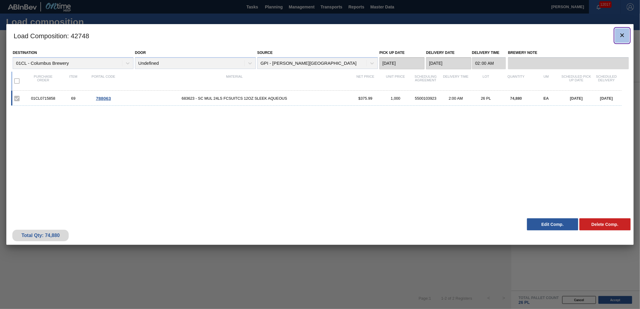
click at [622, 36] on icon "botão de ícone" at bounding box center [622, 35] width 7 height 7
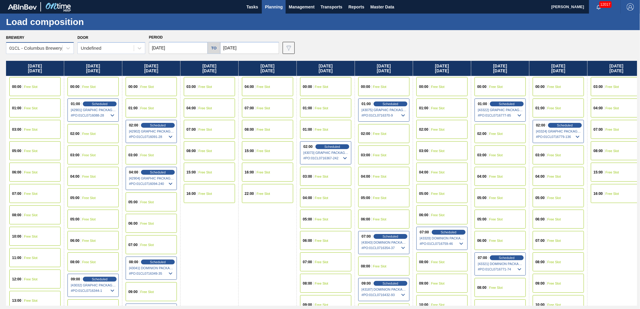
click at [61, 47] on div "01CL - Columbus Brewery" at bounding box center [35, 48] width 53 height 5
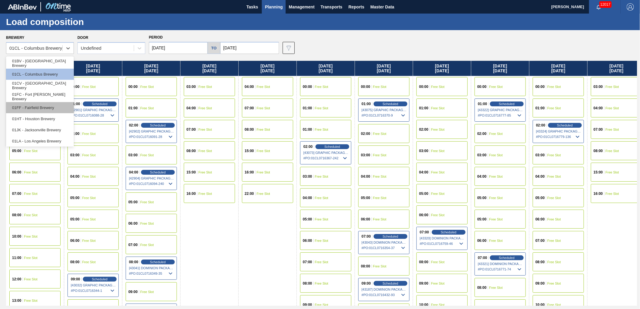
click at [49, 107] on div "01FF - Fairfield Brewery" at bounding box center [40, 107] width 68 height 11
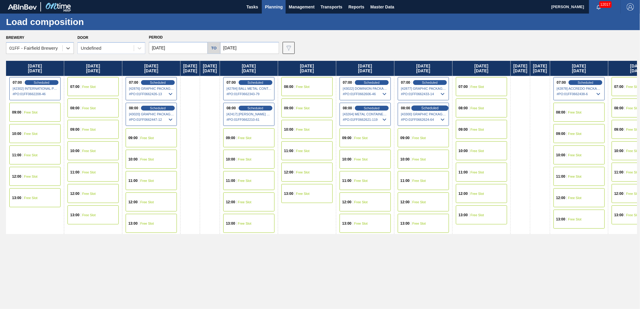
click at [439, 108] on span "Scheduled" at bounding box center [430, 108] width 17 height 4
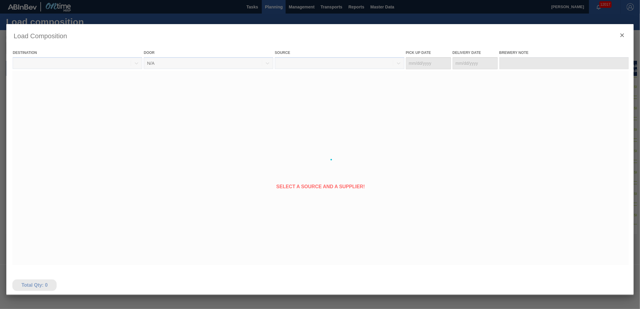
type Date "[DATE]"
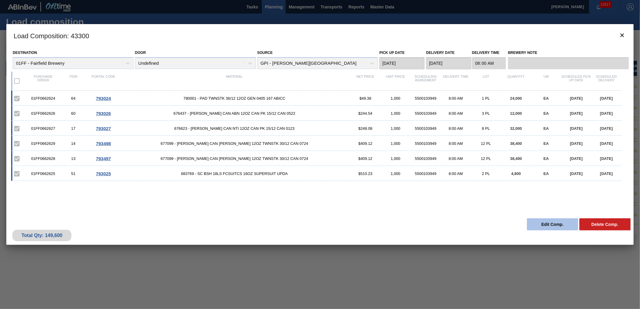
click at [557, 224] on button "Edit Comp." at bounding box center [552, 225] width 51 height 12
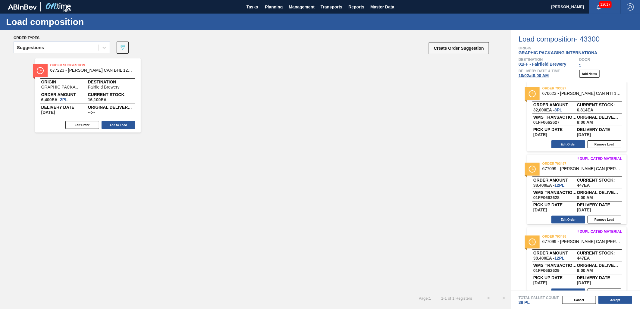
scroll to position [232, 0]
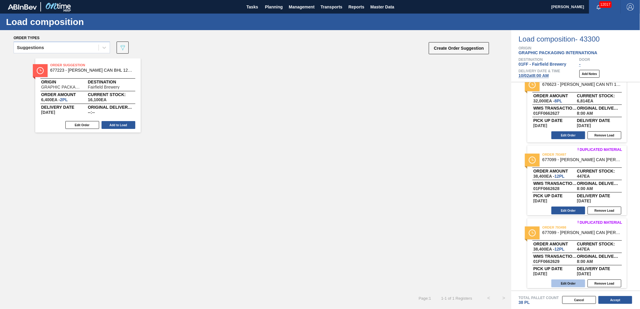
click at [567, 280] on button "Edit Order" at bounding box center [569, 284] width 34 height 8
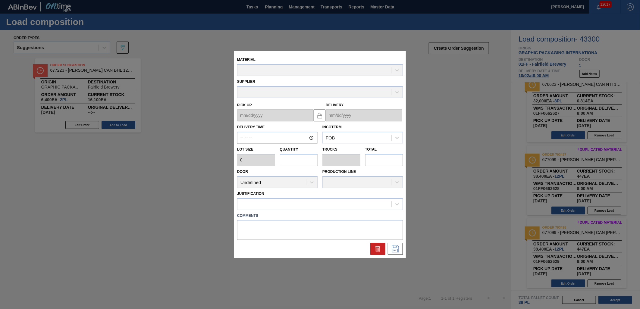
type input "08:00:00"
type input "3,200"
type input "12"
type input "0.5"
type input "38,400"
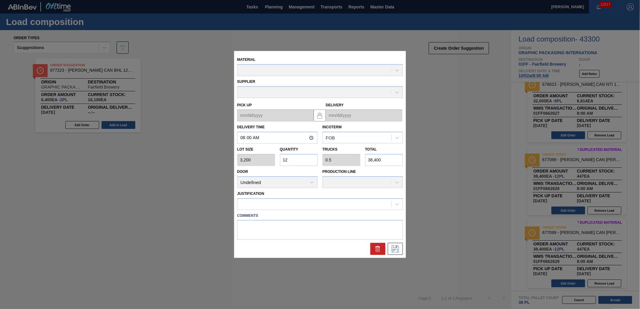
type up "[DATE]"
type input "[DATE]"
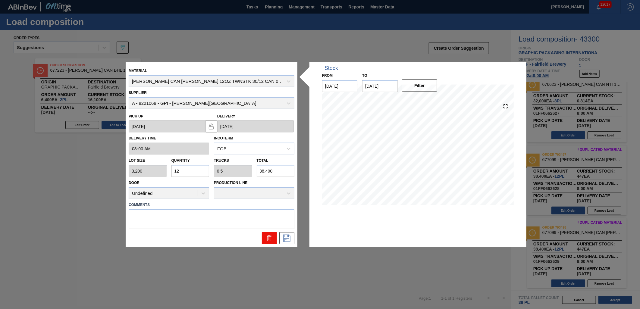
click at [269, 239] on icon at bounding box center [268, 238] width 0 height 3
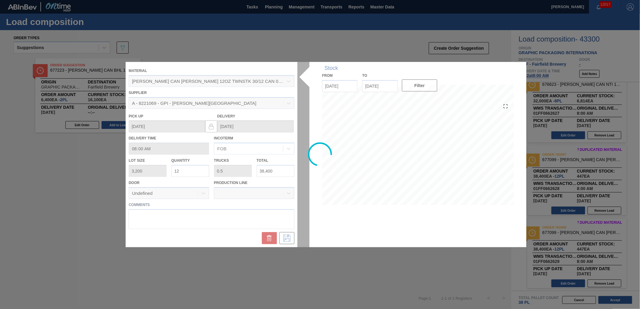
scroll to position [159, 0]
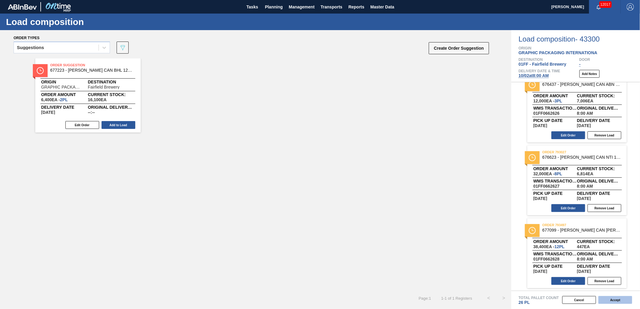
click at [606, 302] on button "Accept" at bounding box center [616, 300] width 34 height 8
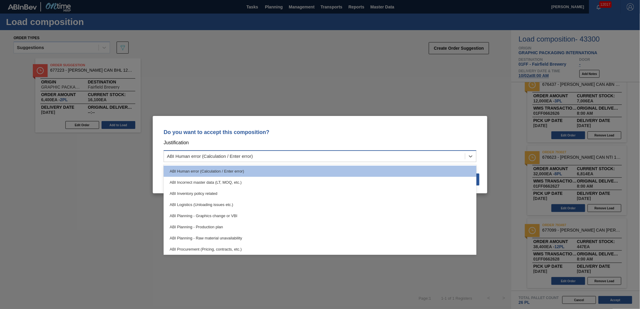
click at [429, 157] on div "ABI Human error (Calculation / Enter error)" at bounding box center [314, 156] width 301 height 9
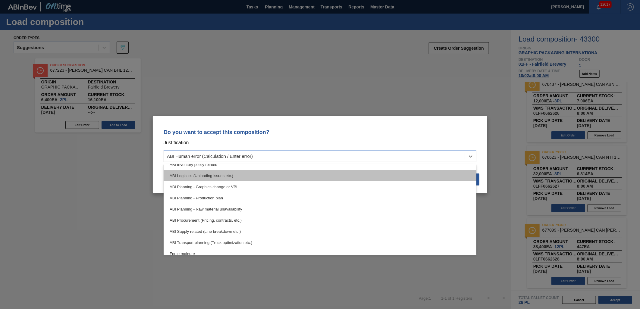
scroll to position [112, 0]
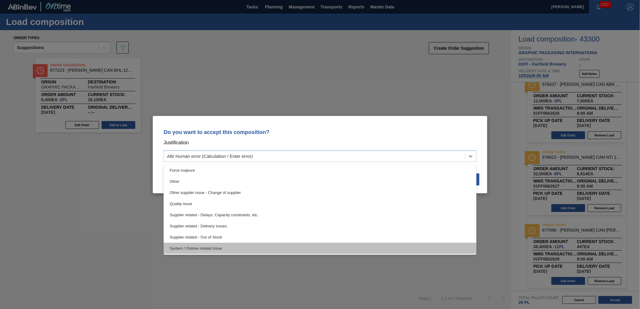
click at [341, 248] on div "System / Ontime related issue" at bounding box center [320, 248] width 313 height 11
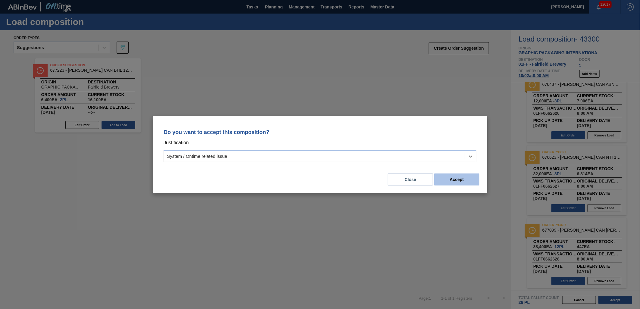
click at [463, 178] on button "Accept" at bounding box center [457, 180] width 45 height 12
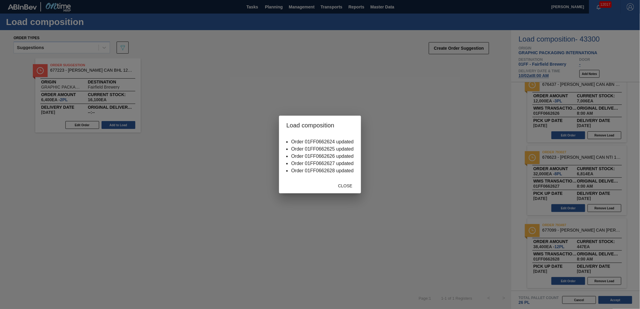
click at [344, 188] on div "Close" at bounding box center [345, 185] width 27 height 11
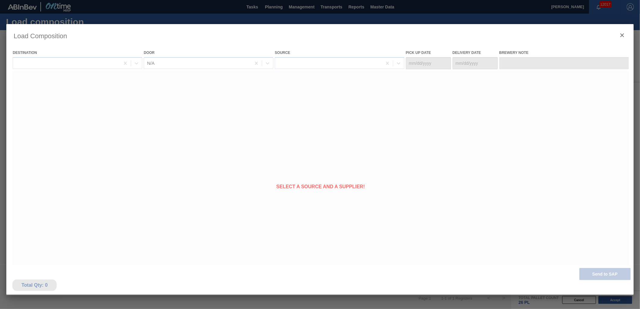
type Date "[DATE]"
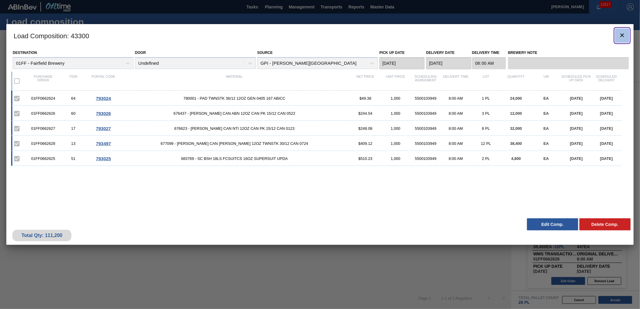
click at [618, 35] on button "botão de ícone" at bounding box center [622, 35] width 14 height 14
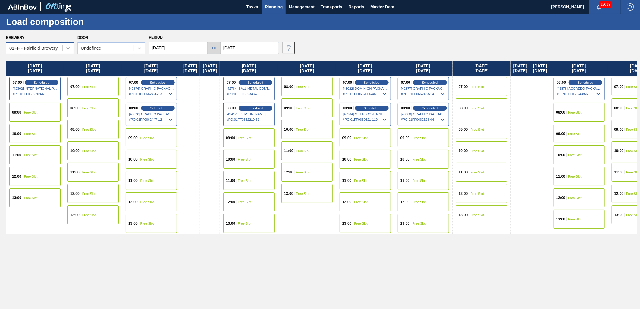
click at [64, 48] on div at bounding box center [68, 48] width 11 height 11
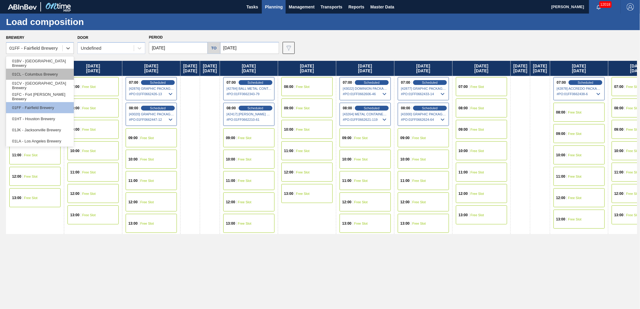
click at [46, 71] on div "01CL - Columbus Brewery" at bounding box center [40, 74] width 68 height 11
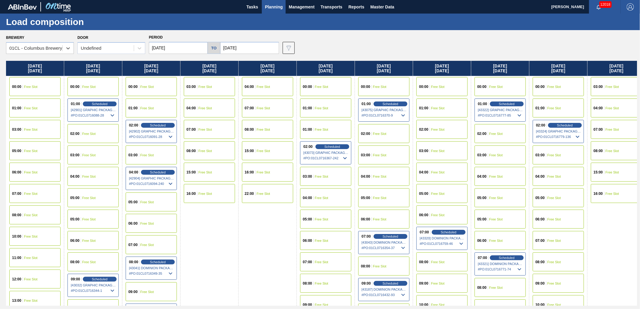
click at [556, 239] on span "Free Slot" at bounding box center [555, 241] width 14 height 4
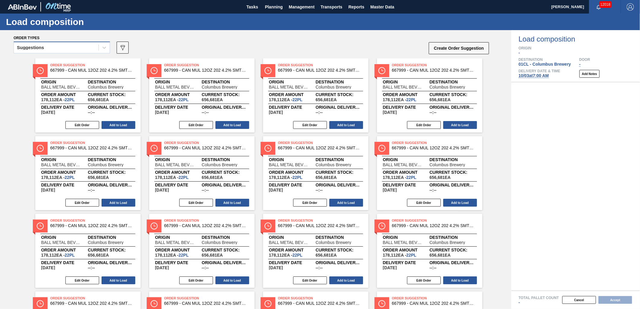
click at [85, 45] on div "Suggestions" at bounding box center [56, 47] width 85 height 9
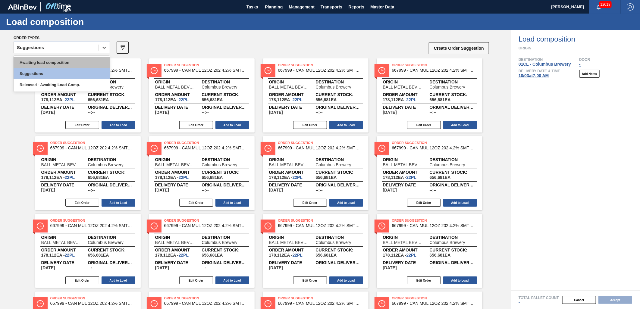
click at [58, 61] on div "Awaiting load composition" at bounding box center [62, 62] width 96 height 11
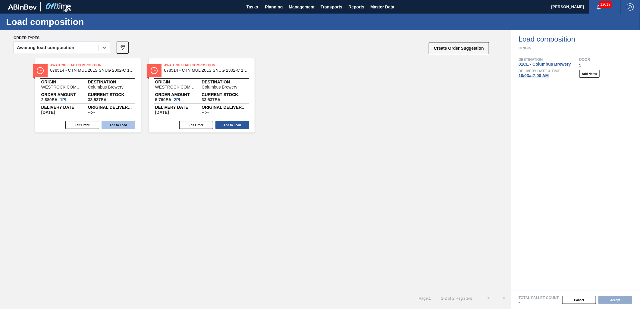
click at [117, 125] on button "Add to Load" at bounding box center [119, 125] width 34 height 8
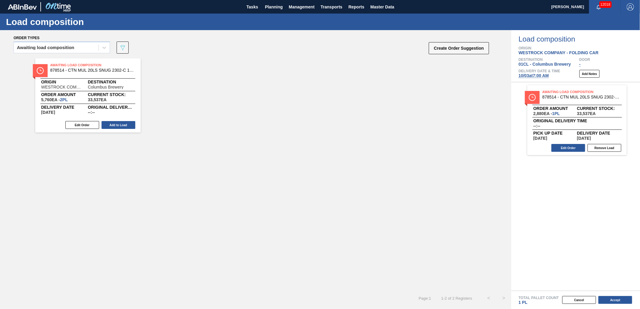
click at [117, 125] on button "Add to Load" at bounding box center [119, 125] width 34 height 8
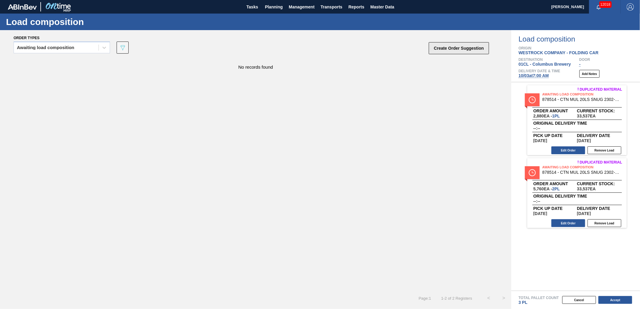
click at [464, 50] on button "Create Order Suggestion" at bounding box center [459, 48] width 60 height 12
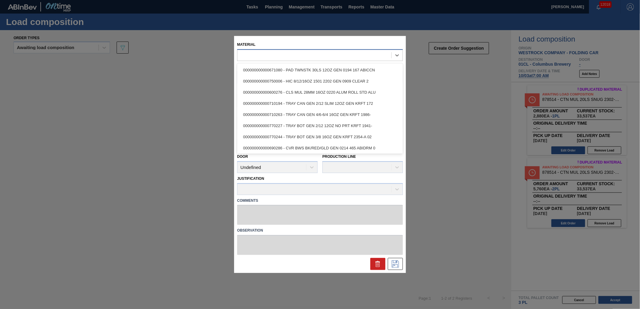
click at [337, 59] on div at bounding box center [315, 55] width 154 height 9
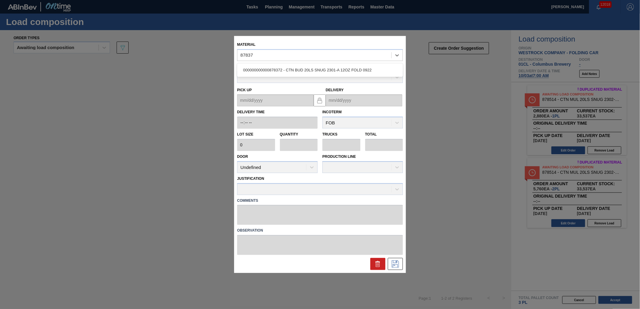
type input "878372"
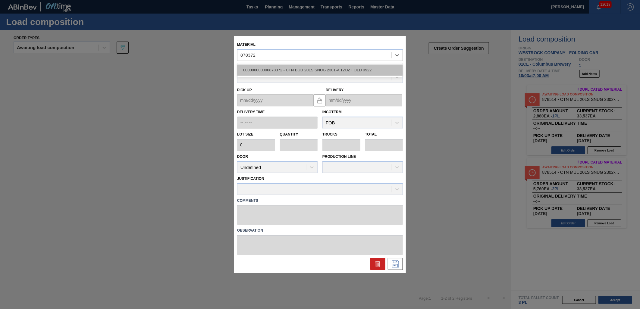
click at [297, 68] on div "000000000000878372 - CTN BUD 20LS SNUG 2301-A 12OZ FOLD 0922" at bounding box center [320, 70] width 166 height 11
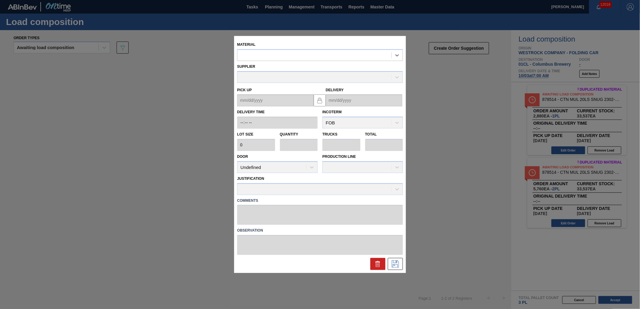
type input "2,880"
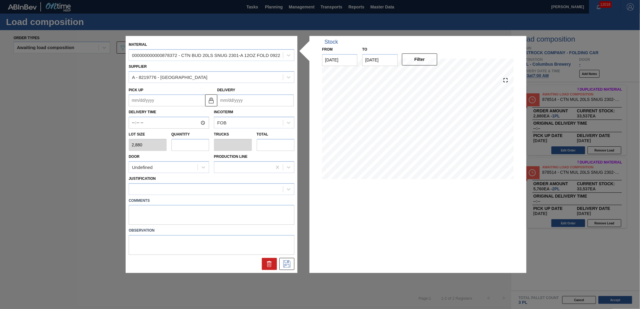
click at [202, 145] on input "text" at bounding box center [191, 145] width 38 height 12
type input "3"
type input "0.136"
type input "8,640"
type input "3"
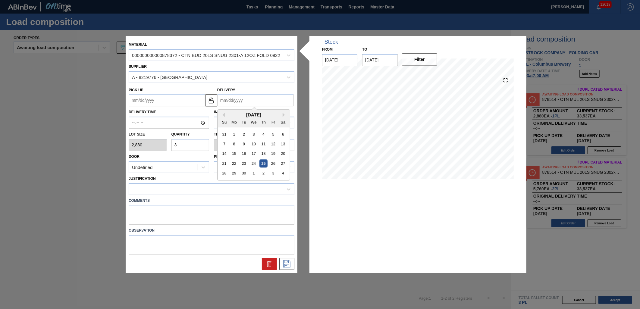
click at [231, 106] on input "Delivery" at bounding box center [255, 101] width 77 height 12
click at [275, 173] on div "3" at bounding box center [273, 173] width 8 height 8
type up "[DATE]"
type input "[DATE]"
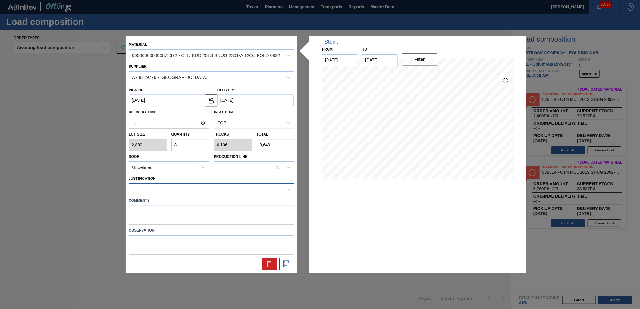
click at [196, 189] on div at bounding box center [206, 189] width 154 height 9
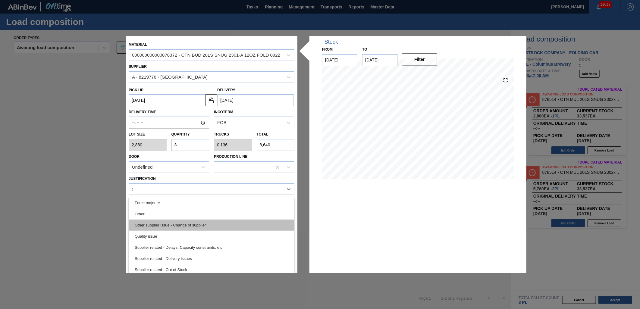
scroll to position [46, 0]
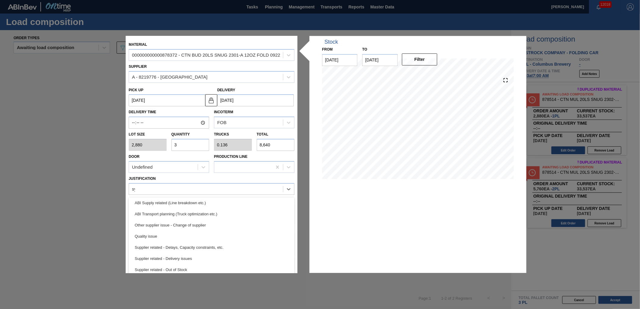
type input "sys"
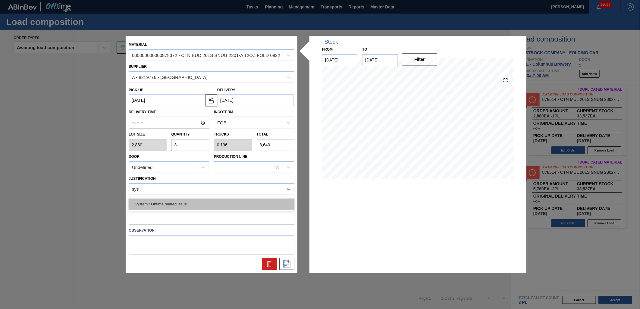
click at [191, 207] on div "System / Ontime related issue" at bounding box center [212, 204] width 166 height 11
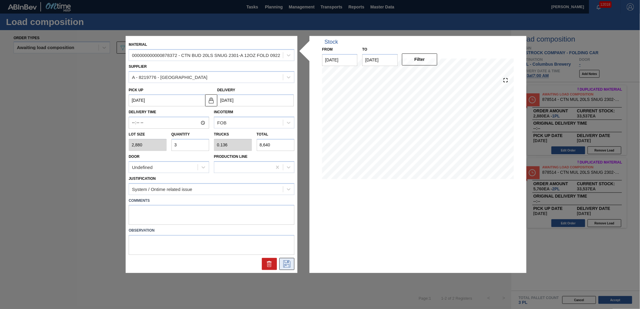
click at [289, 263] on icon at bounding box center [287, 264] width 10 height 7
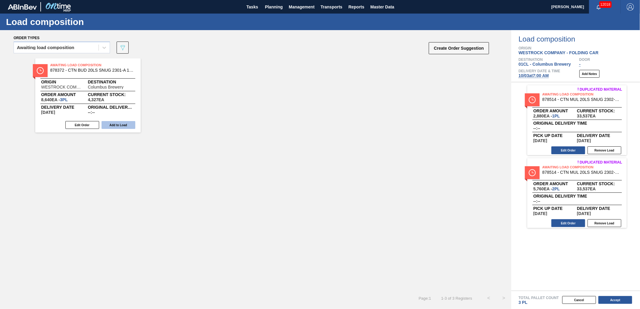
click at [122, 122] on button "Add to Load" at bounding box center [119, 125] width 34 height 8
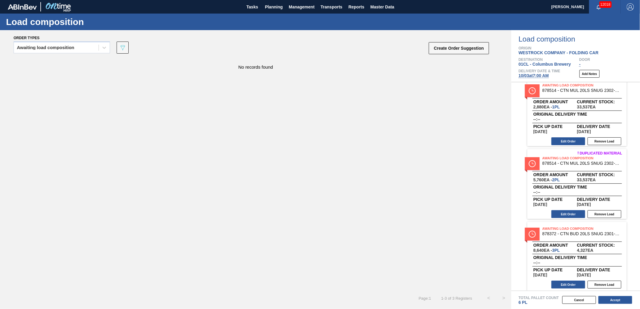
scroll to position [13, 0]
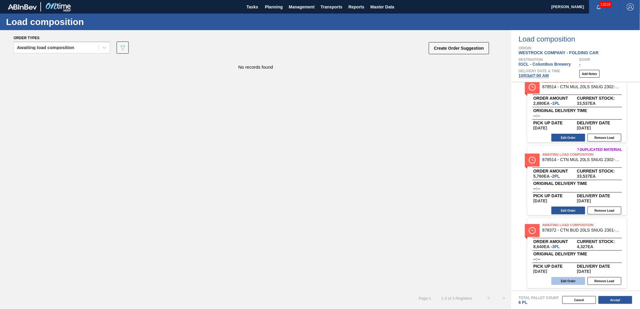
click at [567, 283] on button "Edit Order" at bounding box center [569, 281] width 34 height 8
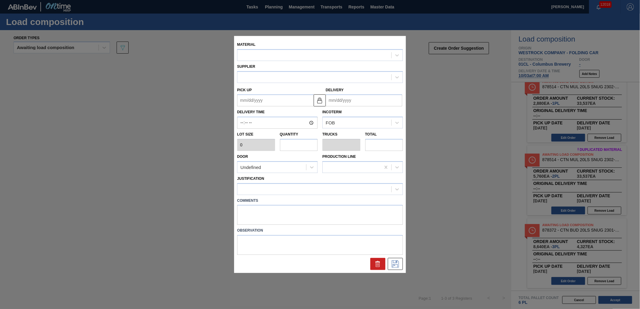
type input "2,880"
type input "3"
type input "0.136"
type input "8,640"
type up "[DATE]"
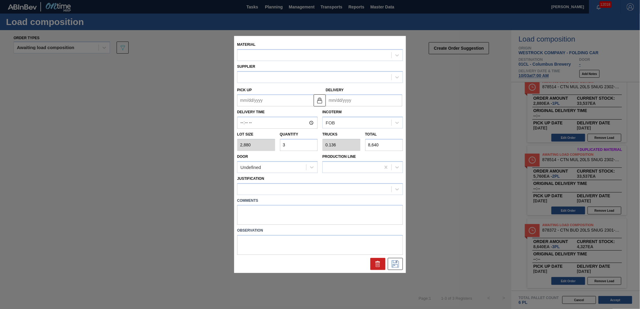
type input "[DATE]"
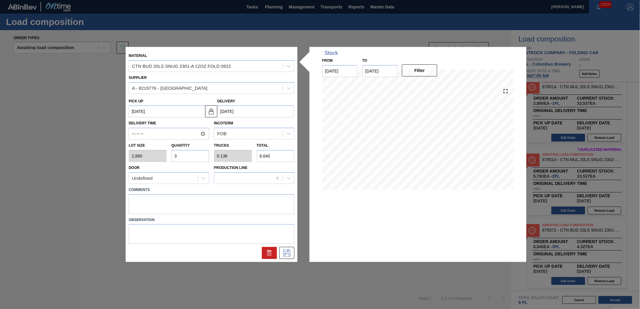
click at [185, 157] on input "3" at bounding box center [191, 156] width 38 height 12
type input "0"
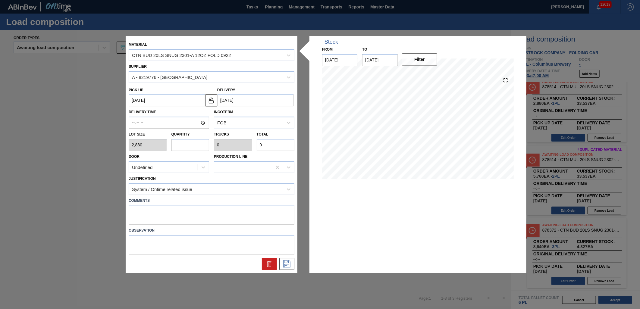
type input "7"
type input "0.318"
type input "20,160"
type input "7"
click at [289, 264] on icon at bounding box center [287, 264] width 10 height 7
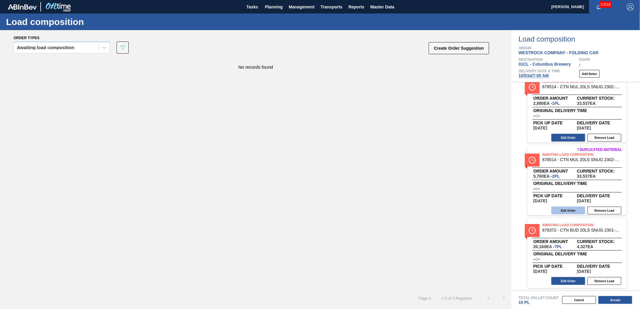
click at [569, 210] on button "Edit Order" at bounding box center [569, 211] width 34 height 8
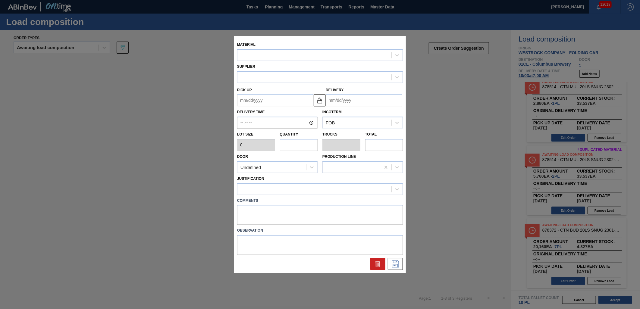
type input "2,880"
type input "2"
type input "0.091"
type input "5,760"
type up "[DATE]"
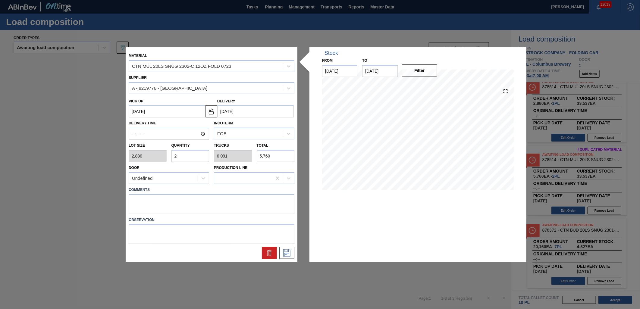
click at [188, 157] on input "2" at bounding box center [191, 156] width 38 height 12
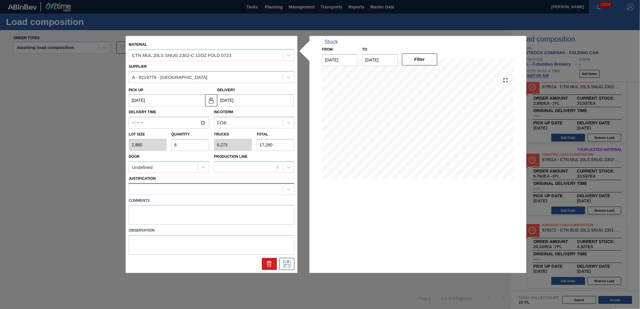
click at [191, 188] on div at bounding box center [206, 189] width 154 height 9
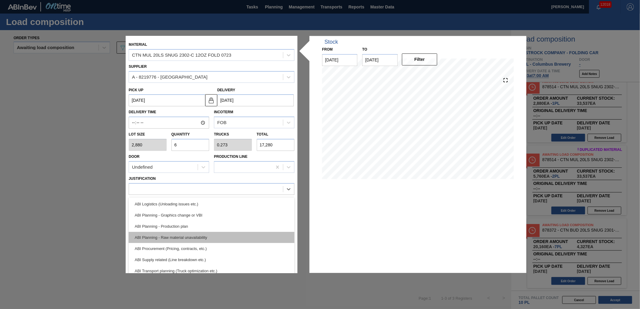
scroll to position [67, 0]
click at [206, 237] on div "ABI Transport planning (Truck optimization etc.)" at bounding box center [212, 237] width 166 height 11
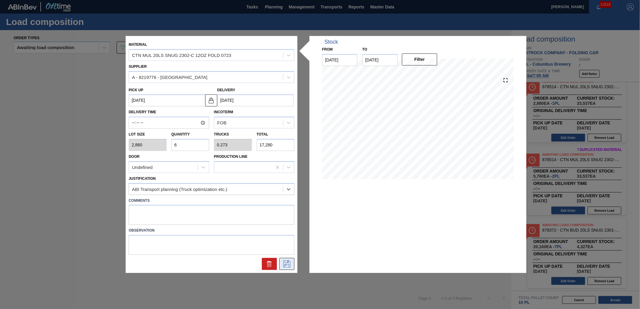
click at [288, 269] on button at bounding box center [287, 264] width 15 height 12
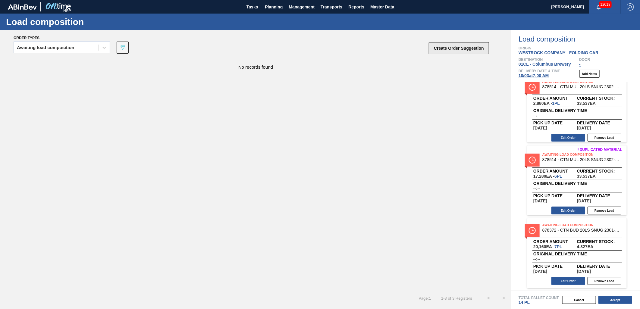
click at [446, 49] on button "Create Order Suggestion" at bounding box center [459, 48] width 60 height 12
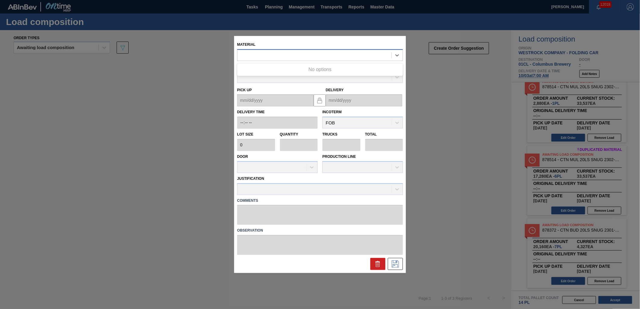
click at [305, 56] on div at bounding box center [315, 55] width 154 height 9
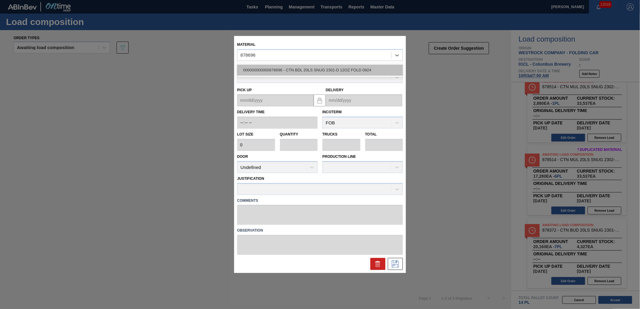
click at [303, 67] on div "000000000000878696 - CTN BDL 20LS SNUG 2301-D 12OZ FOLD 0924" at bounding box center [320, 70] width 166 height 11
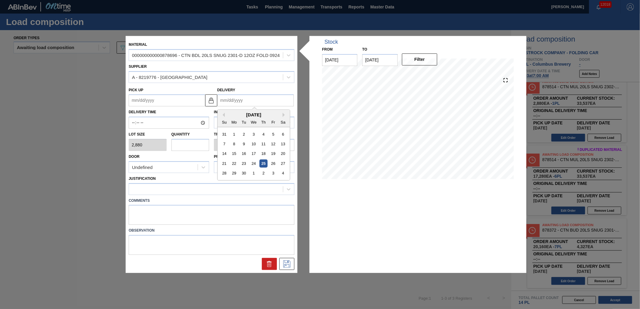
click at [250, 103] on input "Delivery" at bounding box center [255, 101] width 77 height 12
click at [273, 172] on div "3" at bounding box center [273, 173] width 8 height 8
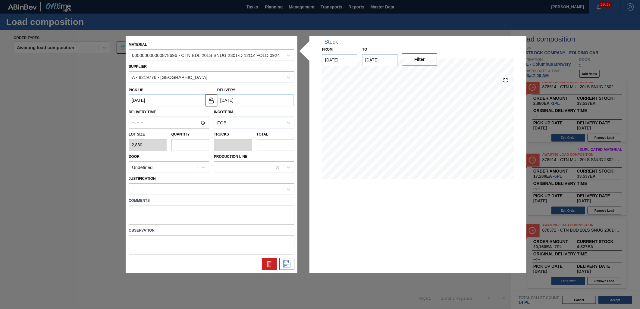
click at [188, 148] on input "text" at bounding box center [191, 145] width 38 height 12
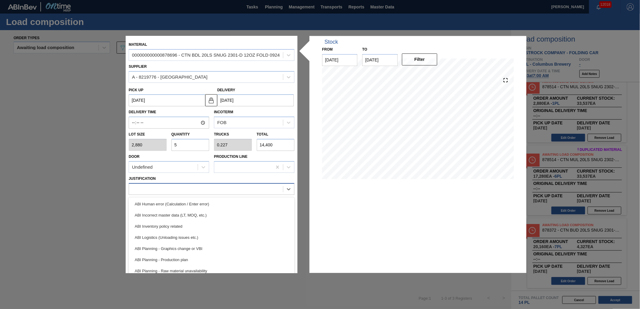
click at [212, 189] on div at bounding box center [206, 189] width 154 height 9
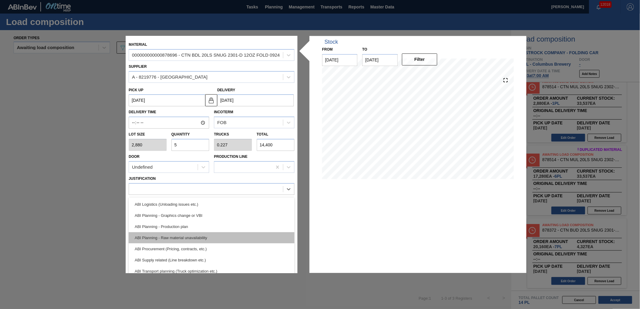
scroll to position [33, 0]
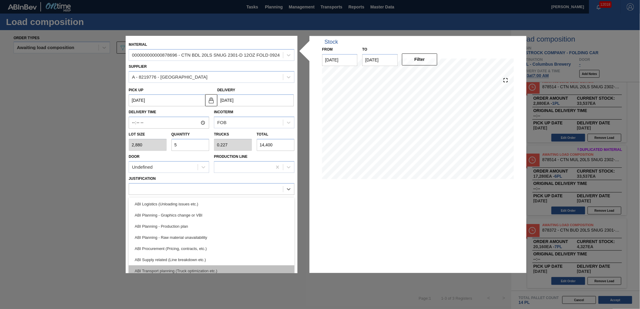
click at [214, 267] on div "ABI Transport planning (Truck optimization etc.)" at bounding box center [212, 271] width 166 height 11
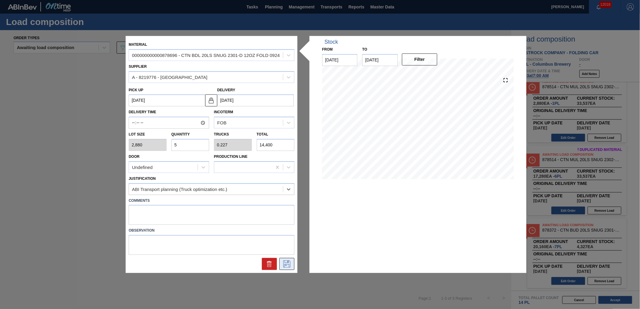
click at [284, 266] on icon at bounding box center [287, 264] width 10 height 7
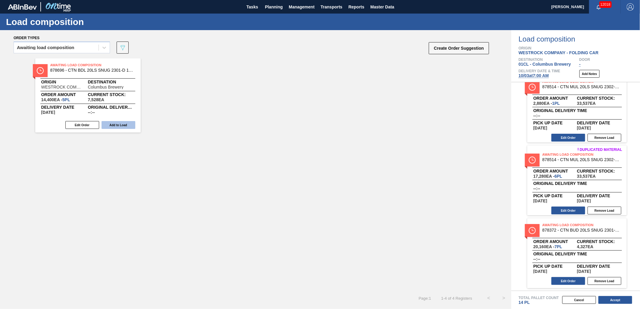
click at [127, 124] on button "Add to Load" at bounding box center [119, 125] width 34 height 8
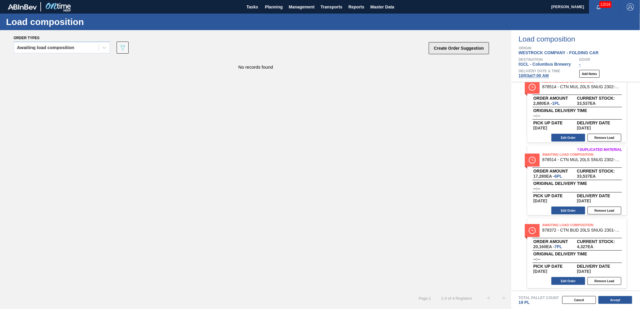
click at [444, 47] on button "Create Order Suggestion" at bounding box center [459, 48] width 60 height 12
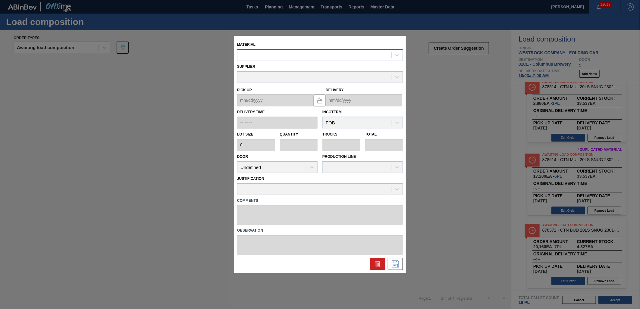
click at [287, 54] on div at bounding box center [315, 55] width 154 height 9
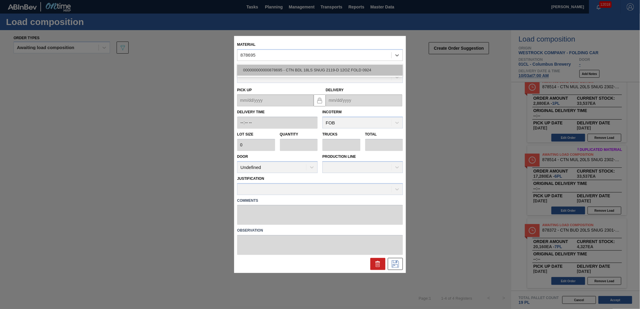
click at [293, 68] on div "000000000000878695 - CTN BDL 18LS SNUG 2119-D 12OZ FOLD 0924" at bounding box center [320, 70] width 166 height 11
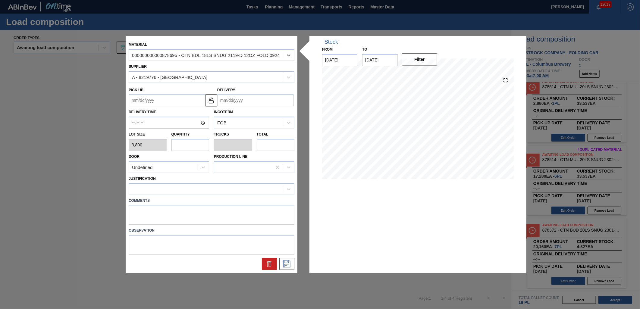
click at [252, 100] on input "Delivery" at bounding box center [255, 101] width 77 height 12
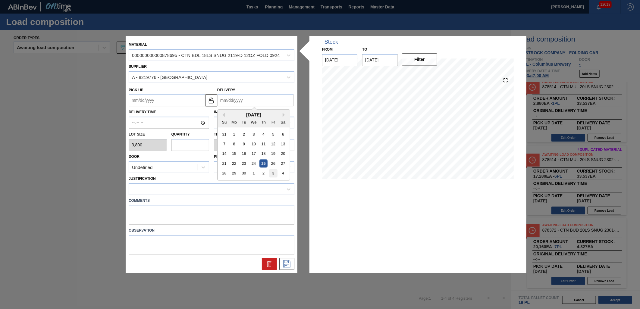
drag, startPoint x: 275, startPoint y: 173, endPoint x: 221, endPoint y: 162, distance: 55.1
click at [275, 173] on div "3" at bounding box center [273, 173] width 8 height 8
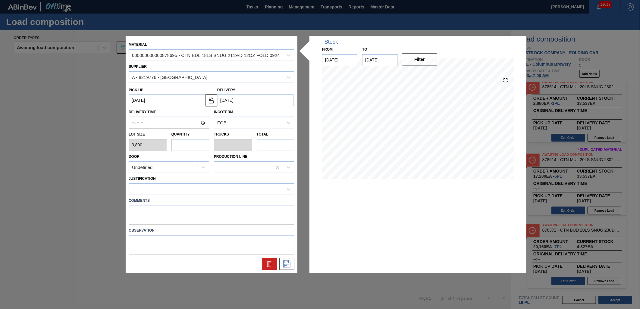
click at [188, 146] on input "text" at bounding box center [191, 145] width 38 height 12
click at [256, 189] on div at bounding box center [206, 189] width 154 height 9
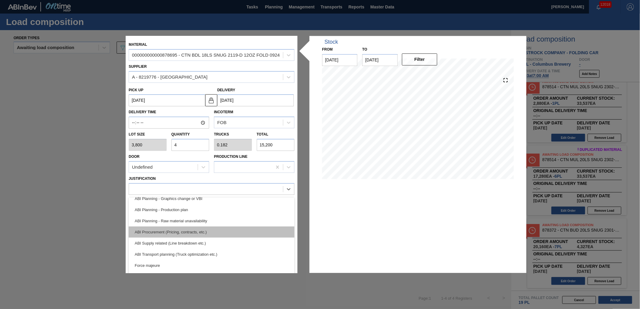
scroll to position [67, 0]
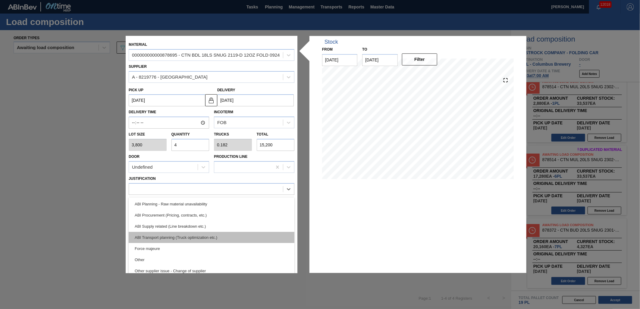
click at [243, 236] on div "ABI Transport planning (Truck optimization etc.)" at bounding box center [212, 237] width 166 height 11
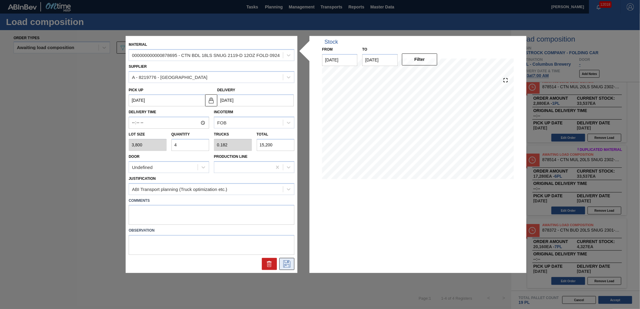
click at [290, 265] on icon at bounding box center [287, 264] width 10 height 7
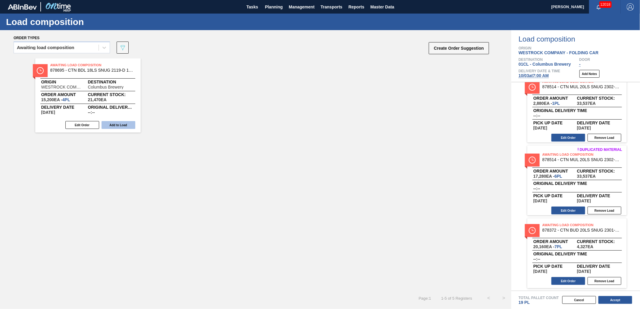
click at [113, 122] on button "Add to Load" at bounding box center [119, 125] width 34 height 8
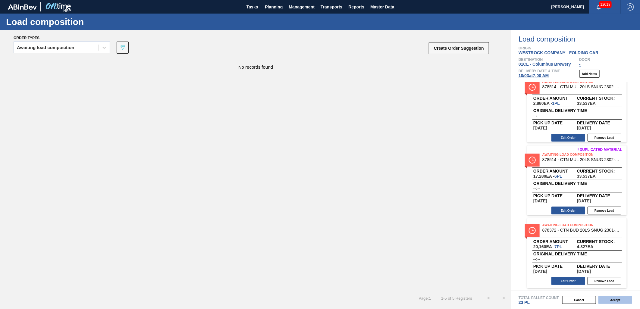
click at [613, 297] on button "Accept" at bounding box center [616, 300] width 34 height 8
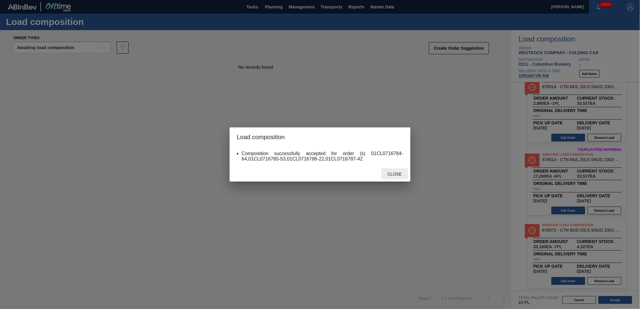
click at [397, 175] on span "Close" at bounding box center [395, 174] width 24 height 5
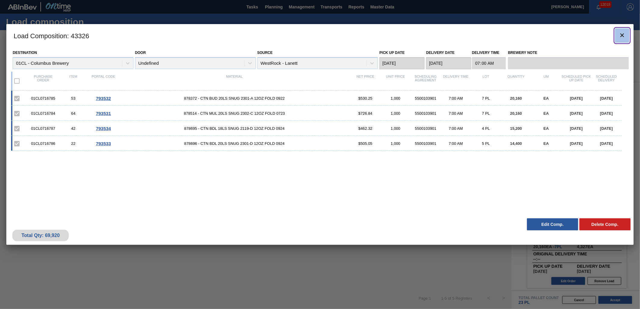
click at [622, 33] on icon "botão de ícone" at bounding box center [622, 35] width 7 height 7
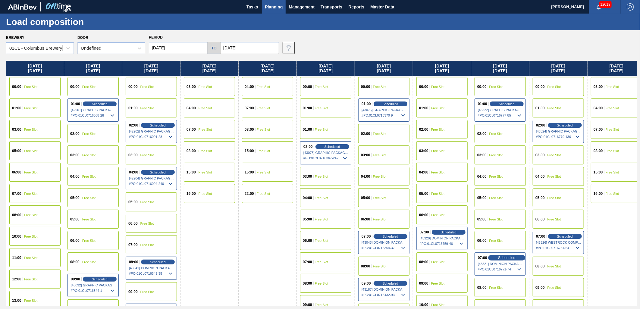
click at [507, 258] on span "Scheduled" at bounding box center [506, 258] width 17 height 4
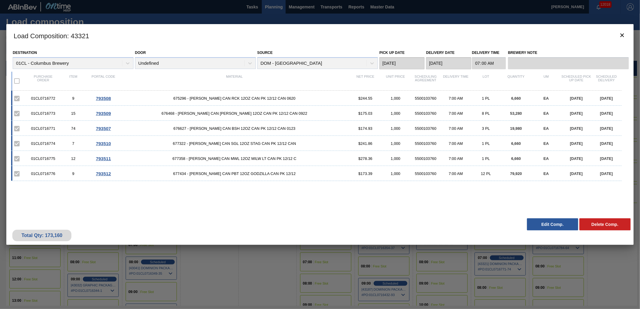
click at [552, 226] on button "Edit Comp." at bounding box center [552, 225] width 51 height 12
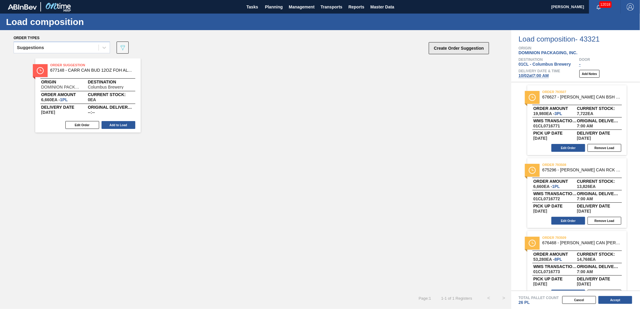
click at [456, 51] on button "Create Order Suggestion" at bounding box center [459, 48] width 60 height 12
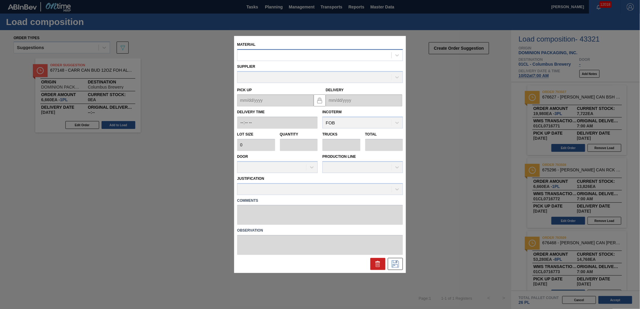
click at [264, 56] on div at bounding box center [315, 55] width 154 height 9
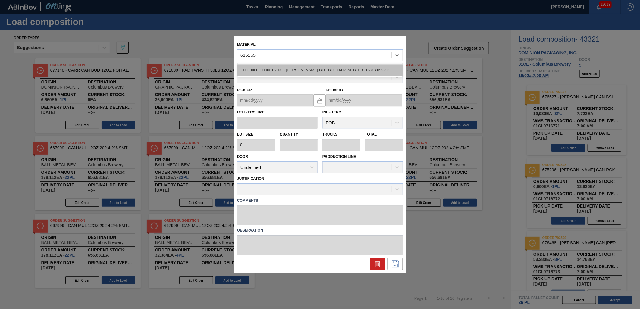
click at [294, 70] on div "000000000000615165 - [PERSON_NAME] BOT BDL 16OZ AL BOT 8/16 AB 0922 BE" at bounding box center [320, 70] width 166 height 11
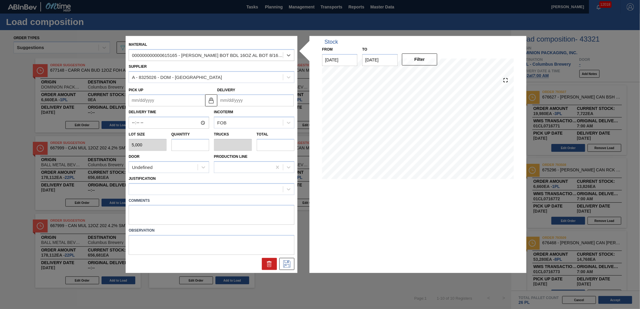
click at [258, 103] on input "Delivery" at bounding box center [255, 101] width 77 height 12
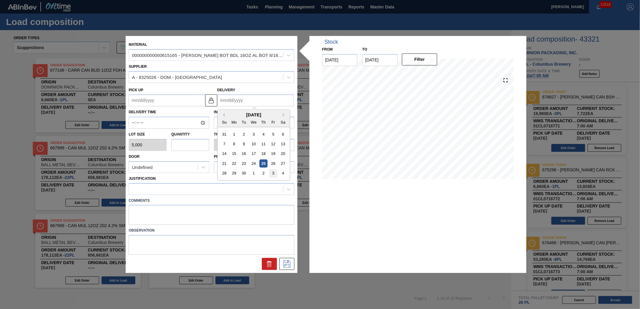
click at [271, 177] on div "3" at bounding box center [273, 173] width 8 height 8
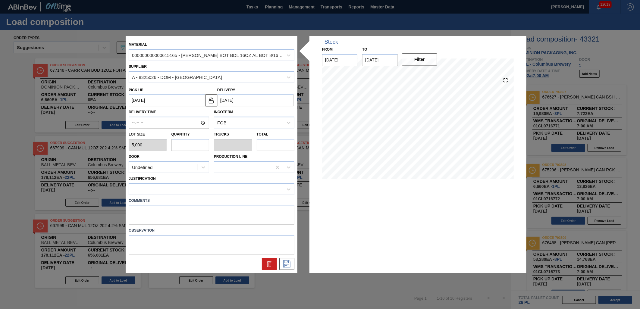
click at [187, 145] on input "text" at bounding box center [191, 145] width 38 height 12
click at [278, 148] on input "text" at bounding box center [276, 145] width 38 height 12
click at [237, 191] on div at bounding box center [206, 189] width 154 height 9
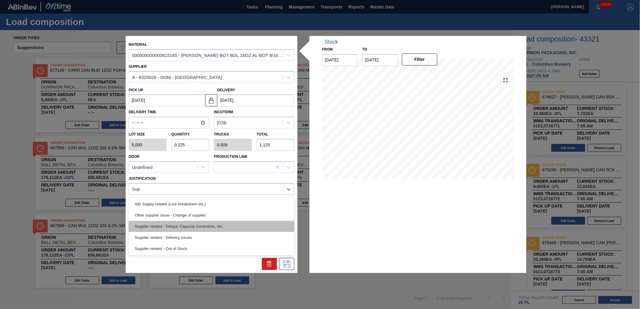
click at [213, 227] on div "Supplier related - Delays, Capacity constraints, etc." at bounding box center [212, 226] width 166 height 11
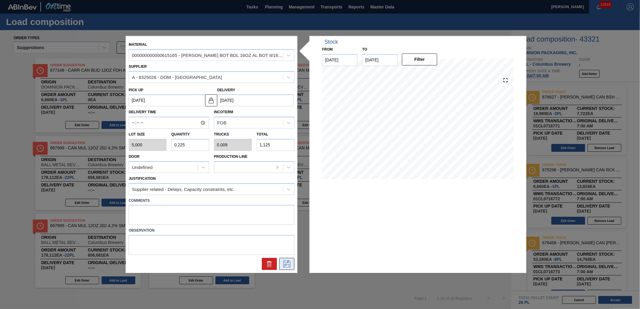
click at [289, 265] on icon at bounding box center [287, 264] width 10 height 7
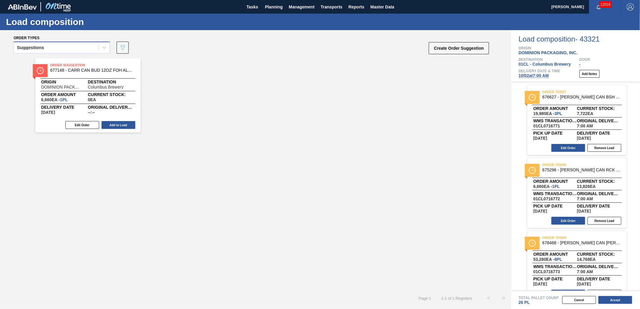
click at [82, 47] on div "Suggestions" at bounding box center [56, 47] width 85 height 9
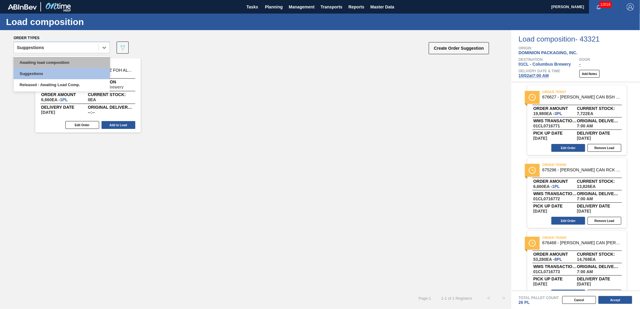
click at [69, 58] on div "Awaiting load composition" at bounding box center [62, 62] width 96 height 11
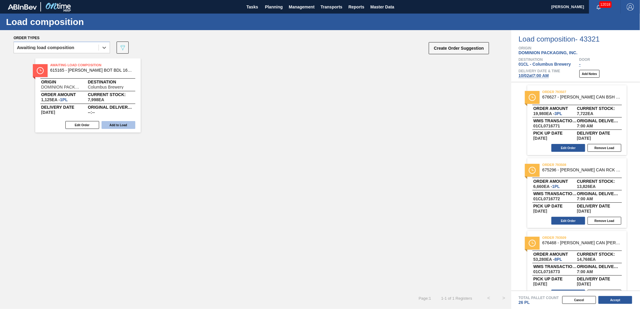
click at [112, 124] on button "Add to Load" at bounding box center [119, 125] width 34 height 8
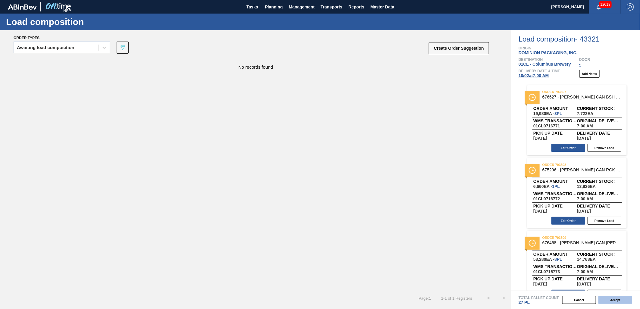
click at [611, 301] on button "Accept" at bounding box center [616, 300] width 34 height 8
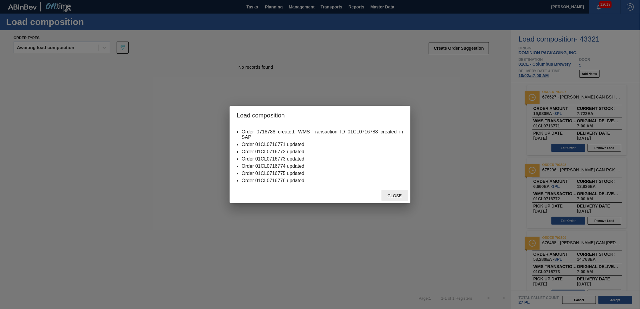
click at [401, 200] on div "Close" at bounding box center [395, 195] width 27 height 11
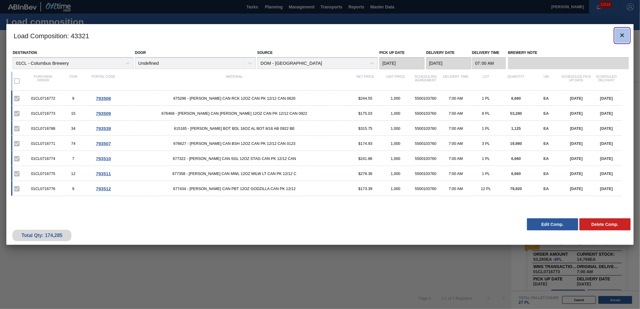
click at [624, 39] on clb-icon "botão de ícone" at bounding box center [622, 36] width 7 height 8
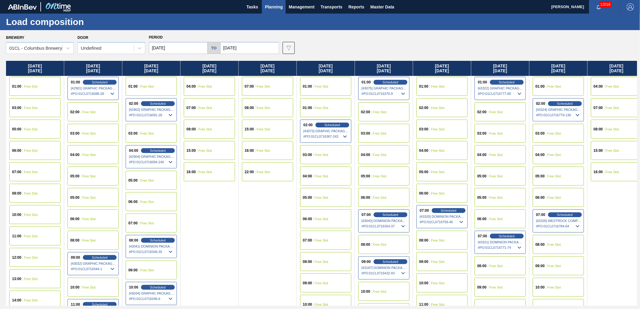
scroll to position [33, 0]
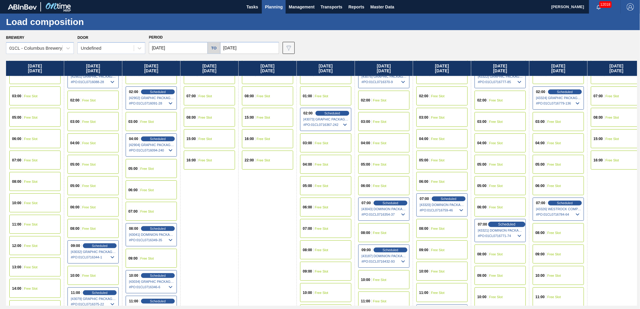
click at [504, 225] on span "Scheduled" at bounding box center [506, 225] width 17 height 4
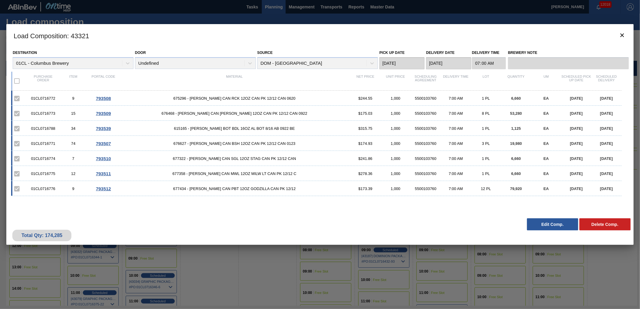
click at [552, 224] on button "Edit Comp." at bounding box center [552, 225] width 51 height 12
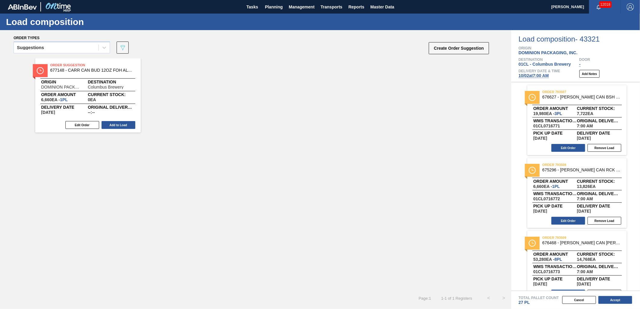
click at [541, 74] on span "[DATE] 7:00 AM" at bounding box center [534, 75] width 30 height 5
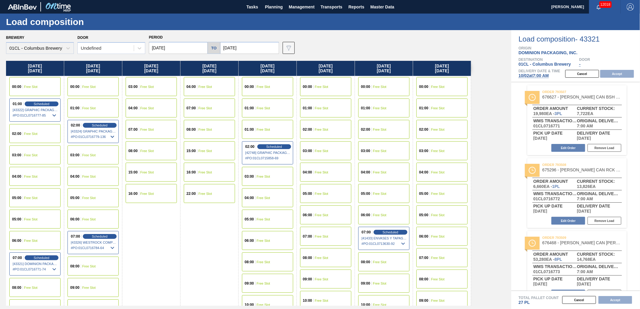
click at [184, 46] on input "[DATE]" at bounding box center [178, 48] width 59 height 12
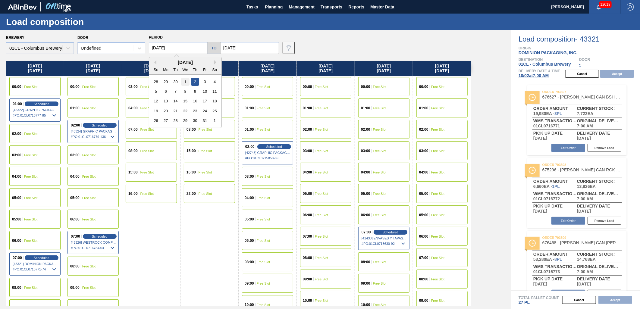
click at [182, 82] on div "1" at bounding box center [185, 82] width 8 height 8
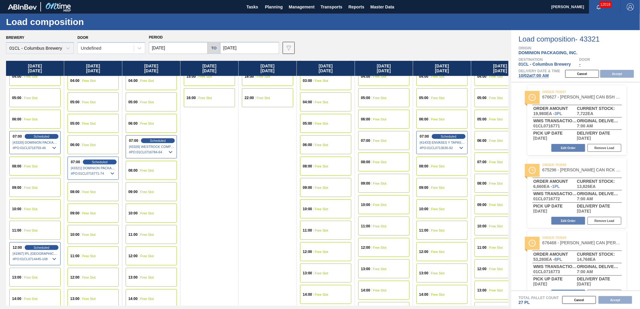
scroll to position [100, 0]
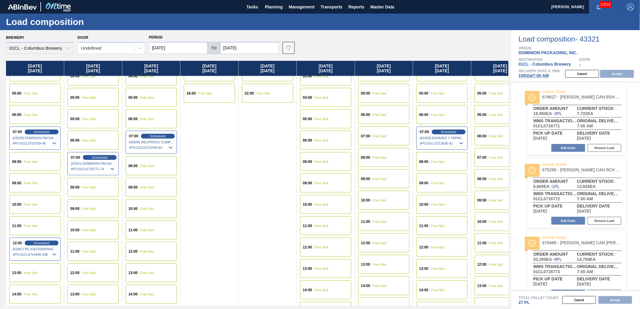
click at [32, 183] on span "Free Slot" at bounding box center [31, 184] width 14 height 4
click at [611, 72] on button "Accept" at bounding box center [618, 74] width 34 height 8
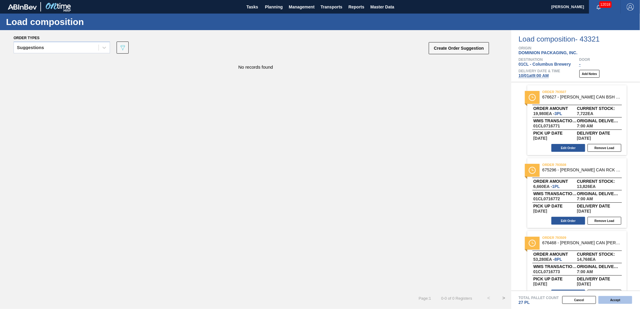
click at [616, 300] on button "Accept" at bounding box center [616, 300] width 34 height 8
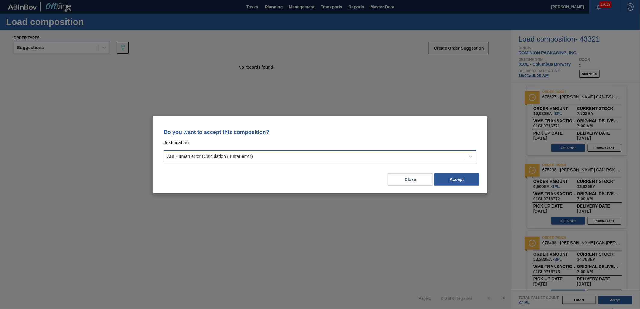
click at [381, 159] on div "ABI Human error (Calculation / Enter error)" at bounding box center [314, 156] width 301 height 9
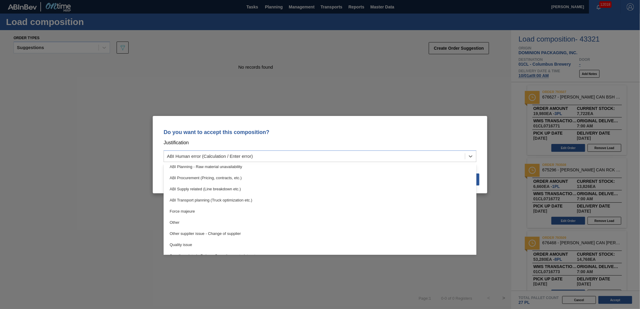
scroll to position [112, 0]
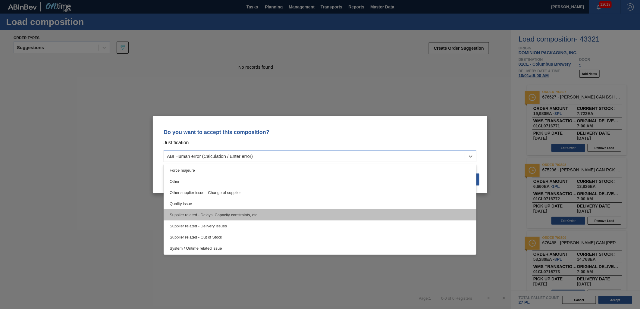
click at [329, 218] on div "Supplier related - Delays, Capacity constraints, etc." at bounding box center [320, 215] width 313 height 11
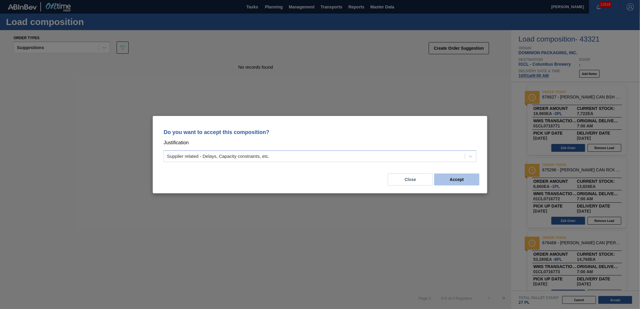
click at [464, 176] on button "Accept" at bounding box center [457, 180] width 45 height 12
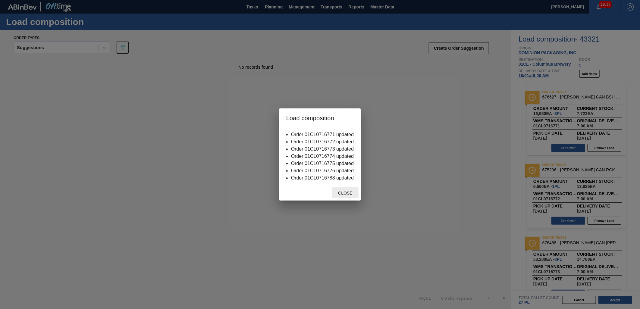
click at [351, 196] on div "Close" at bounding box center [345, 193] width 27 height 11
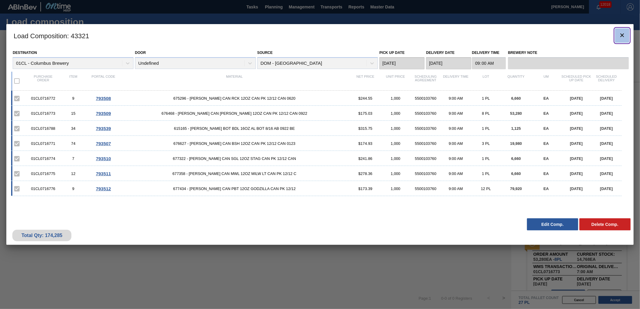
click at [624, 36] on icon "botão de ícone" at bounding box center [623, 35] width 4 height 4
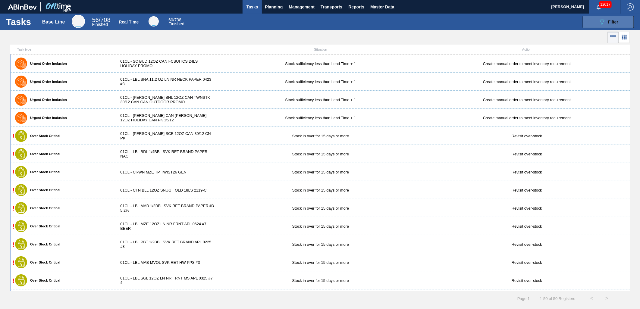
click at [599, 24] on icon "089F7B8B-B2A5-4AFE-B5C0-19BA573D28AC" at bounding box center [602, 21] width 7 height 7
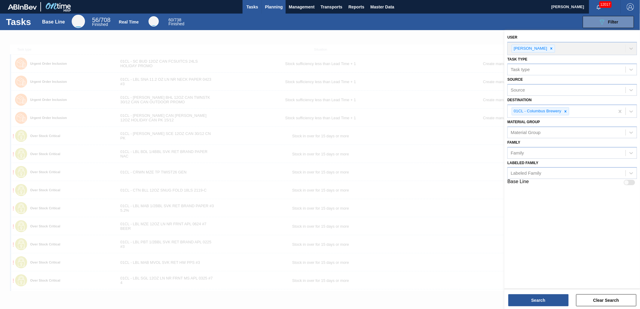
click at [265, 2] on button "Planning" at bounding box center [274, 7] width 24 height 14
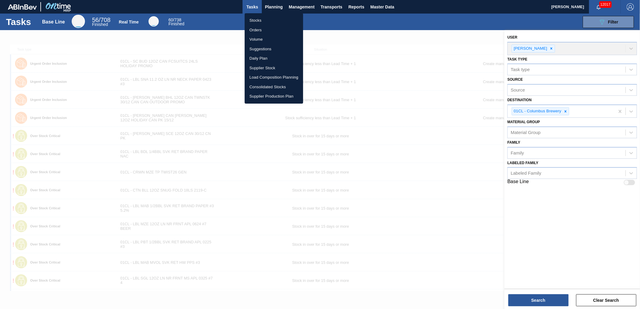
click at [261, 19] on li "Stocks" at bounding box center [274, 21] width 58 height 10
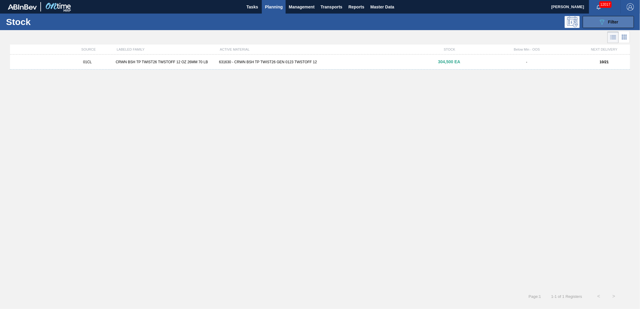
click at [595, 22] on button "089F7B8B-B2A5-4AFE-B5C0-19BA573D28AC Filter" at bounding box center [608, 22] width 51 height 12
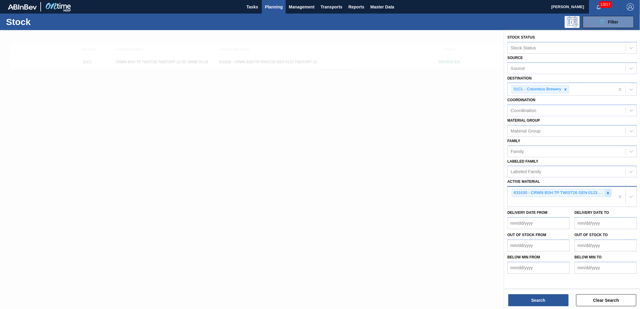
click at [610, 191] on icon at bounding box center [608, 193] width 4 height 4
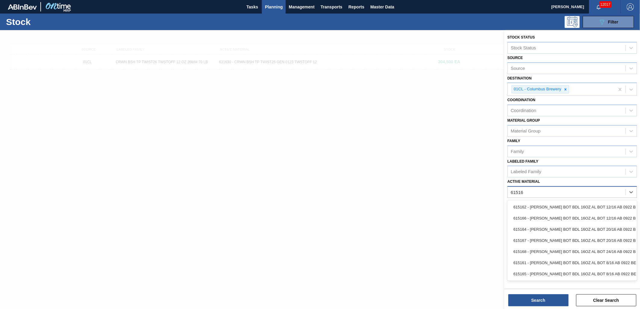
type Material "615165"
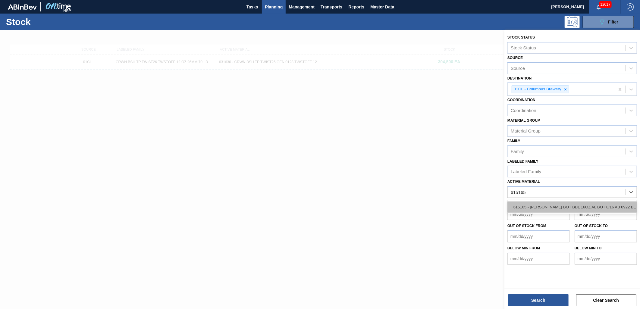
click at [599, 202] on div "615165 - [PERSON_NAME] BOT BDL 16OZ AL BOT 8/16 AB 0922 BE" at bounding box center [573, 207] width 130 height 11
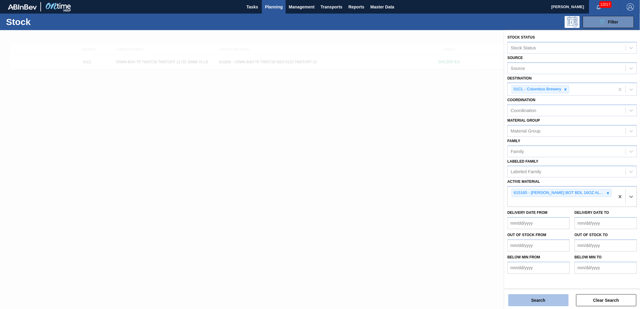
click at [544, 296] on button "Search" at bounding box center [539, 301] width 60 height 12
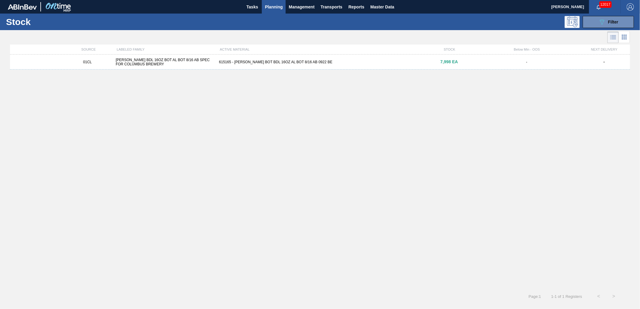
drag, startPoint x: 255, startPoint y: 65, endPoint x: 258, endPoint y: 61, distance: 5.1
click at [256, 64] on div "01CL CARR BDL 16OZ BOT AL BOT 8/16 AB SPEC FOR COLUMBUS BREWERY 615165 - CARR B…" at bounding box center [320, 62] width 621 height 15
